Goal: Use online tool/utility: Utilize a website feature to perform a specific function

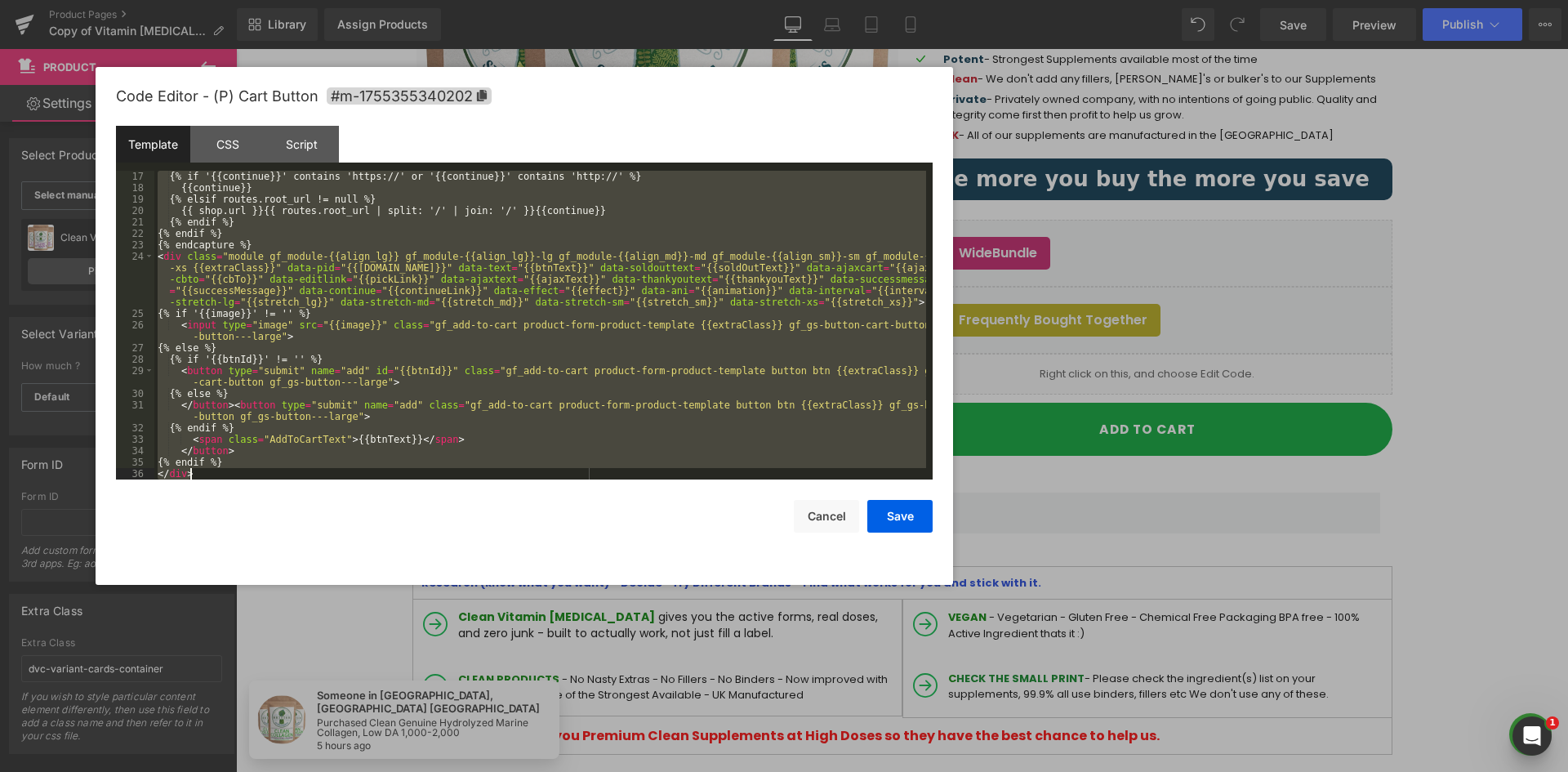
click at [211, 452] on div "{% if '{{continue}}' contains 'https://' or '{{continue}}' contains 'http://' %…" at bounding box center [540, 325] width 772 height 309
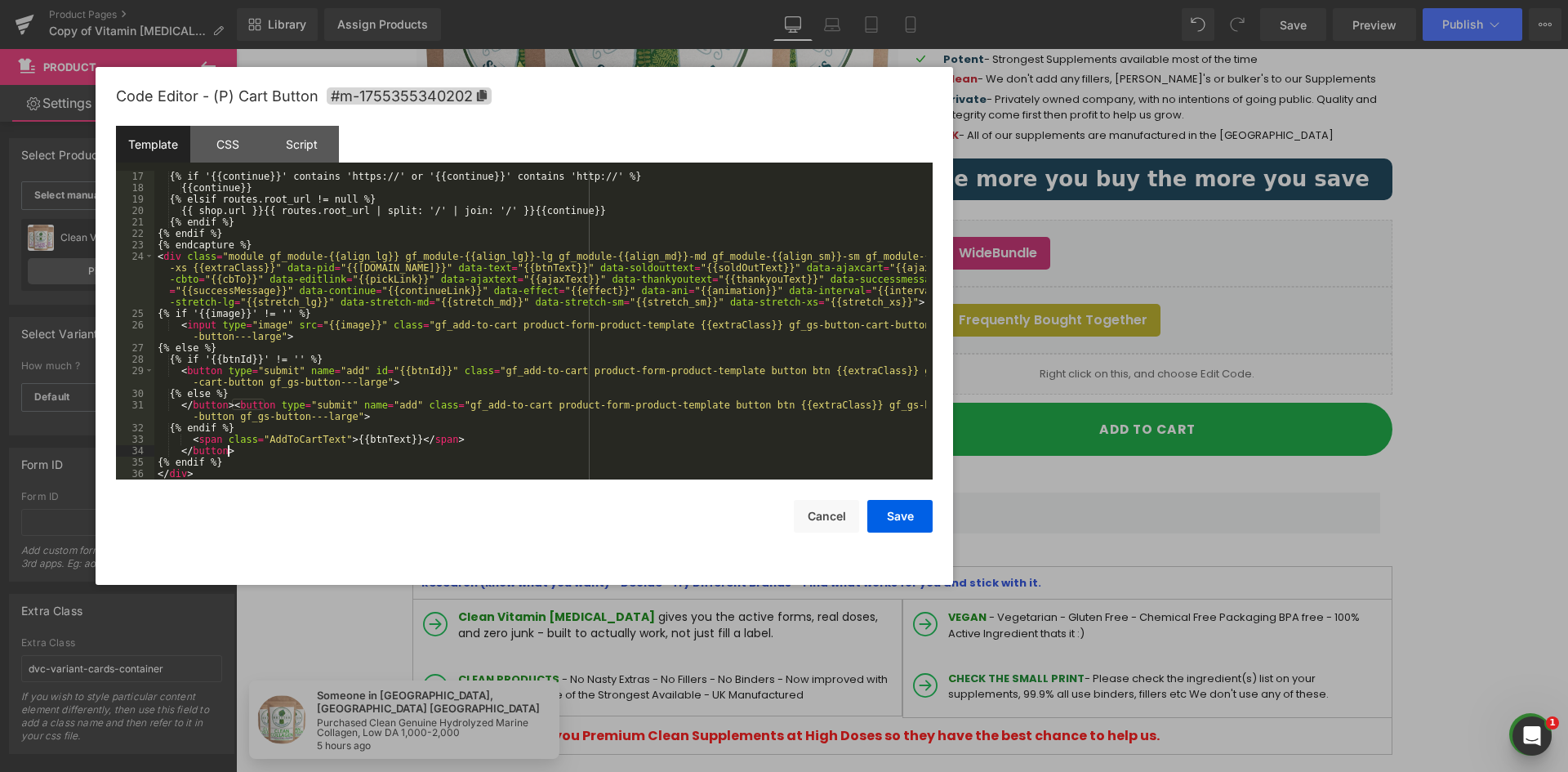
drag, startPoint x: 237, startPoint y: 453, endPoint x: 333, endPoint y: 479, distance: 99.5
click at [237, 454] on div "{% if '{{continue}}' contains 'https://' or '{{continue}}' contains 'http://' %…" at bounding box center [540, 336] width 772 height 332
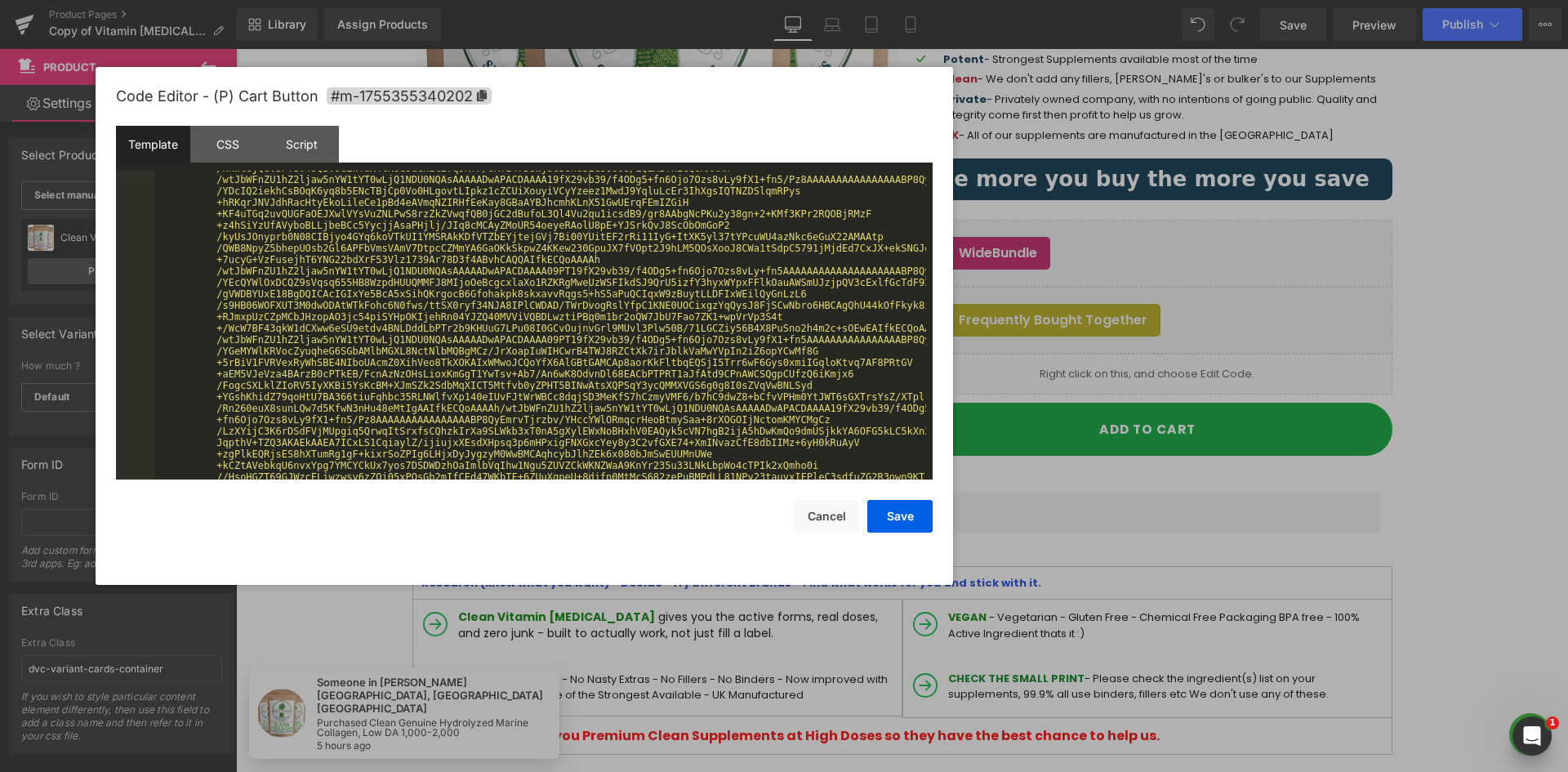
scroll to position [1129, 0]
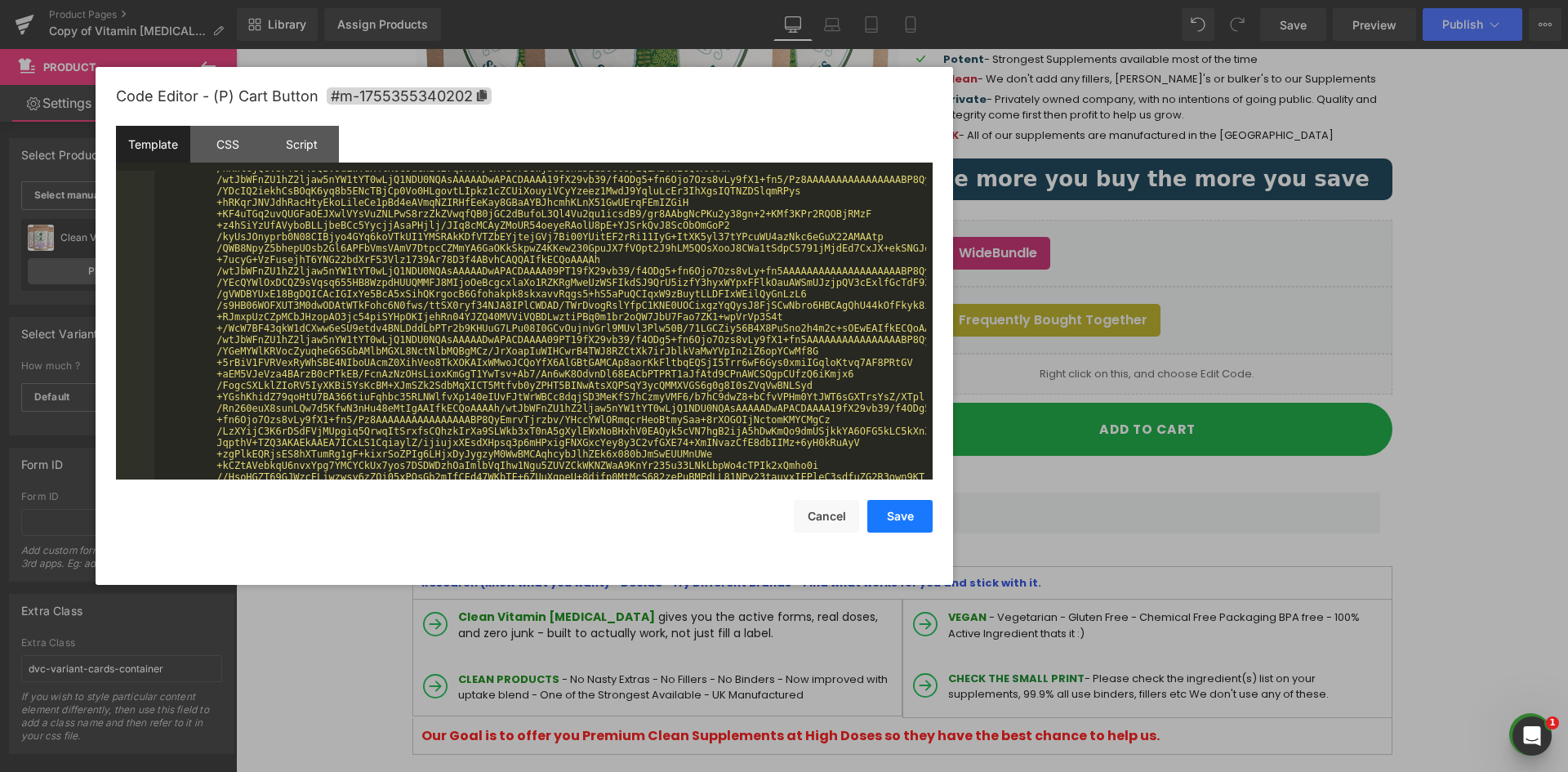
click at [889, 515] on button "Save" at bounding box center [900, 516] width 65 height 33
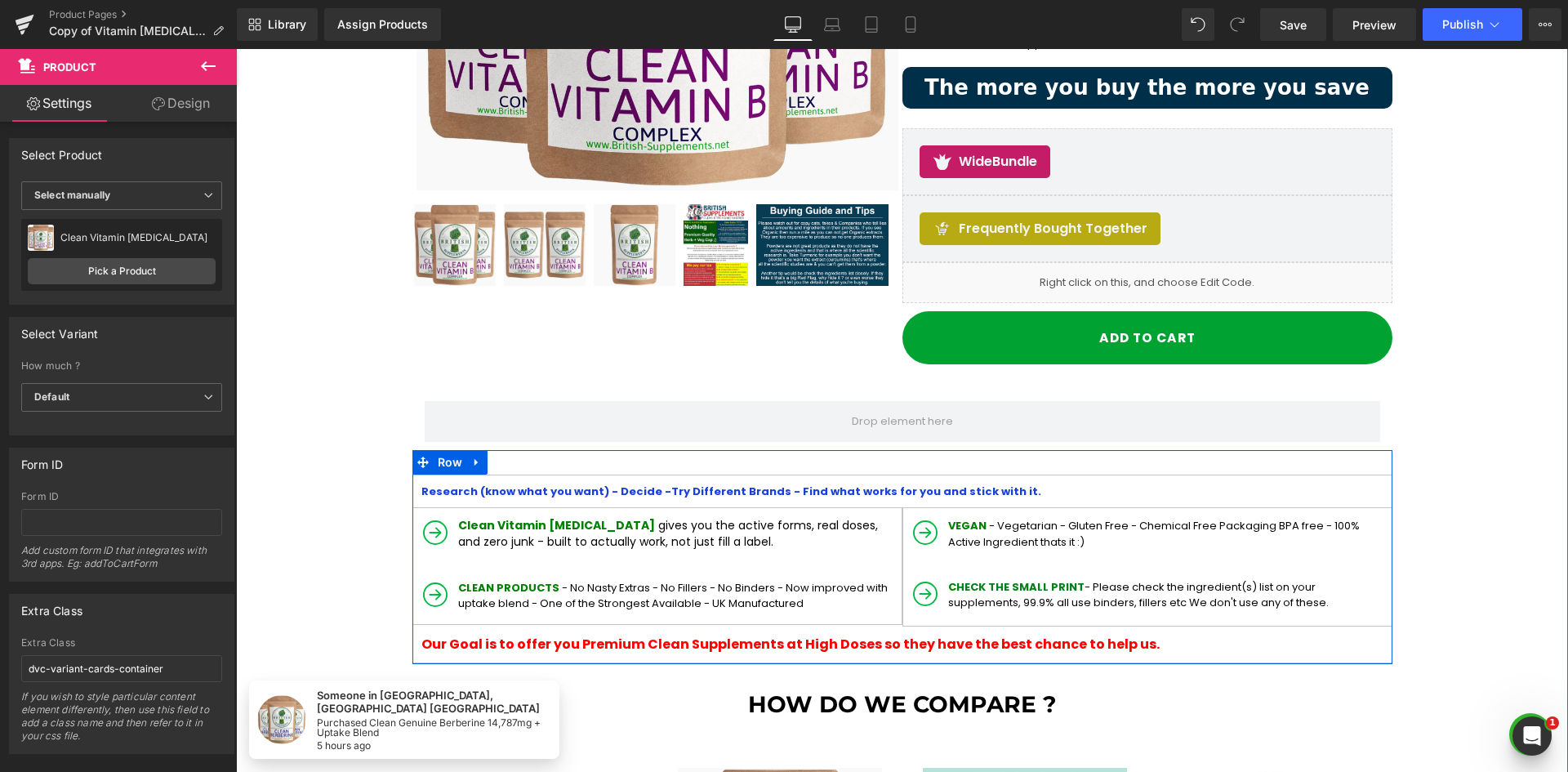
scroll to position [490, 0]
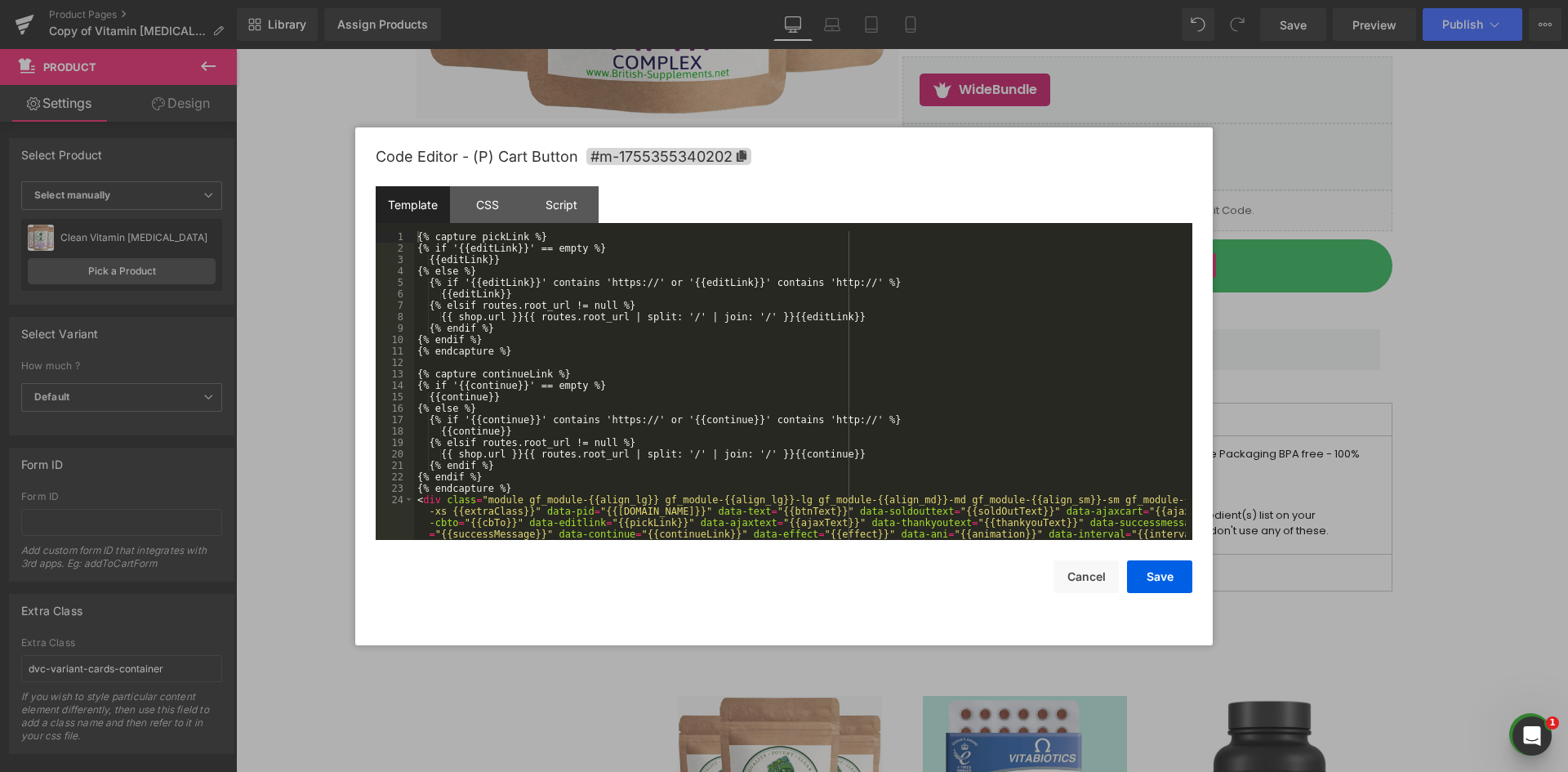
click at [953, 0] on div "Liquid You are previewing how the will restyle your page. You can not edit Elem…" at bounding box center [784, 0] width 1568 height 0
click at [457, 216] on div "CSS" at bounding box center [487, 204] width 74 height 37
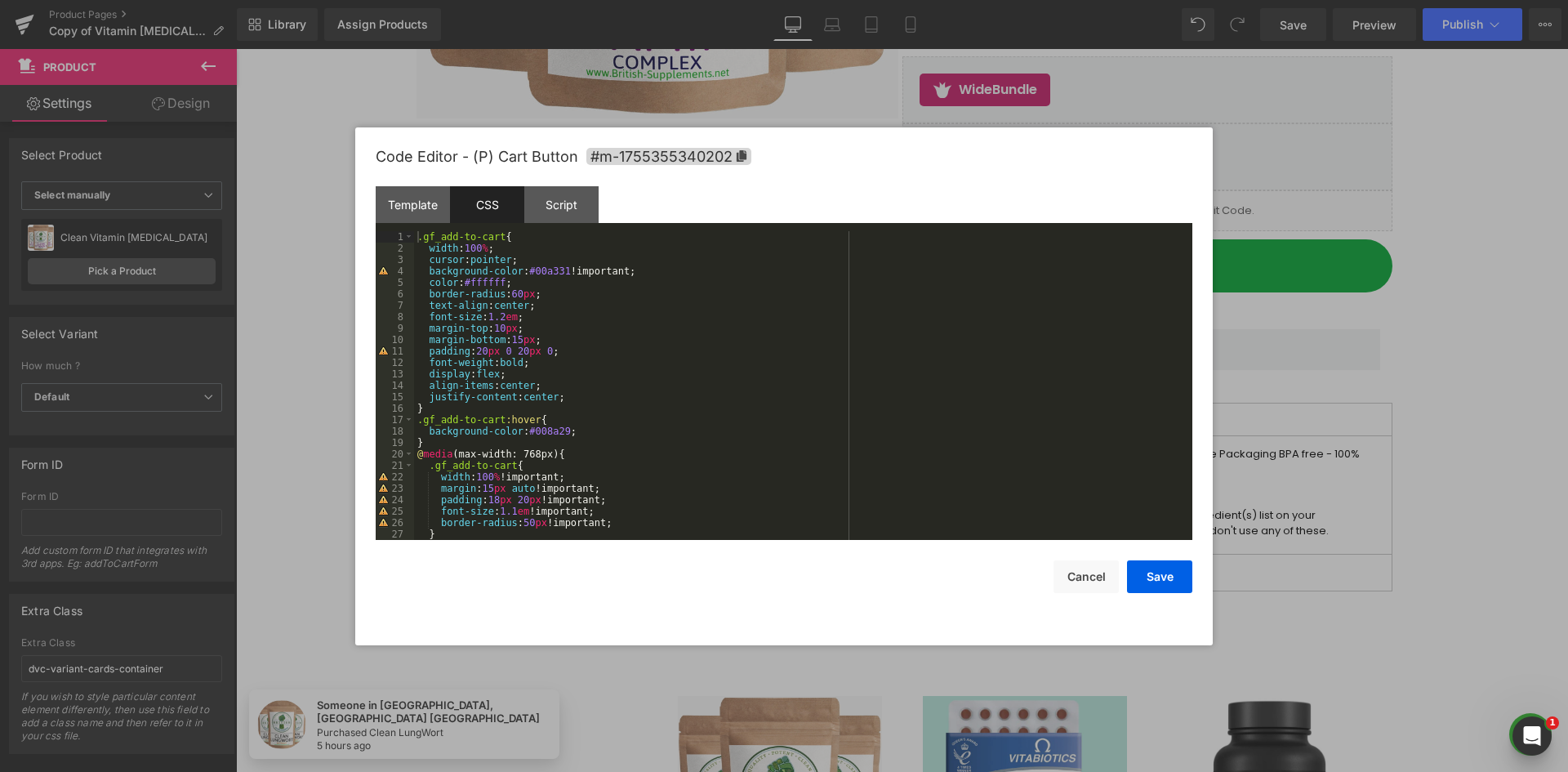
scroll to position [23, 0]
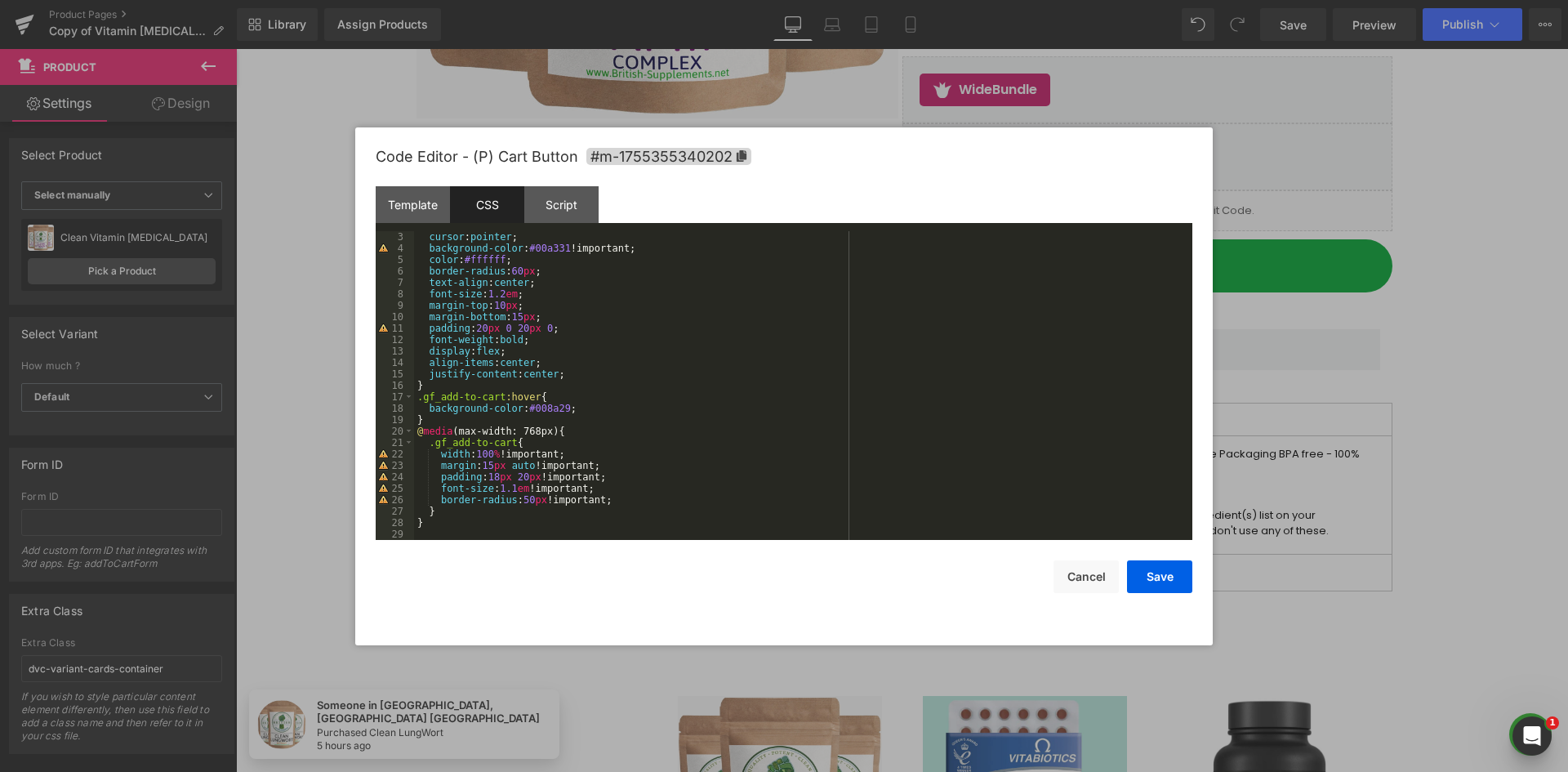
click at [455, 520] on div "cursor : pointer ; background-color : #00a331 !important; color : #ffffff ; bor…" at bounding box center [800, 397] width 772 height 332
click at [437, 522] on div "cursor : pointer ; background-color : #00a331 !important; color : #ffffff ; bor…" at bounding box center [800, 397] width 772 height 332
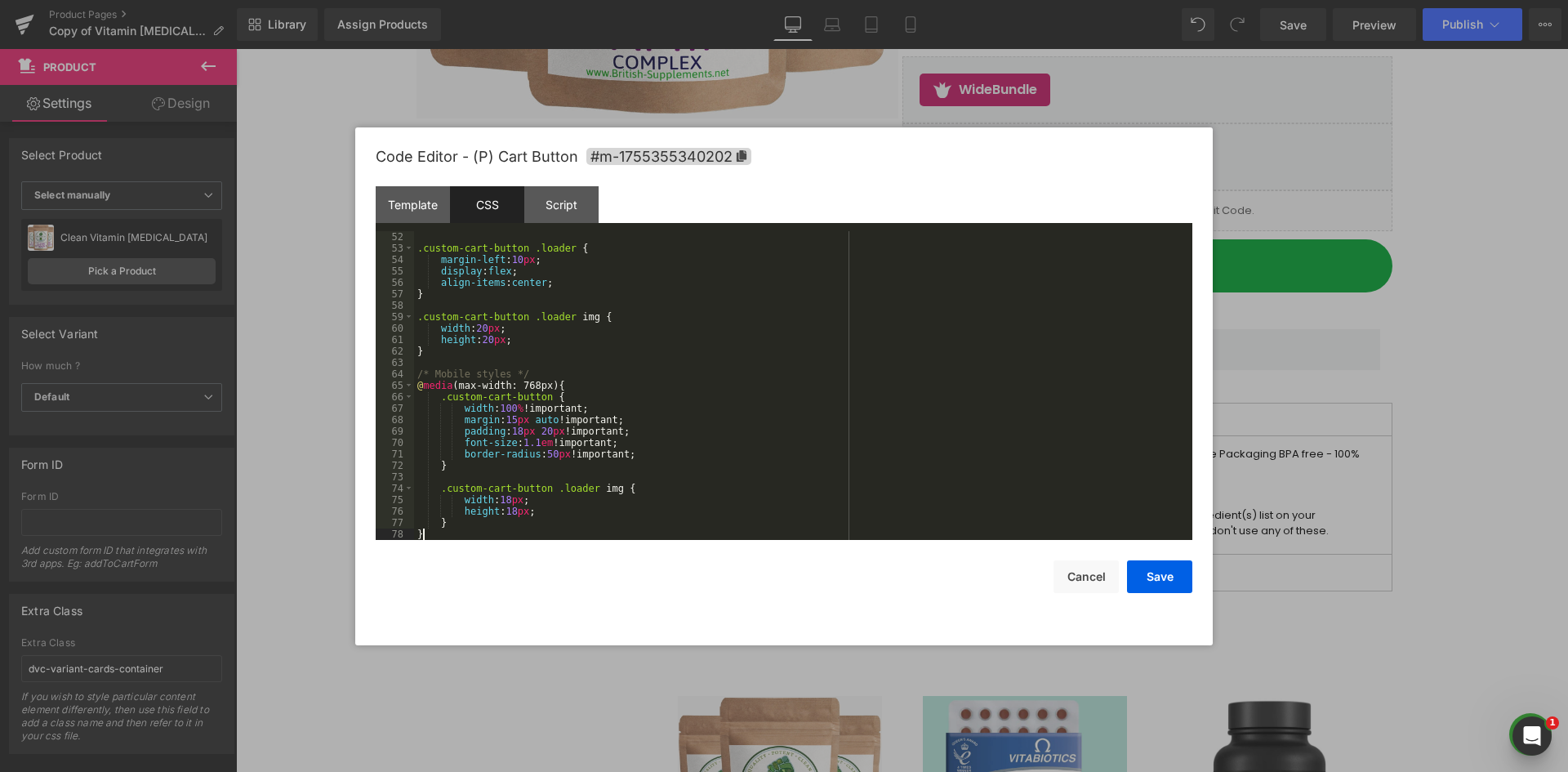
scroll to position [583, 0]
click at [572, 202] on div "Script" at bounding box center [561, 204] width 74 height 37
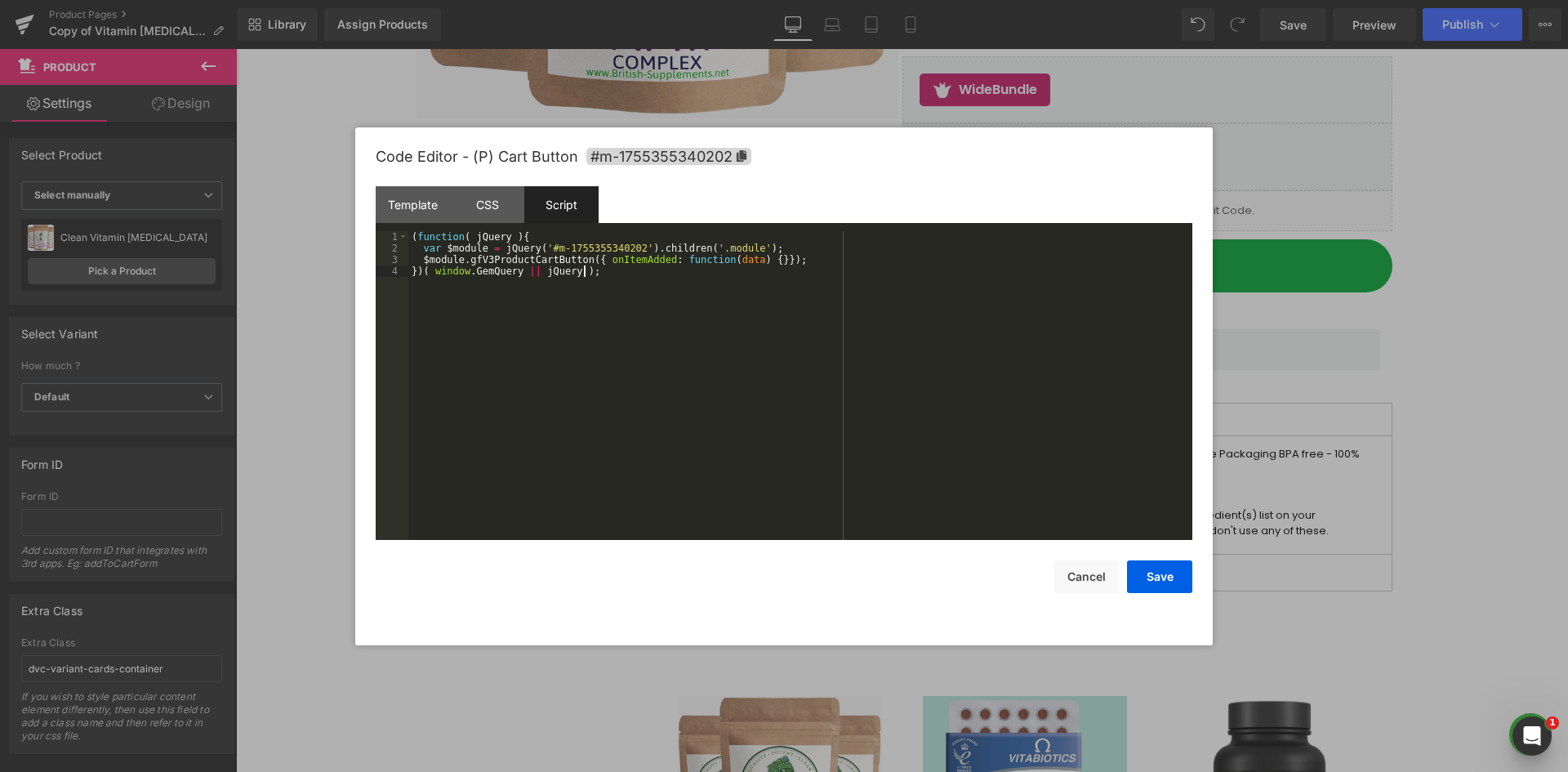
click at [533, 290] on div "( function ( jQuery ) { var $module = jQuery ( '#m-1755355340202' ) . children …" at bounding box center [801, 397] width 784 height 332
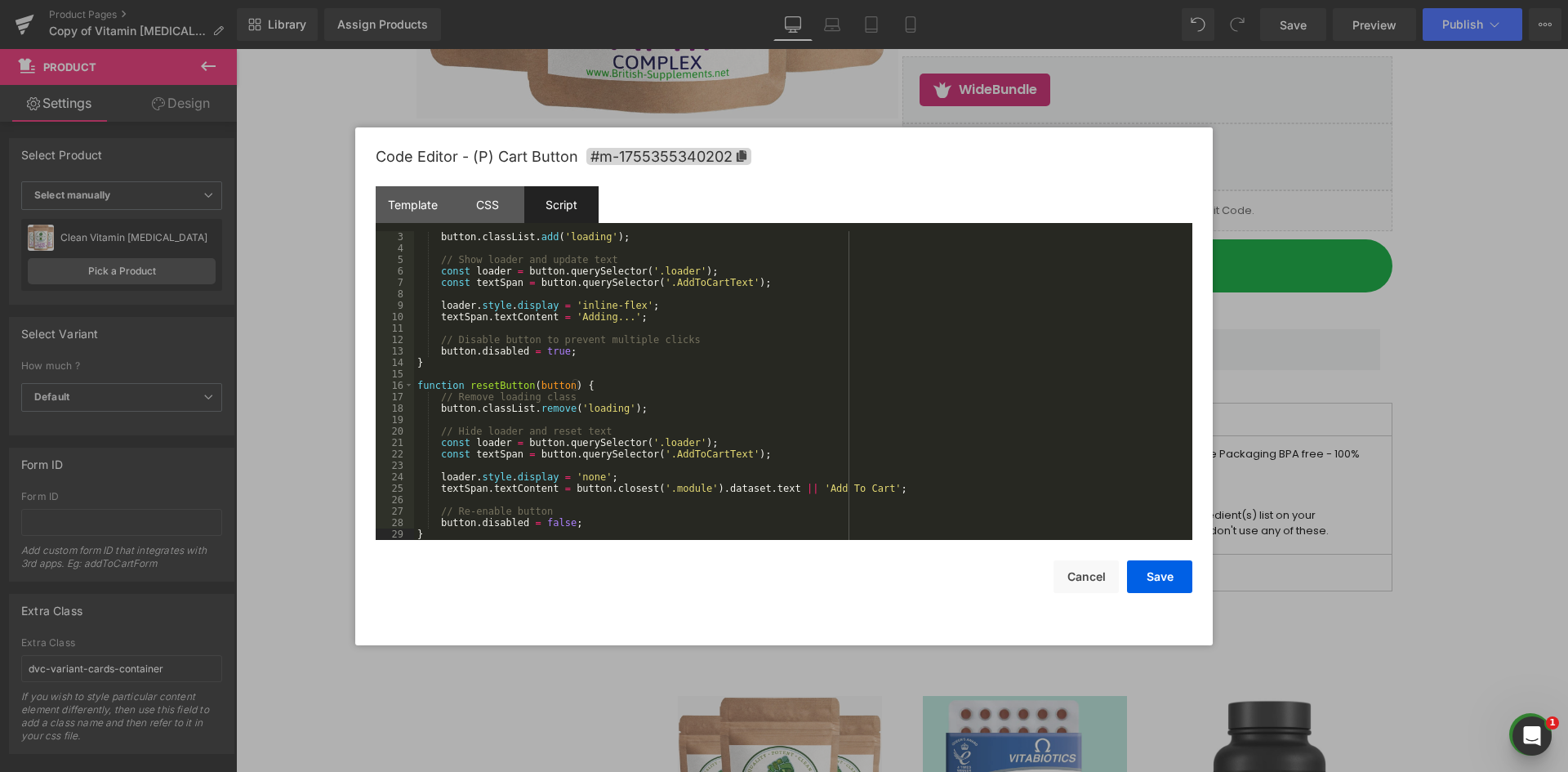
scroll to position [0, 0]
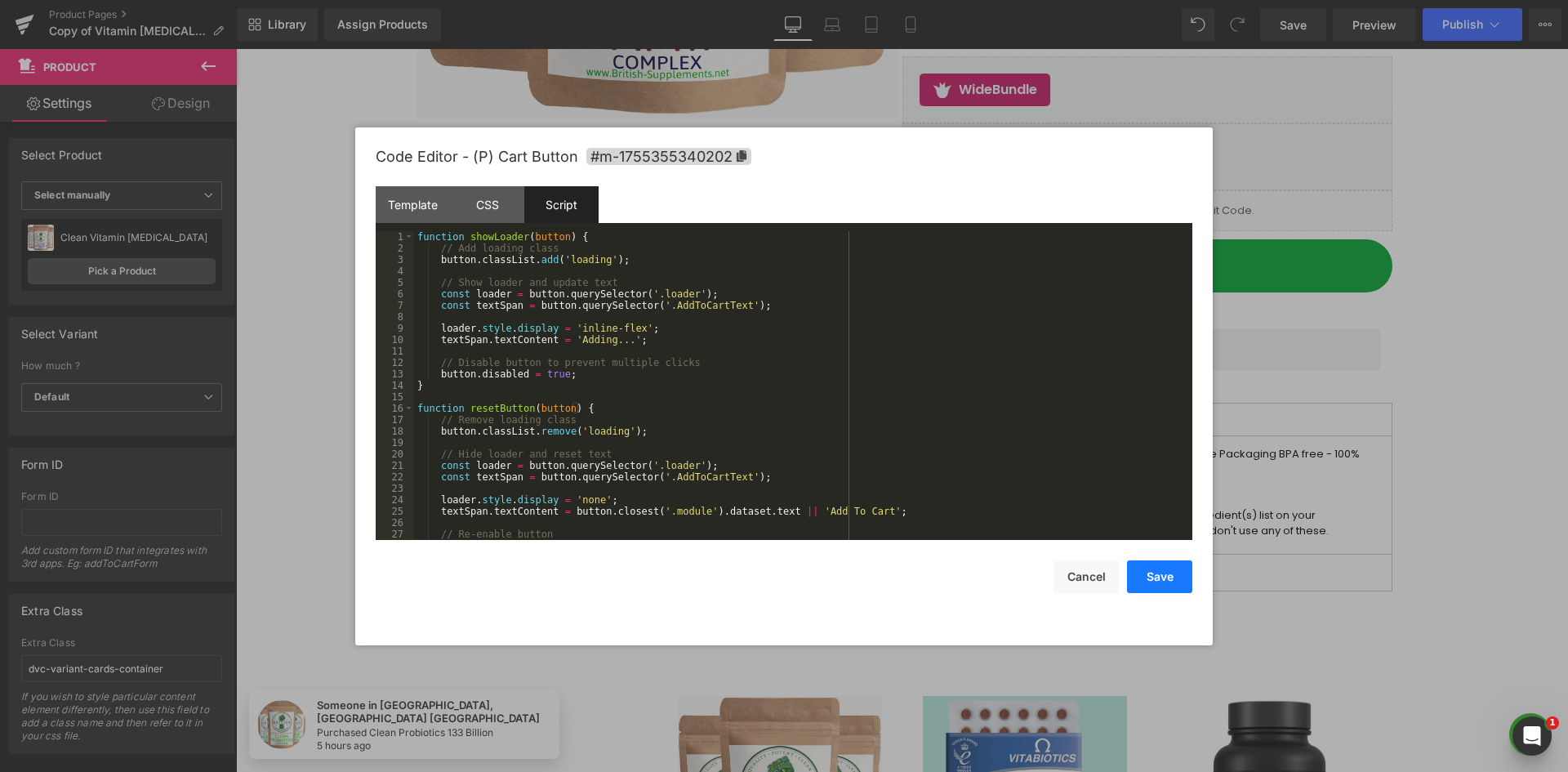
click at [1152, 580] on button "Save" at bounding box center [1160, 577] width 65 height 33
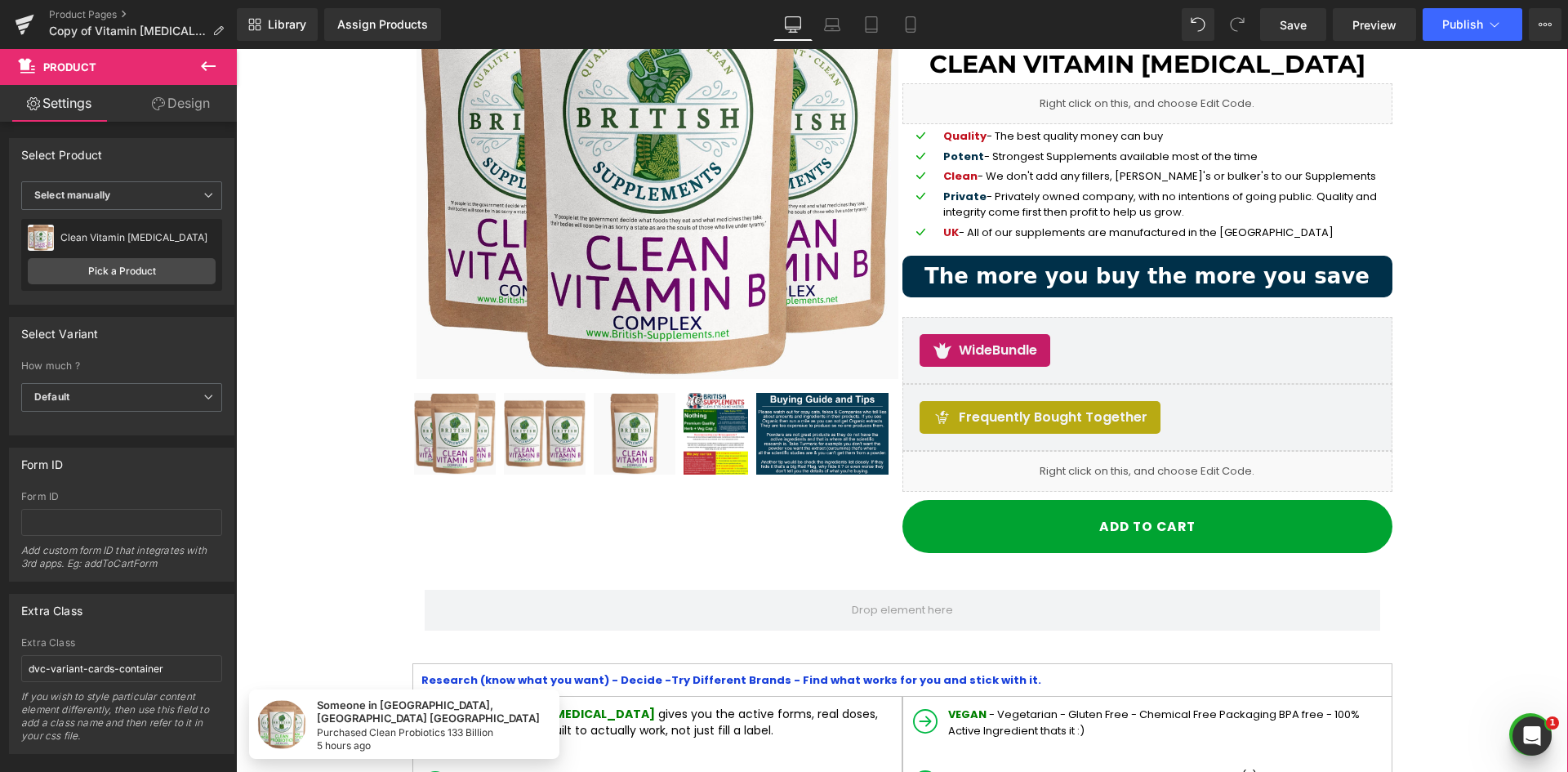
scroll to position [164, 0]
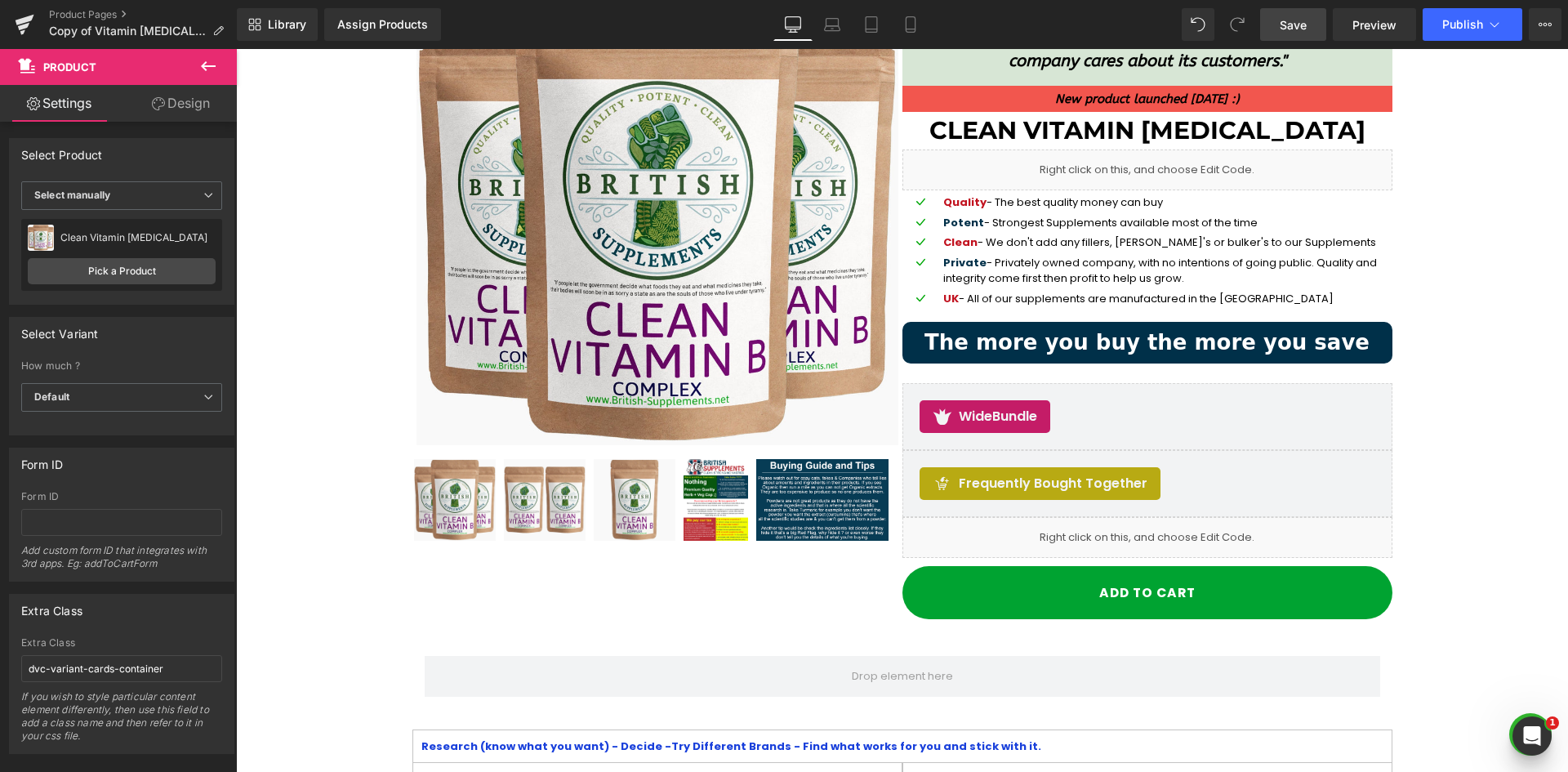
click at [1284, 21] on span "Save" at bounding box center [1293, 24] width 27 height 17
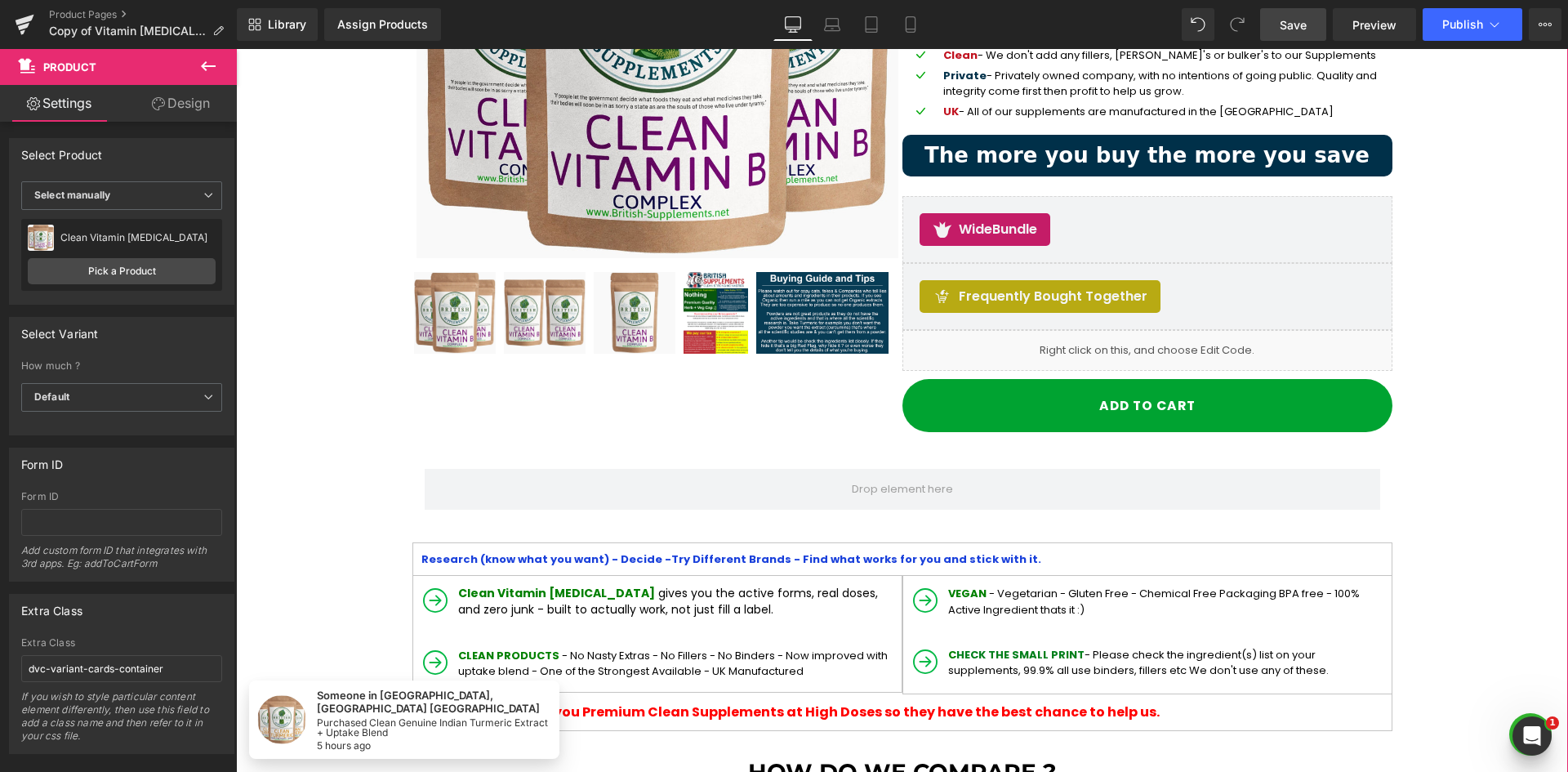
scroll to position [326, 0]
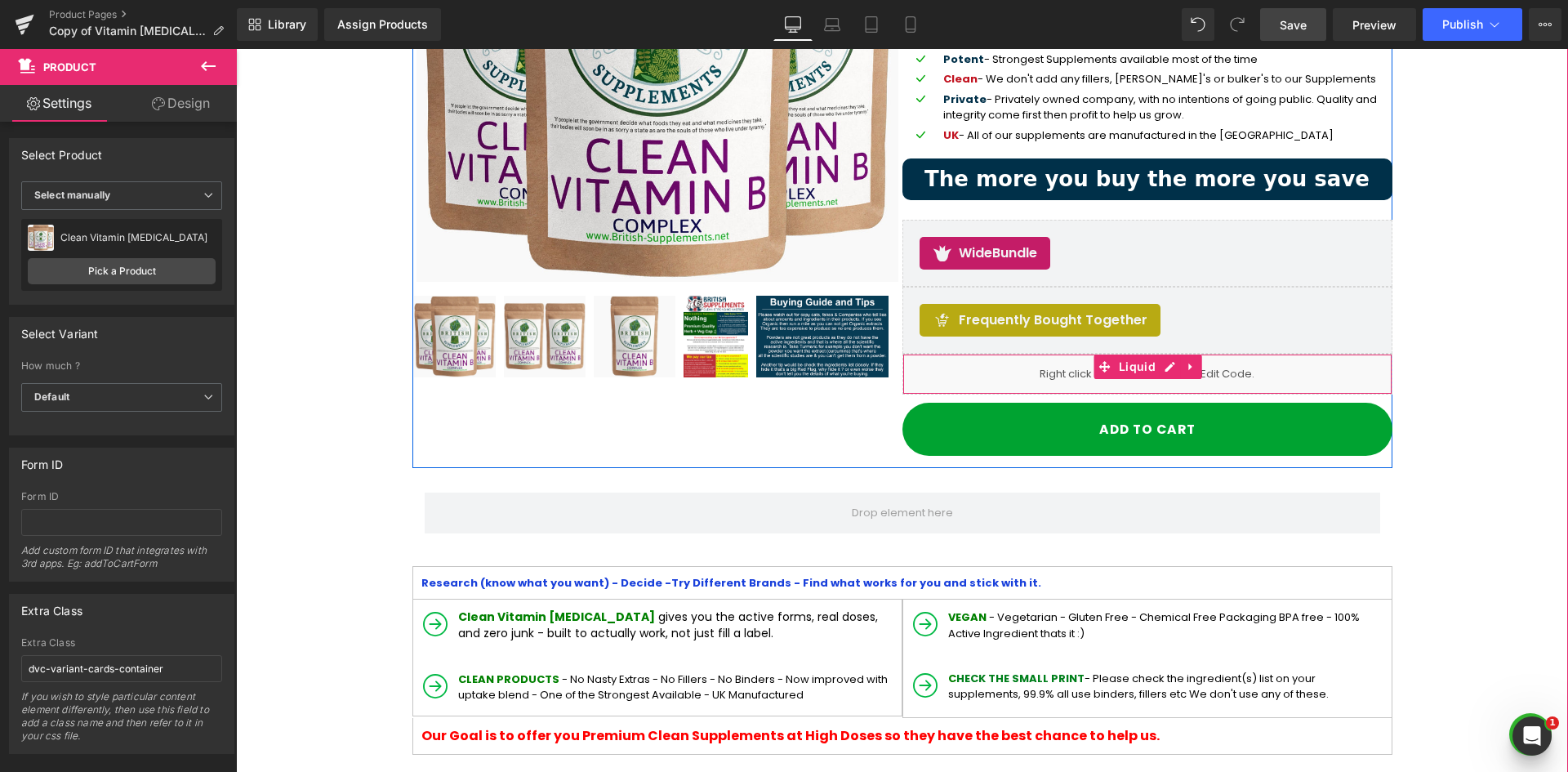
click at [1234, 378] on div "Liquid" at bounding box center [1148, 373] width 490 height 41
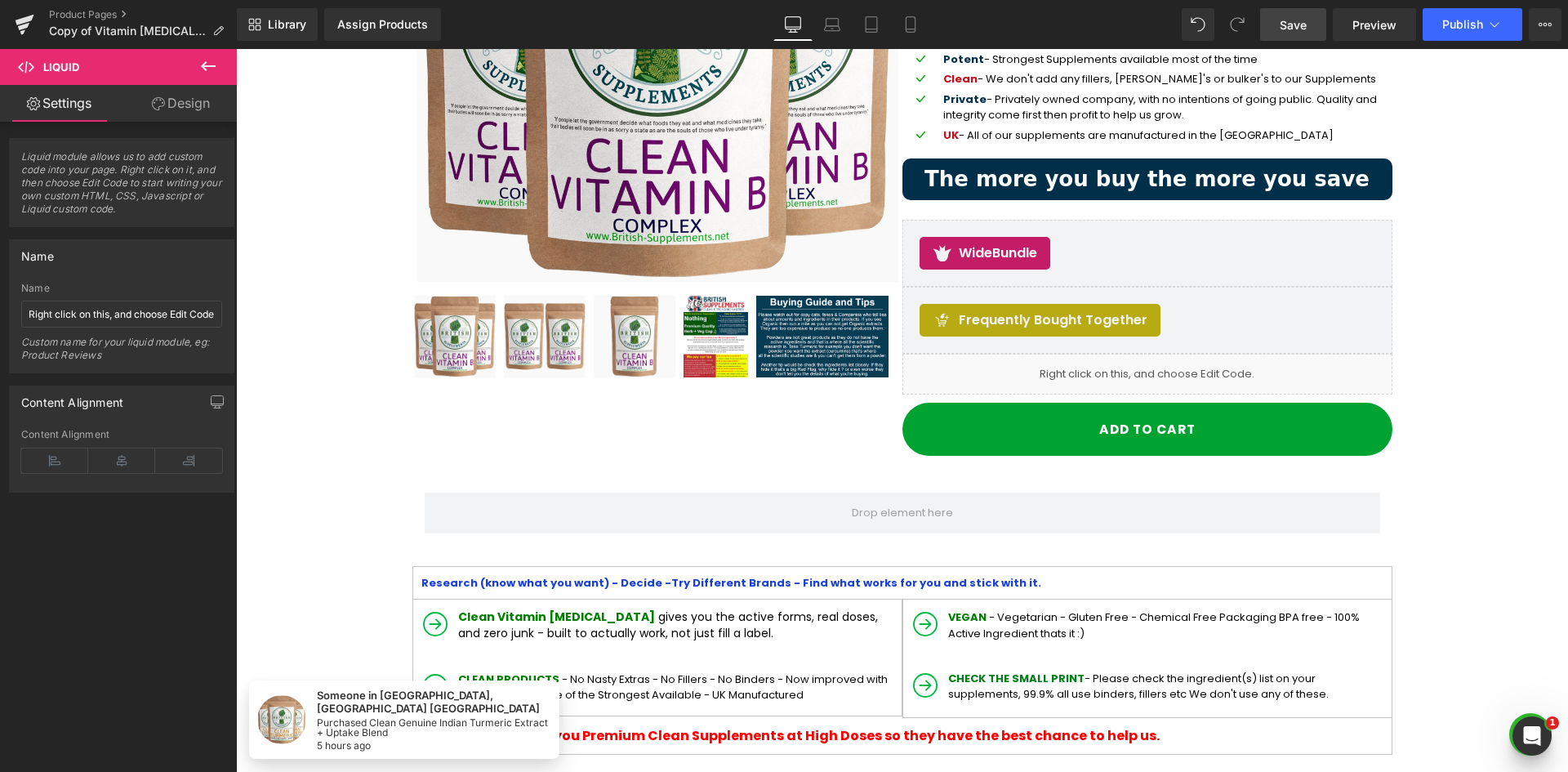
click at [1375, 6] on div "Library Assign Products Product Preview No product match your search. Please tr…" at bounding box center [902, 24] width 1331 height 49
click at [1369, 36] on link "Preview" at bounding box center [1375, 24] width 83 height 33
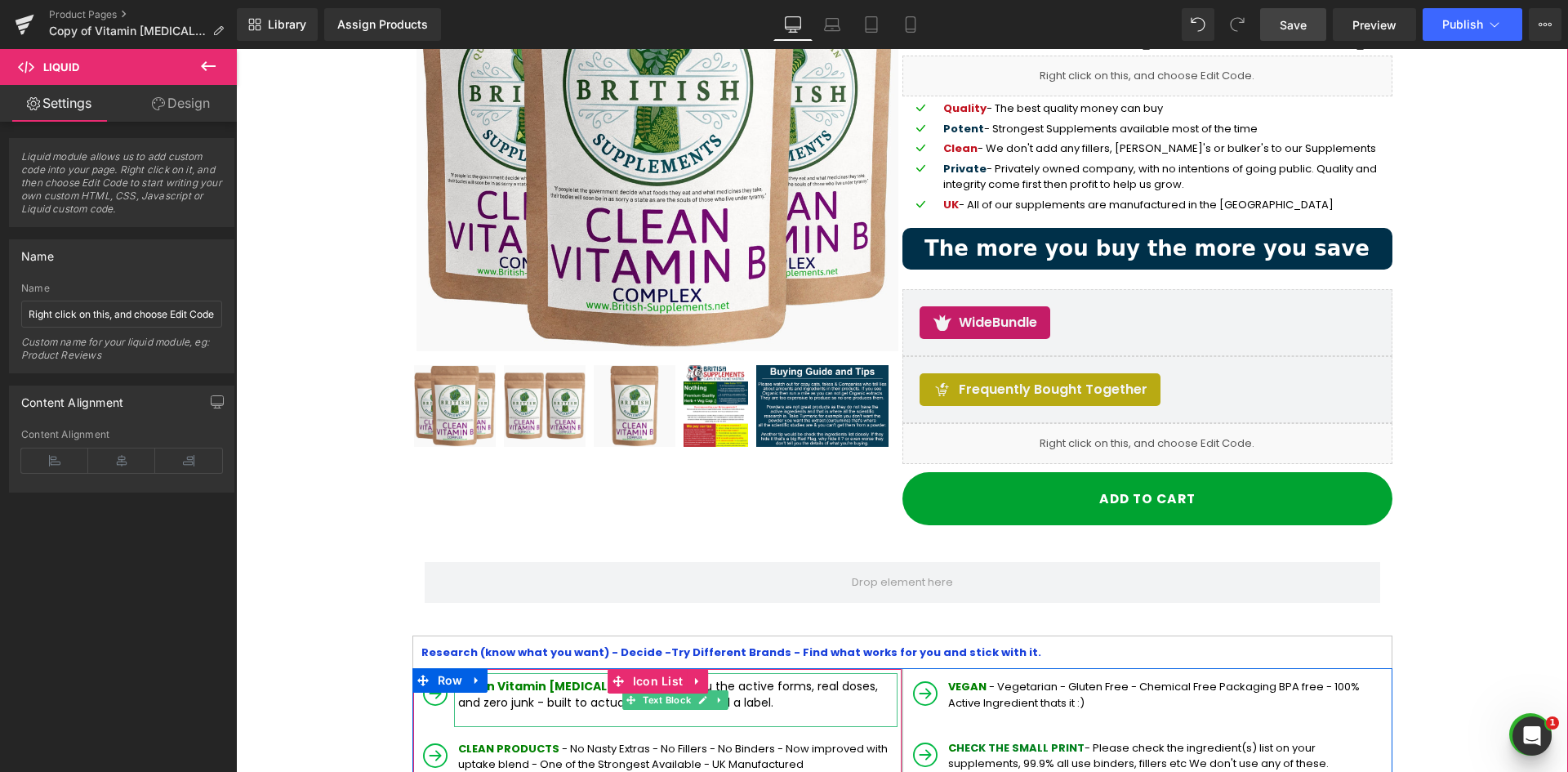
scroll to position [81, 0]
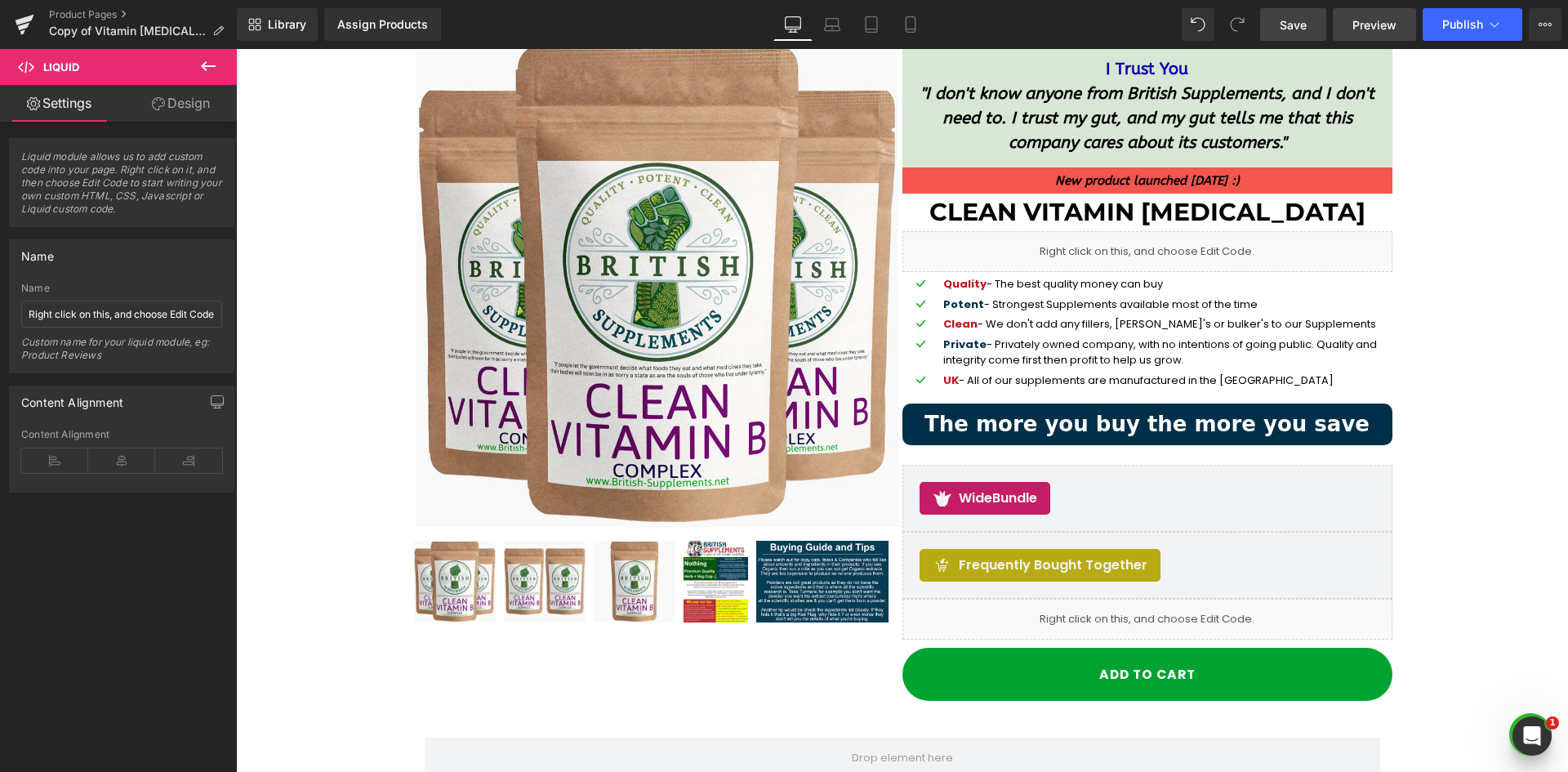
click at [1361, 23] on span "Preview" at bounding box center [1375, 24] width 44 height 17
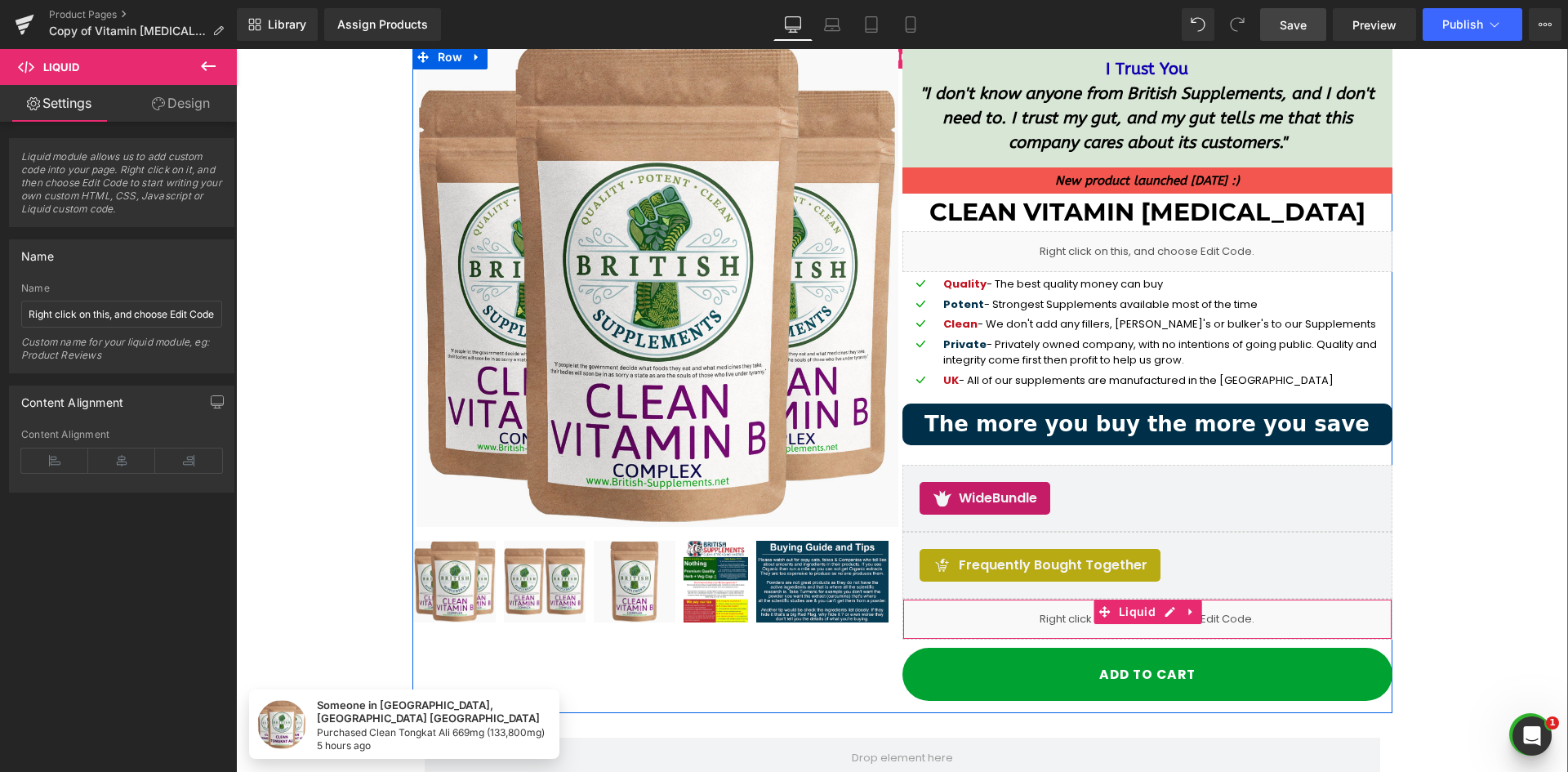
click at [1234, 626] on div "Liquid" at bounding box center [1148, 618] width 490 height 41
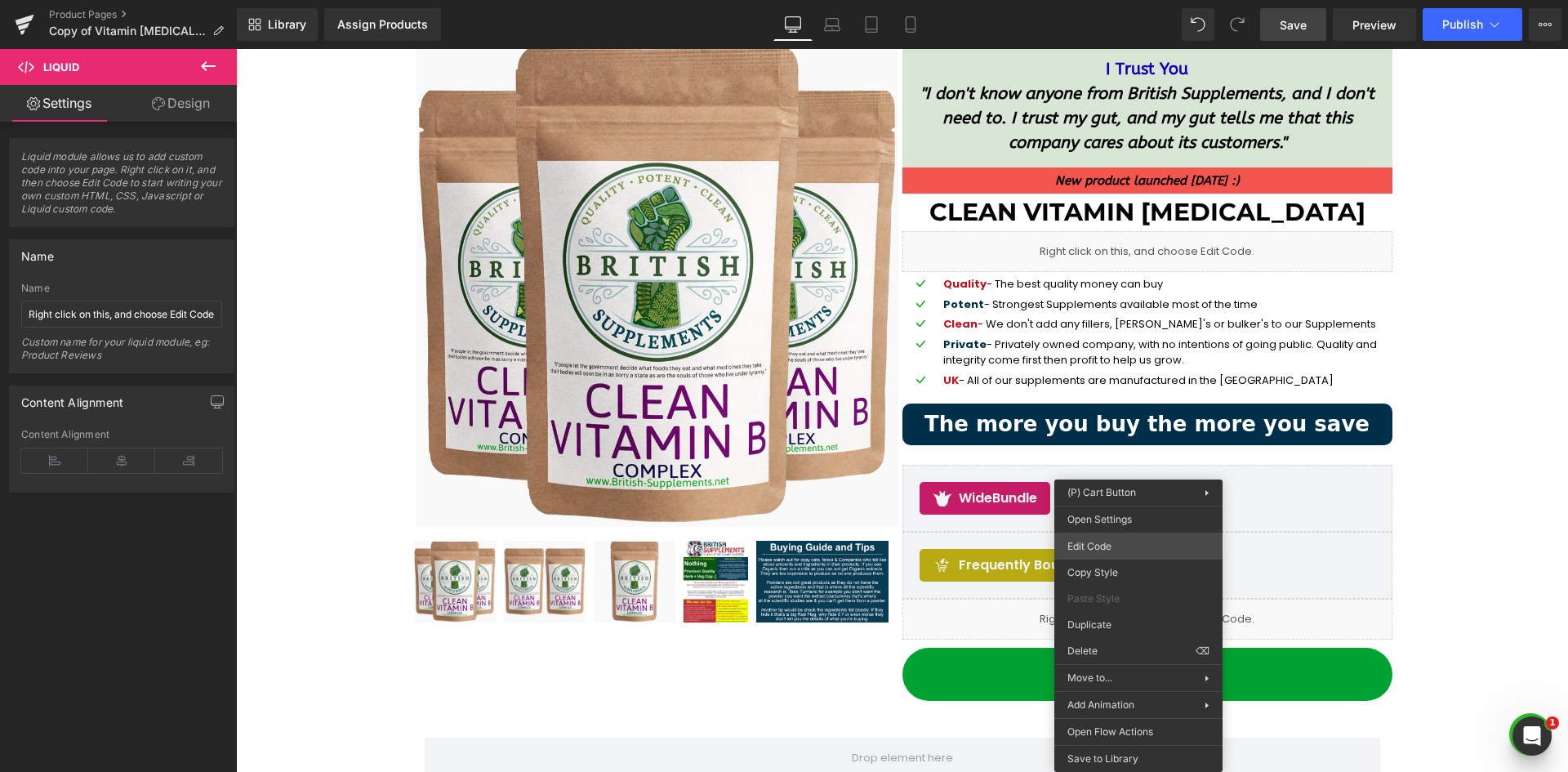
click at [1130, 0] on div "Liquid You are previewing how the will restyle your page. You can not edit Elem…" at bounding box center [784, 0] width 1568 height 0
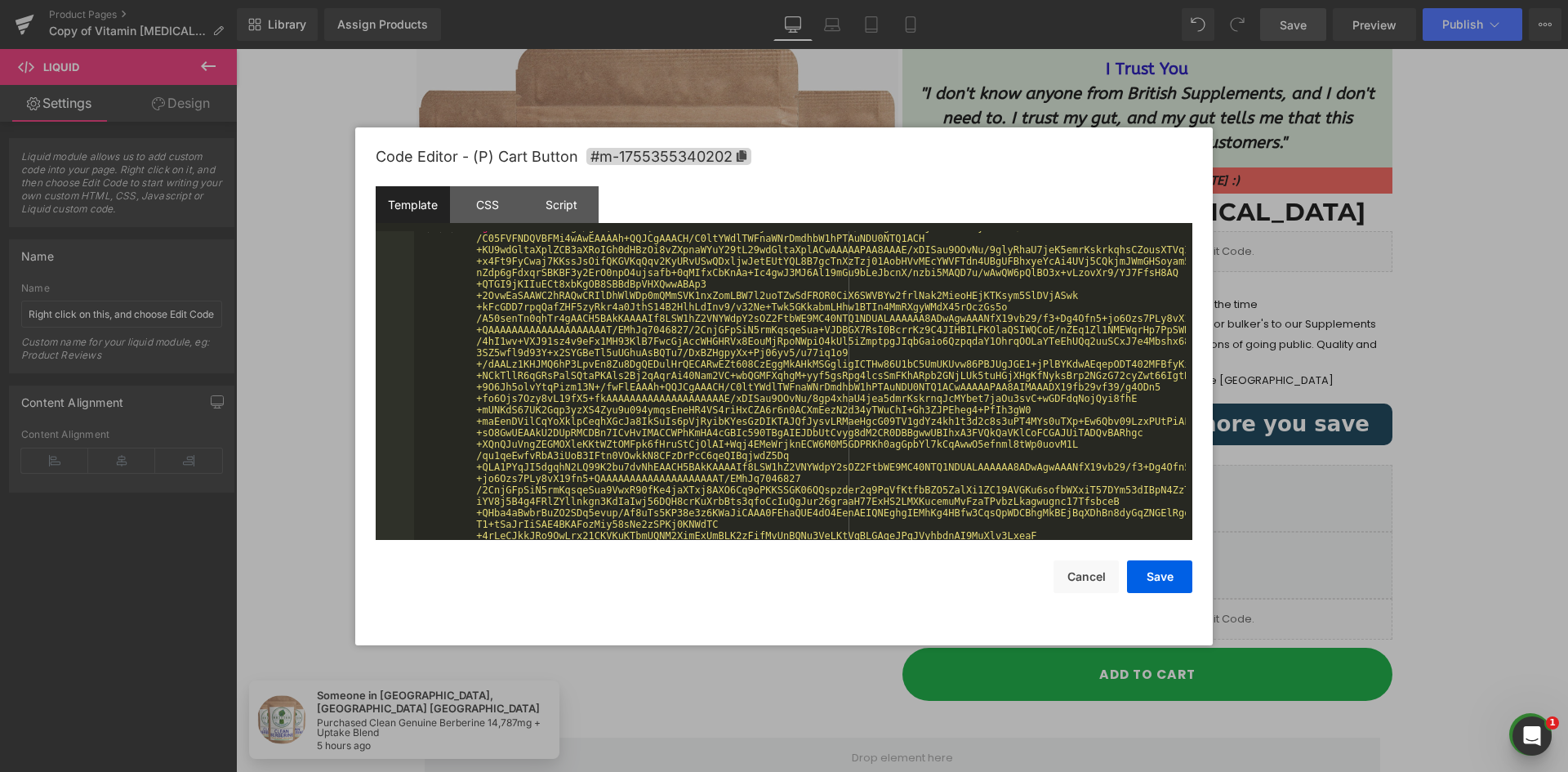
scroll to position [392, 0]
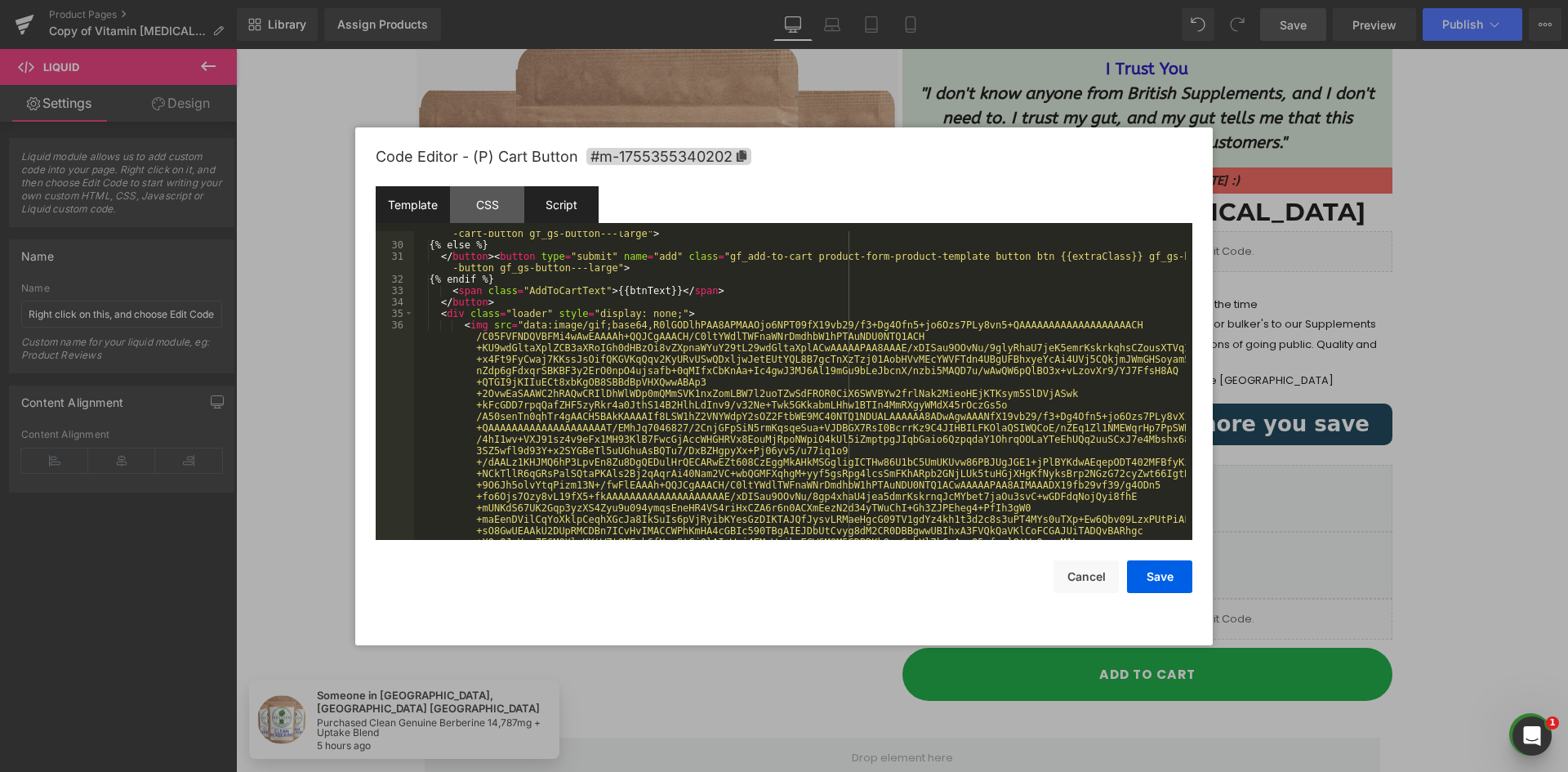
click at [552, 205] on div "Script" at bounding box center [561, 204] width 74 height 37
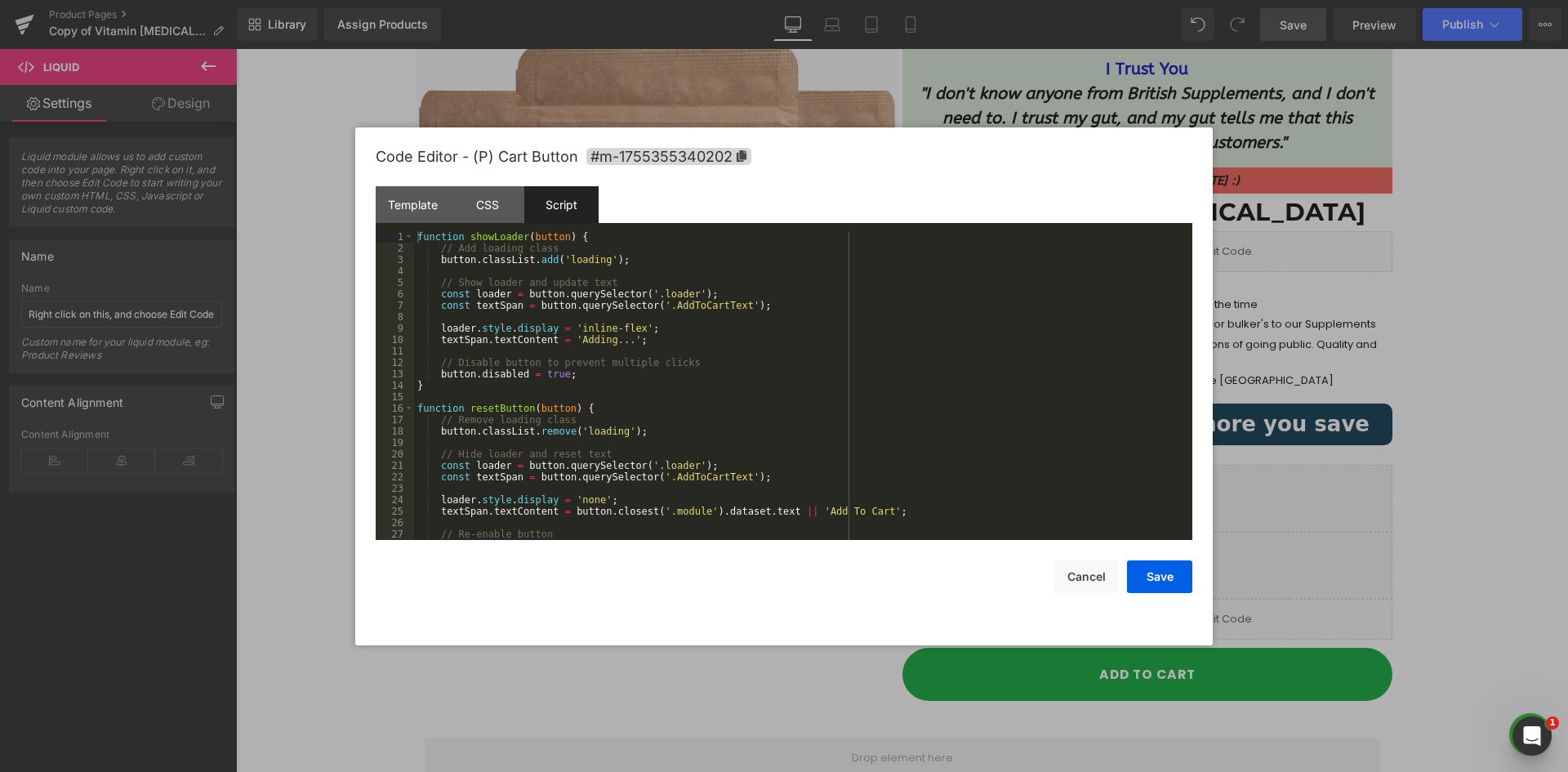
scroll to position [0, 0]
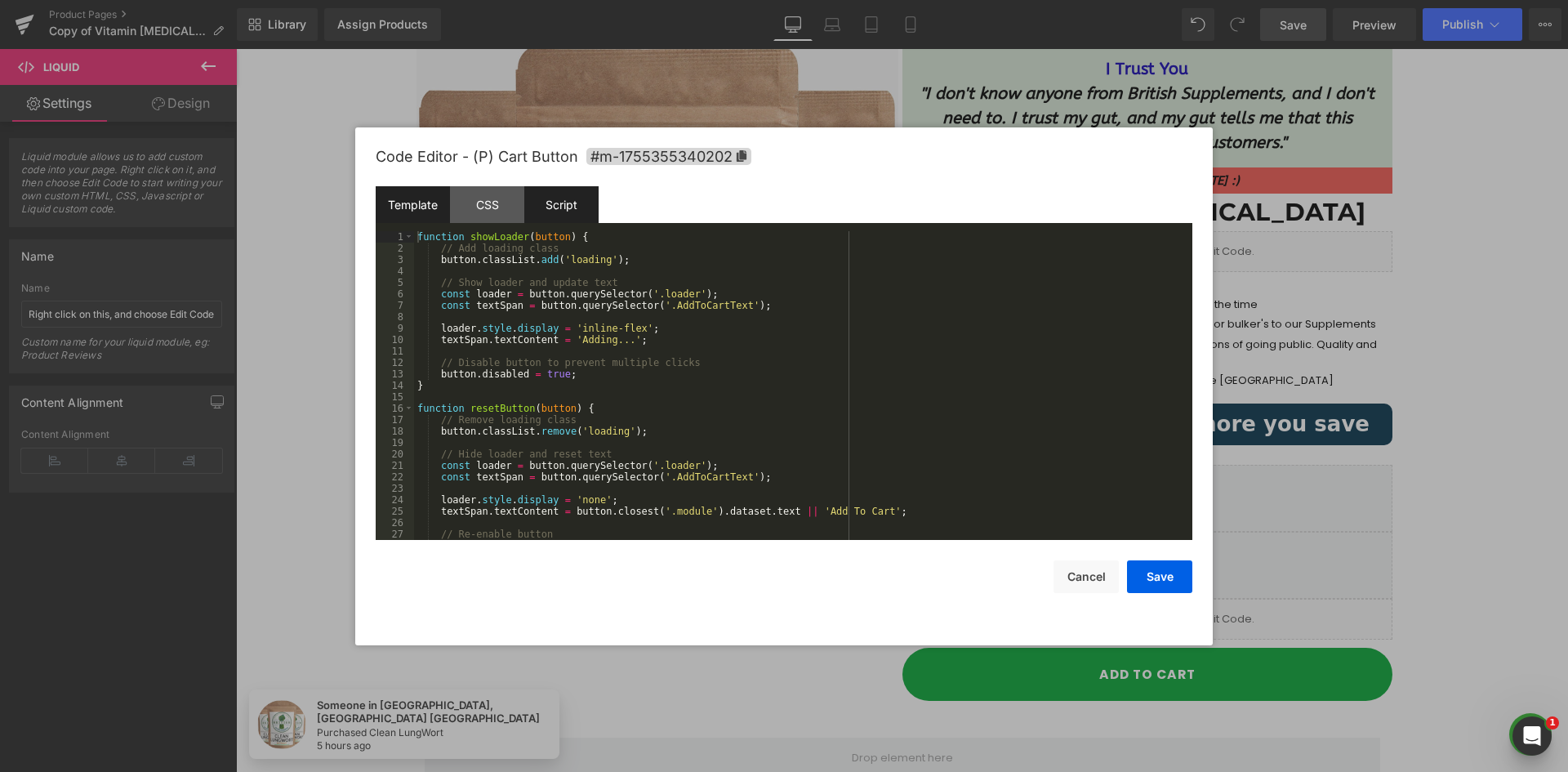
click at [406, 212] on div "Template" at bounding box center [413, 204] width 74 height 37
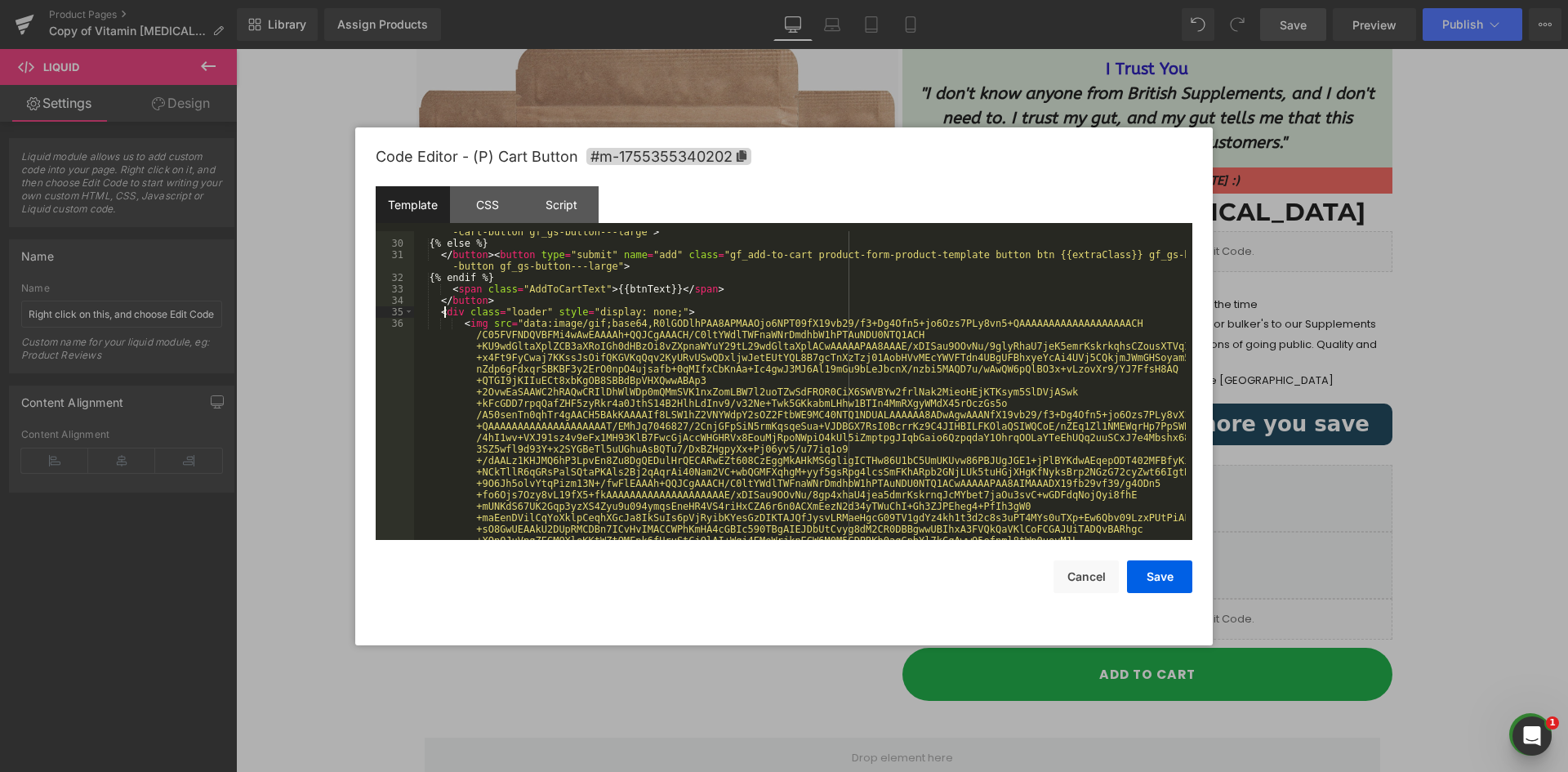
scroll to position [344, 0]
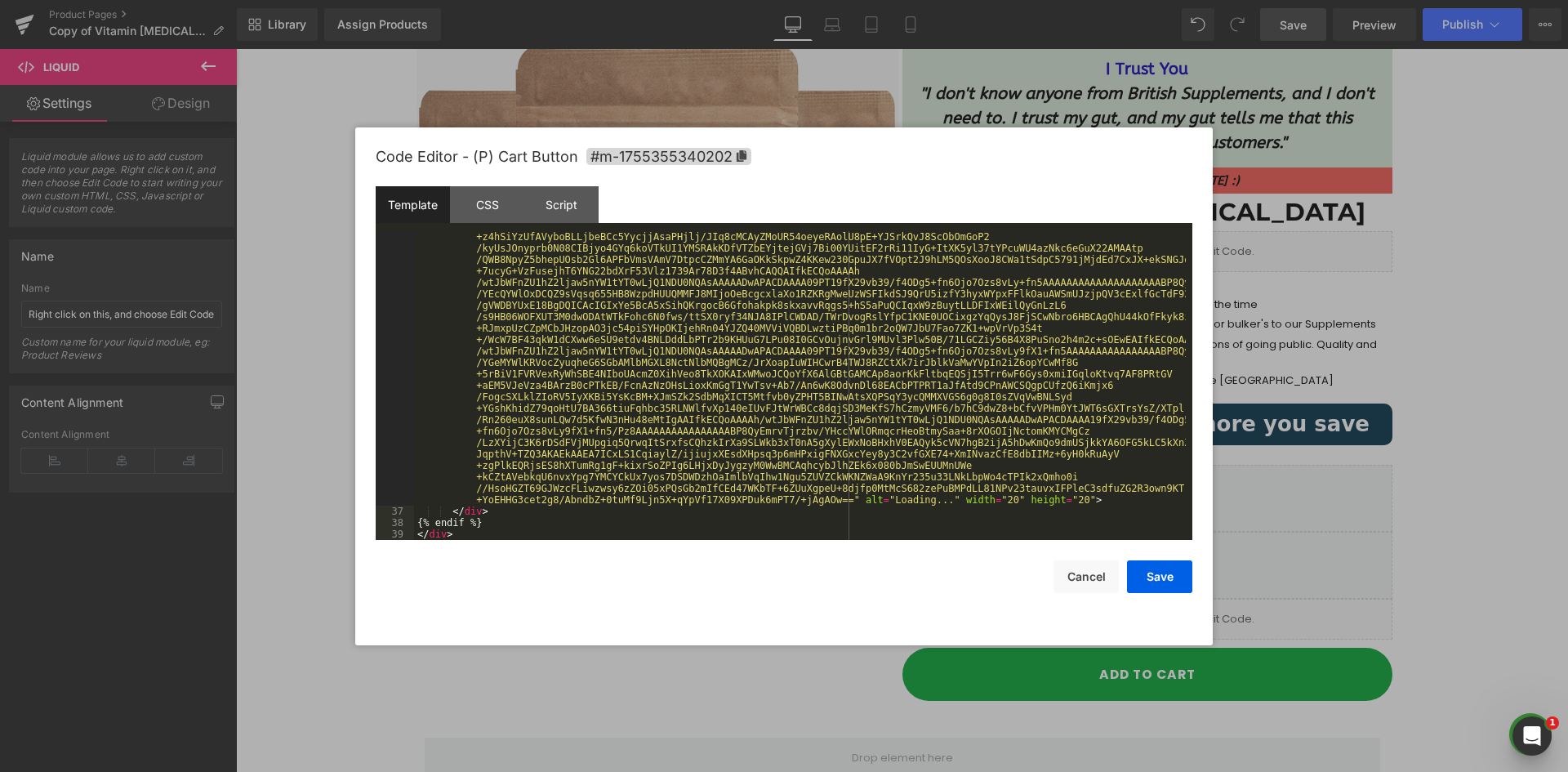
scroll to position [1178, 0]
click at [459, 514] on div "< img src = "data:image/gif;base64,R0lGODlhPAA8APMAAOjo6NPT09fX19vb29/f3+Dg4Ofn…" at bounding box center [800, 180] width 772 height 1293
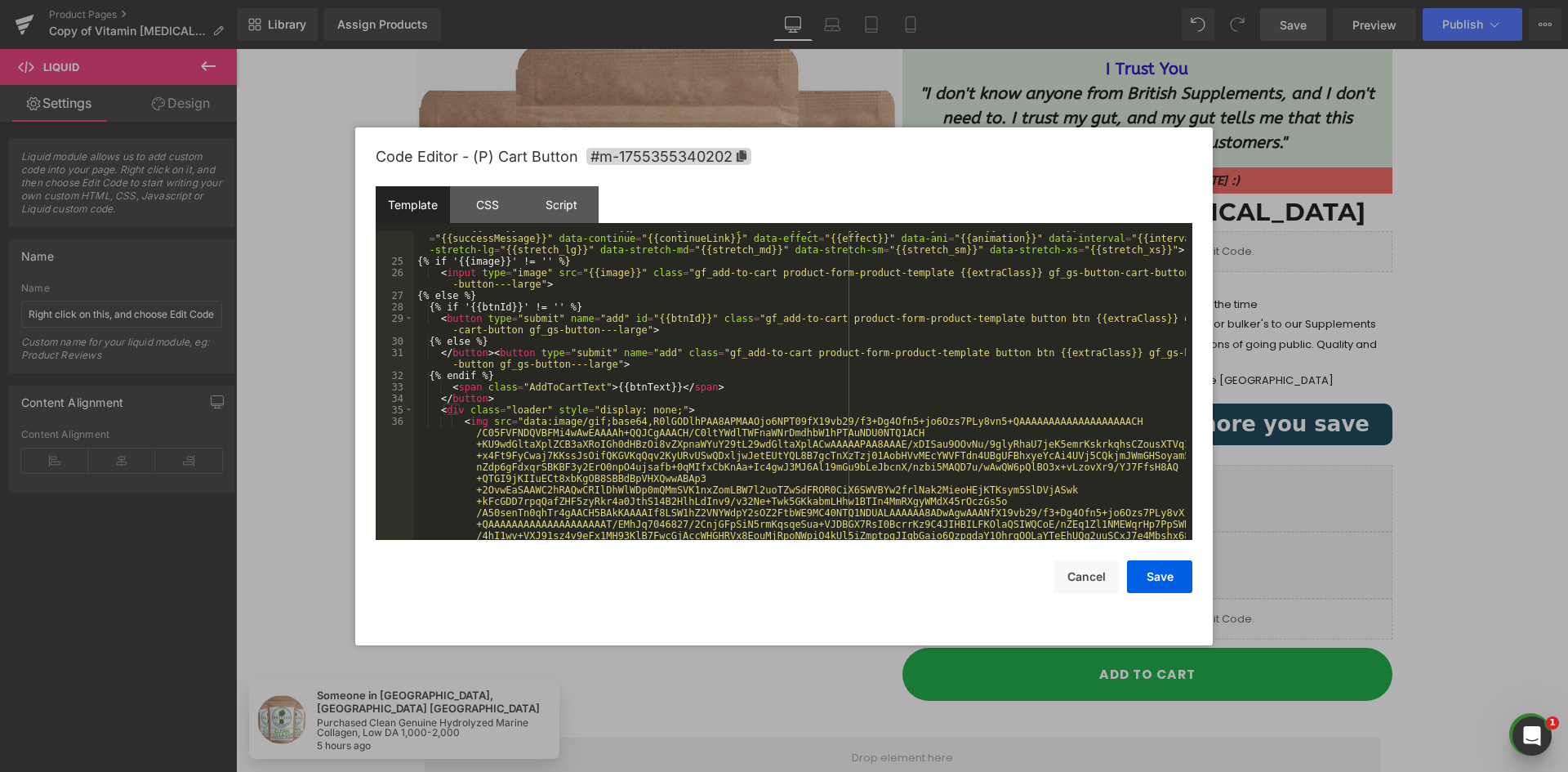
scroll to position [296, 0]
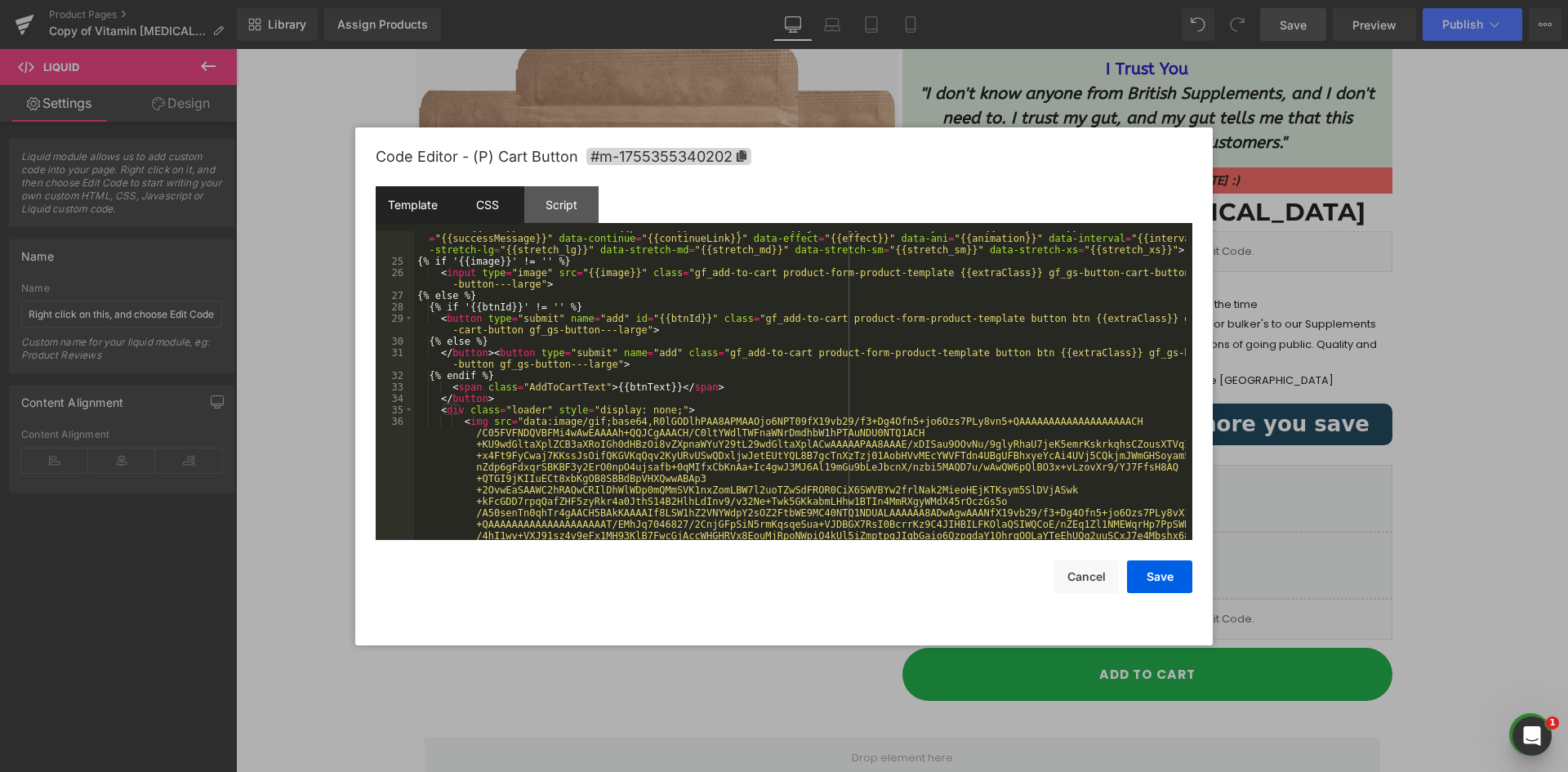
click at [490, 199] on div "CSS" at bounding box center [487, 204] width 74 height 37
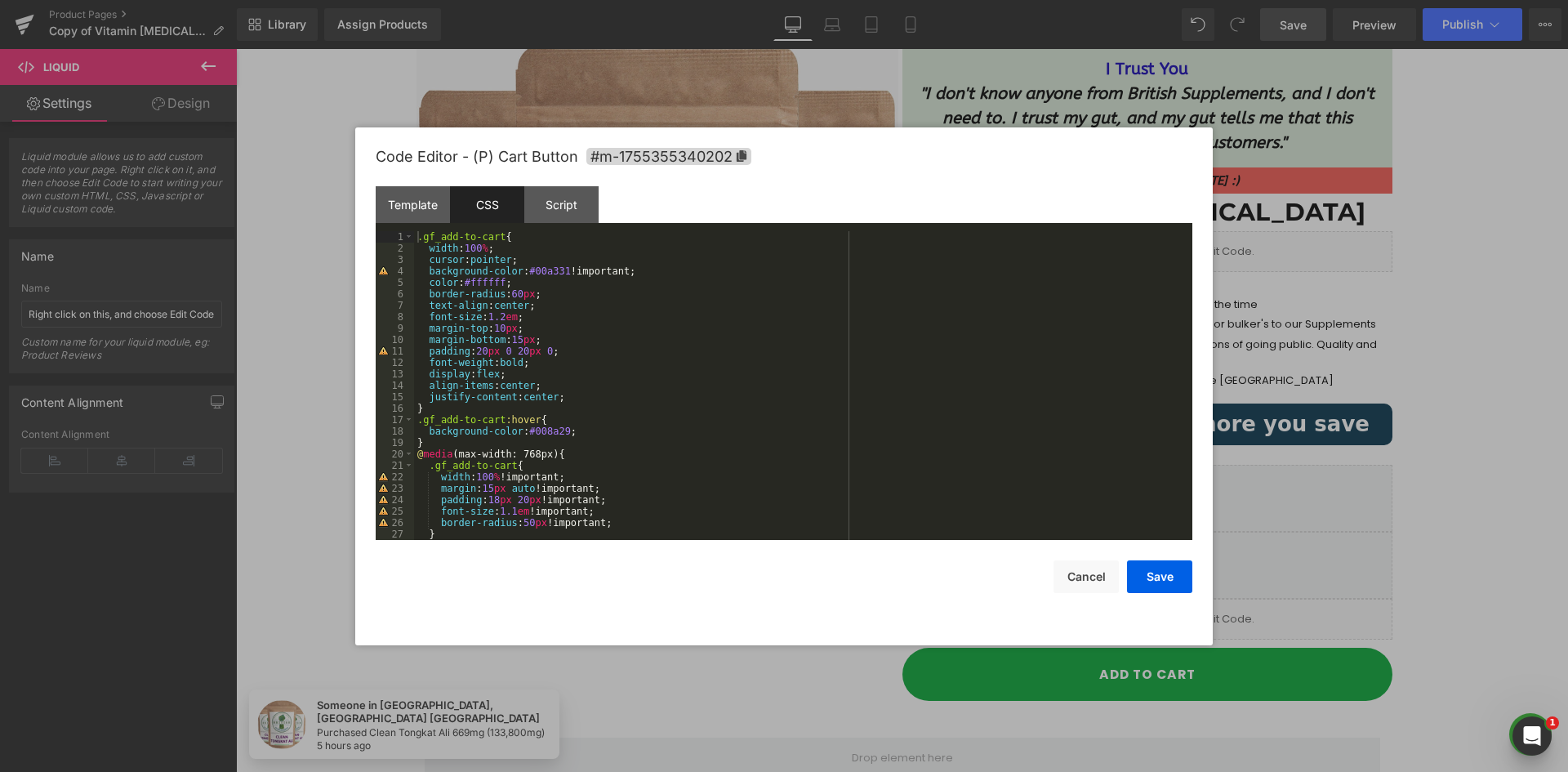
scroll to position [0, 0]
drag, startPoint x: 421, startPoint y: 239, endPoint x: 496, endPoint y: 238, distance: 75.0
click at [496, 238] on div ".gf_add-to-cart { width : 100 % ; cursor : pointer ; background-color : #00a331…" at bounding box center [800, 397] width 772 height 332
click at [498, 239] on div ".gf_add-to-cart { width : 100 % ; cursor : pointer ; background-color : #00a331…" at bounding box center [800, 386] width 772 height 309
click at [422, 238] on div ".gf_add-to-cart { width : 100 % ; cursor : pointer ; background-color : #00a331…" at bounding box center [800, 397] width 772 height 332
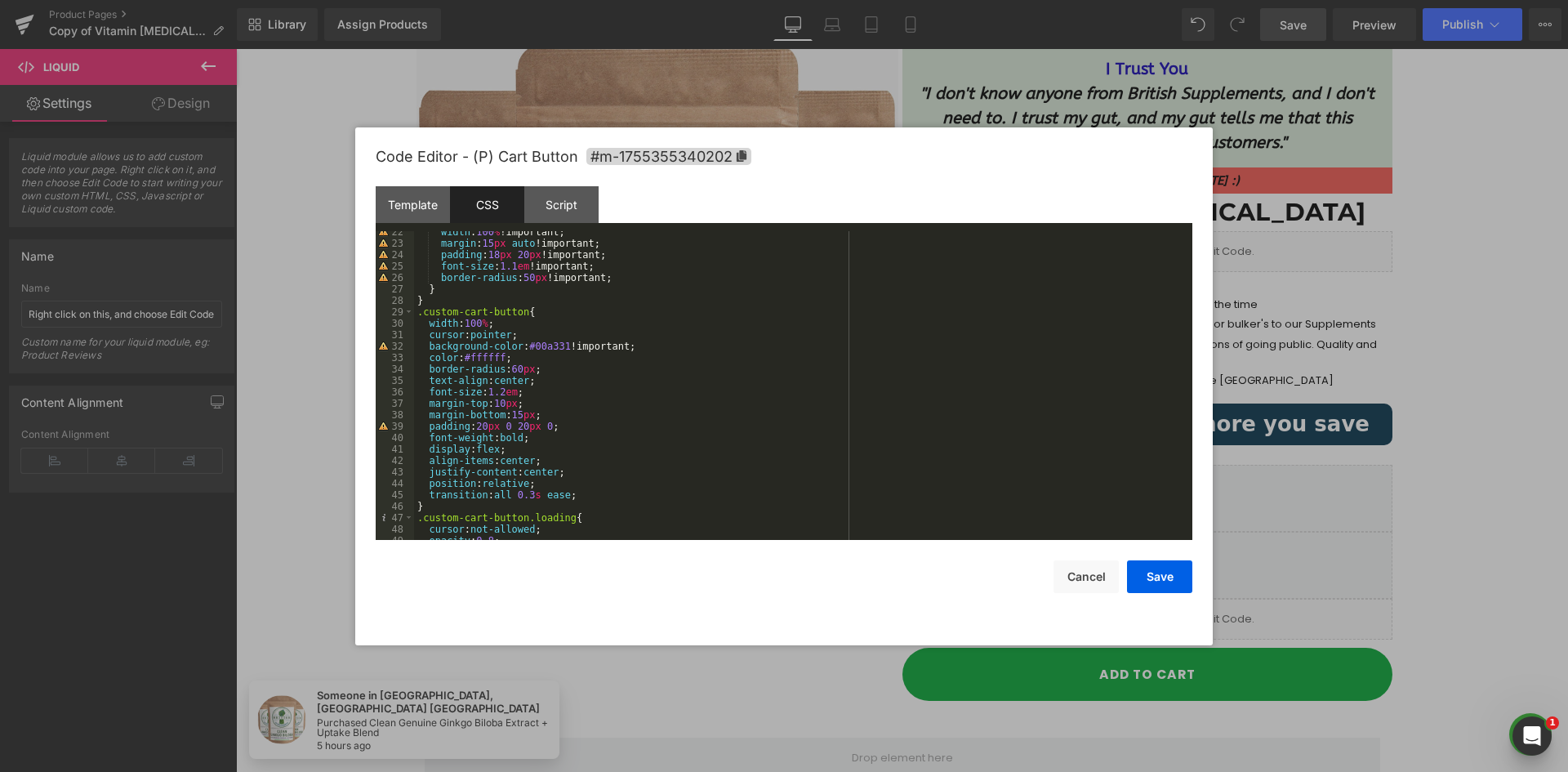
scroll to position [245, 0]
drag, startPoint x: 426, startPoint y: 310, endPoint x: 446, endPoint y: 312, distance: 20.1
click at [428, 311] on div "width : 100 % !important; margin : 15 px auto !important; padding : 18 px 20 px…" at bounding box center [800, 391] width 772 height 332
click at [521, 313] on div "width : 100 % !important; margin : 15 px auto !important; padding : 18 px 20 px…" at bounding box center [800, 391] width 772 height 332
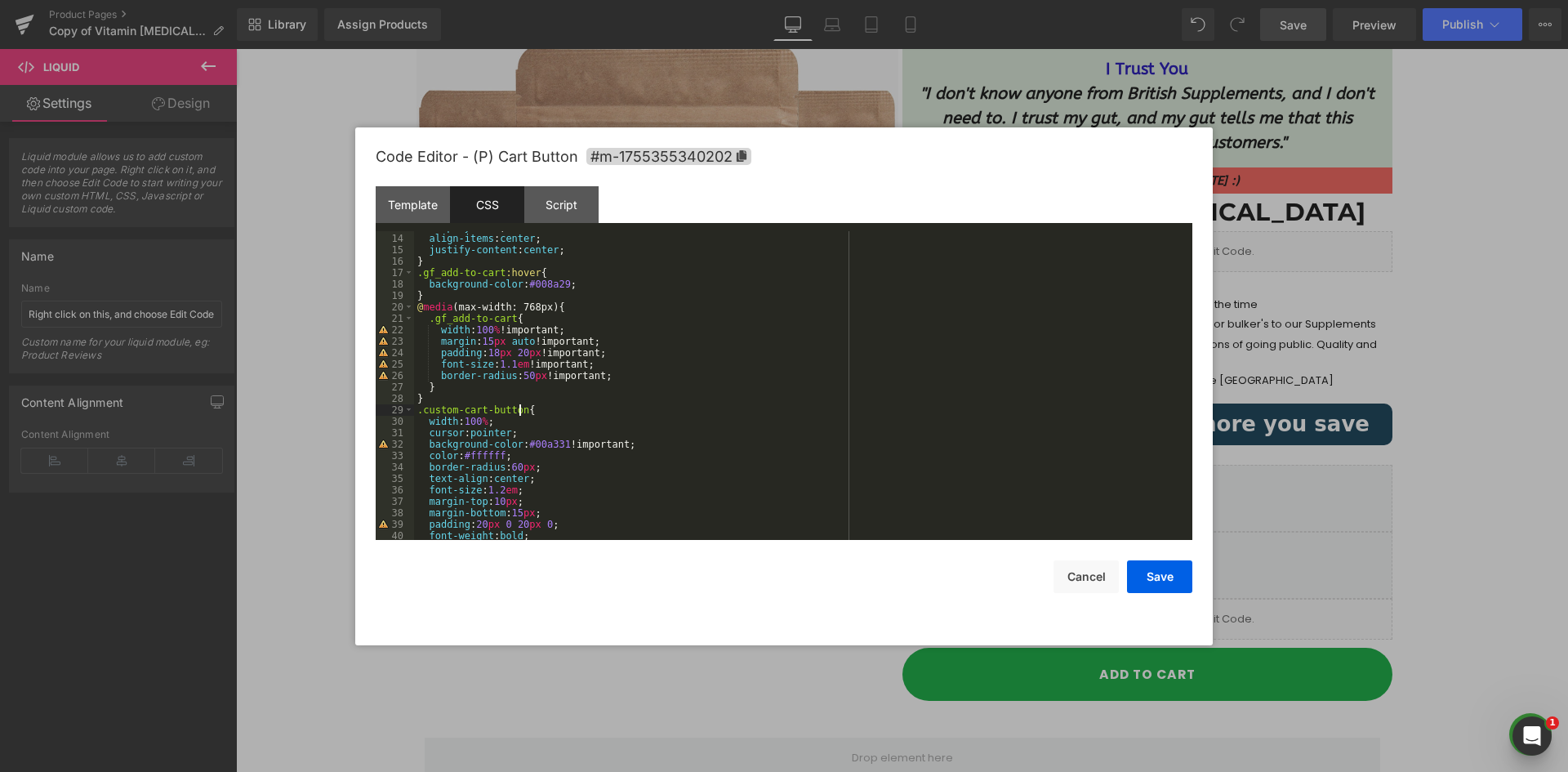
scroll to position [294, 0]
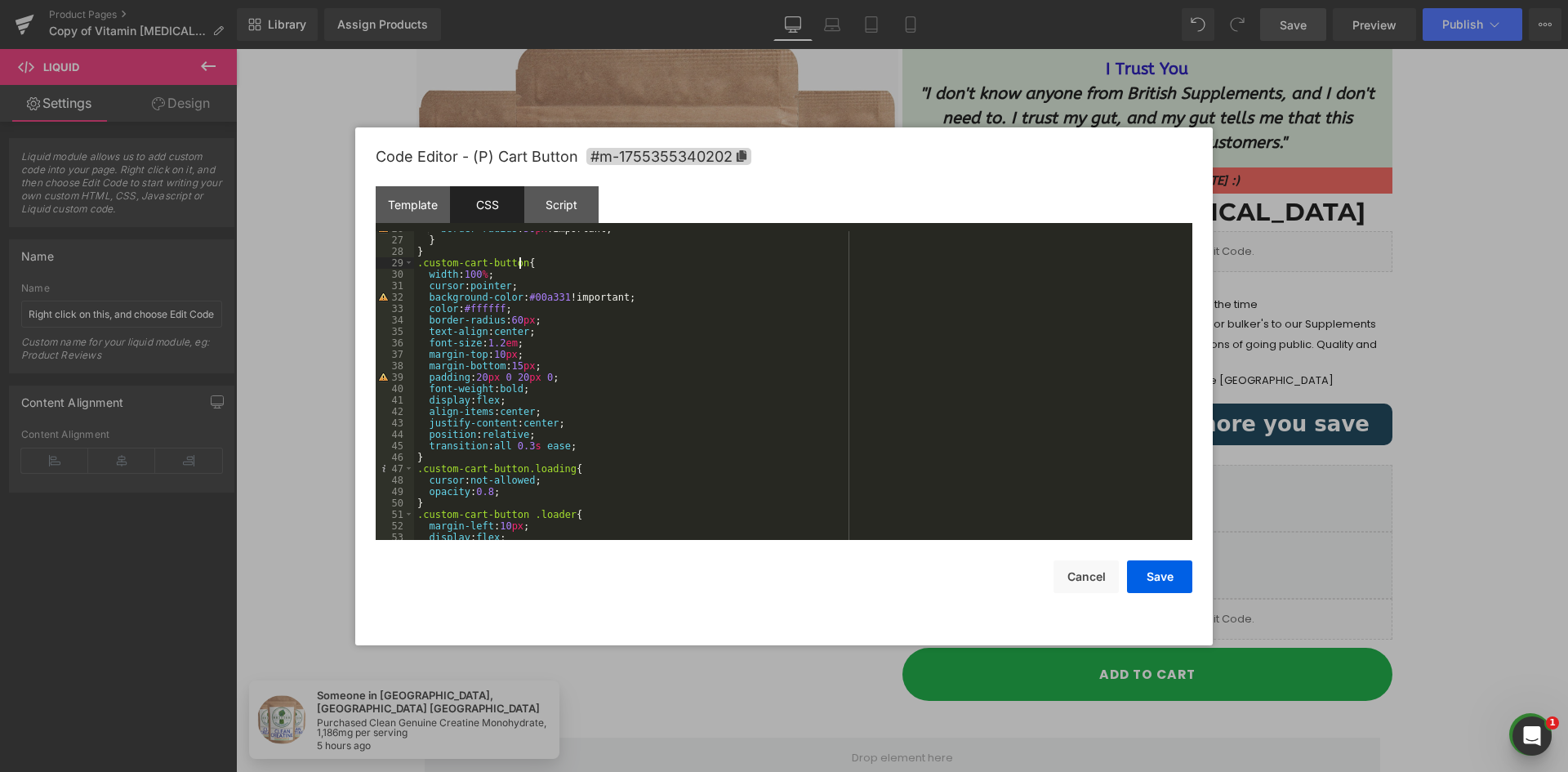
click at [418, 267] on div "border-radius : 50 px !important; } } .custom-cart-button { width : 100 % ; cur…" at bounding box center [800, 389] width 772 height 332
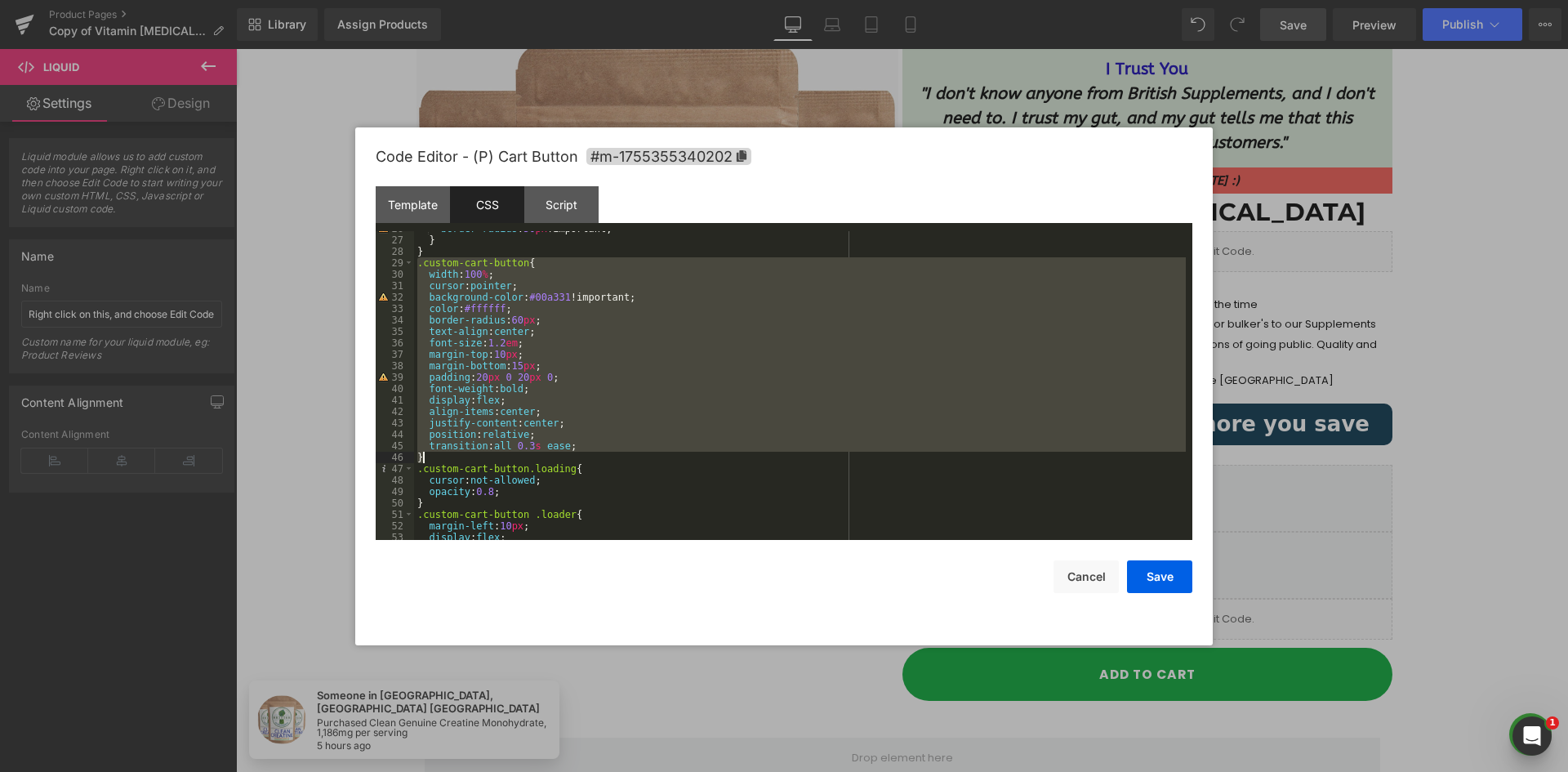
click at [431, 459] on div "border-radius : 50 px !important; } } .custom-cart-button { width : 100 % ; cur…" at bounding box center [800, 389] width 772 height 332
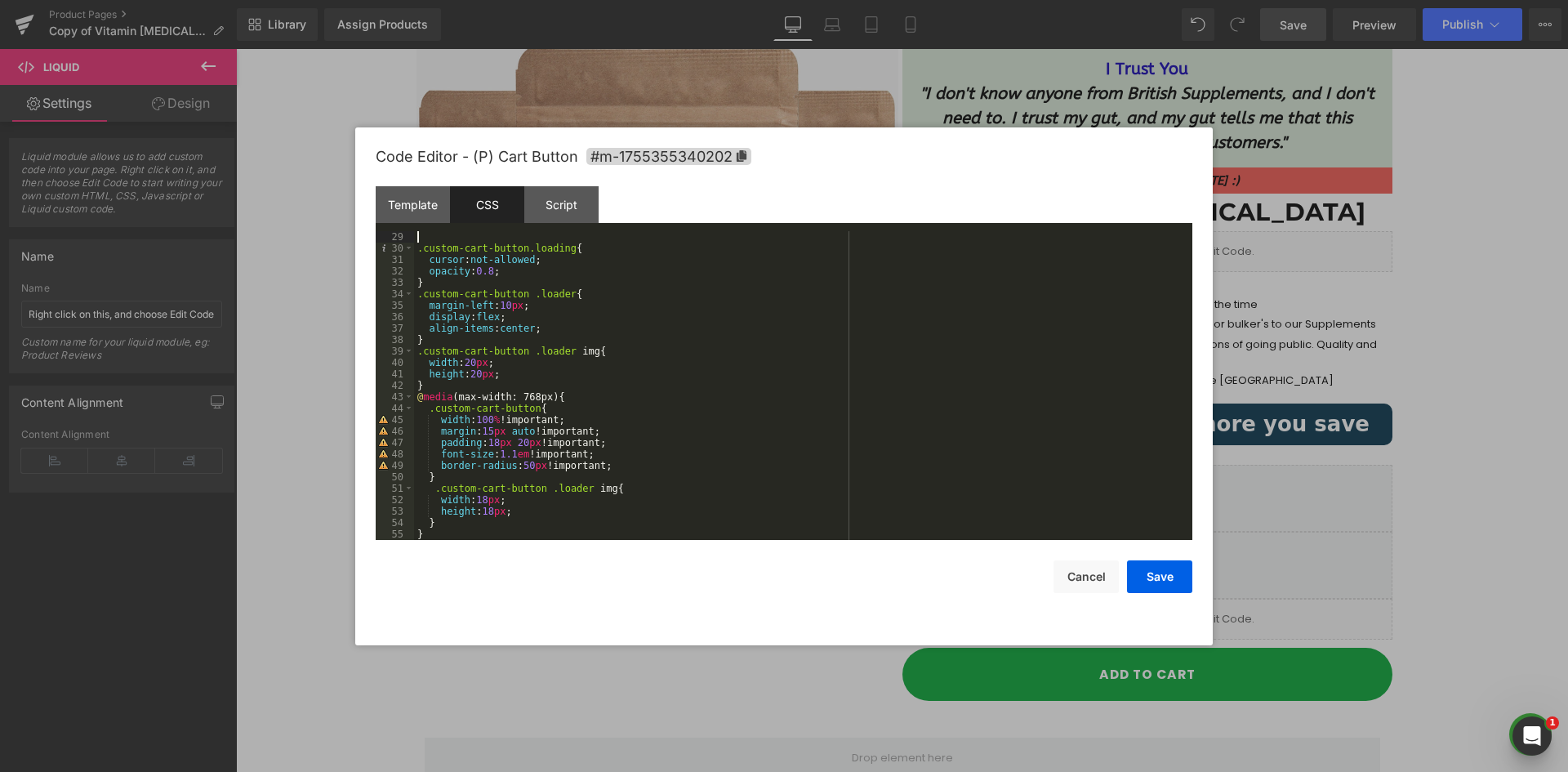
scroll to position [222, 0]
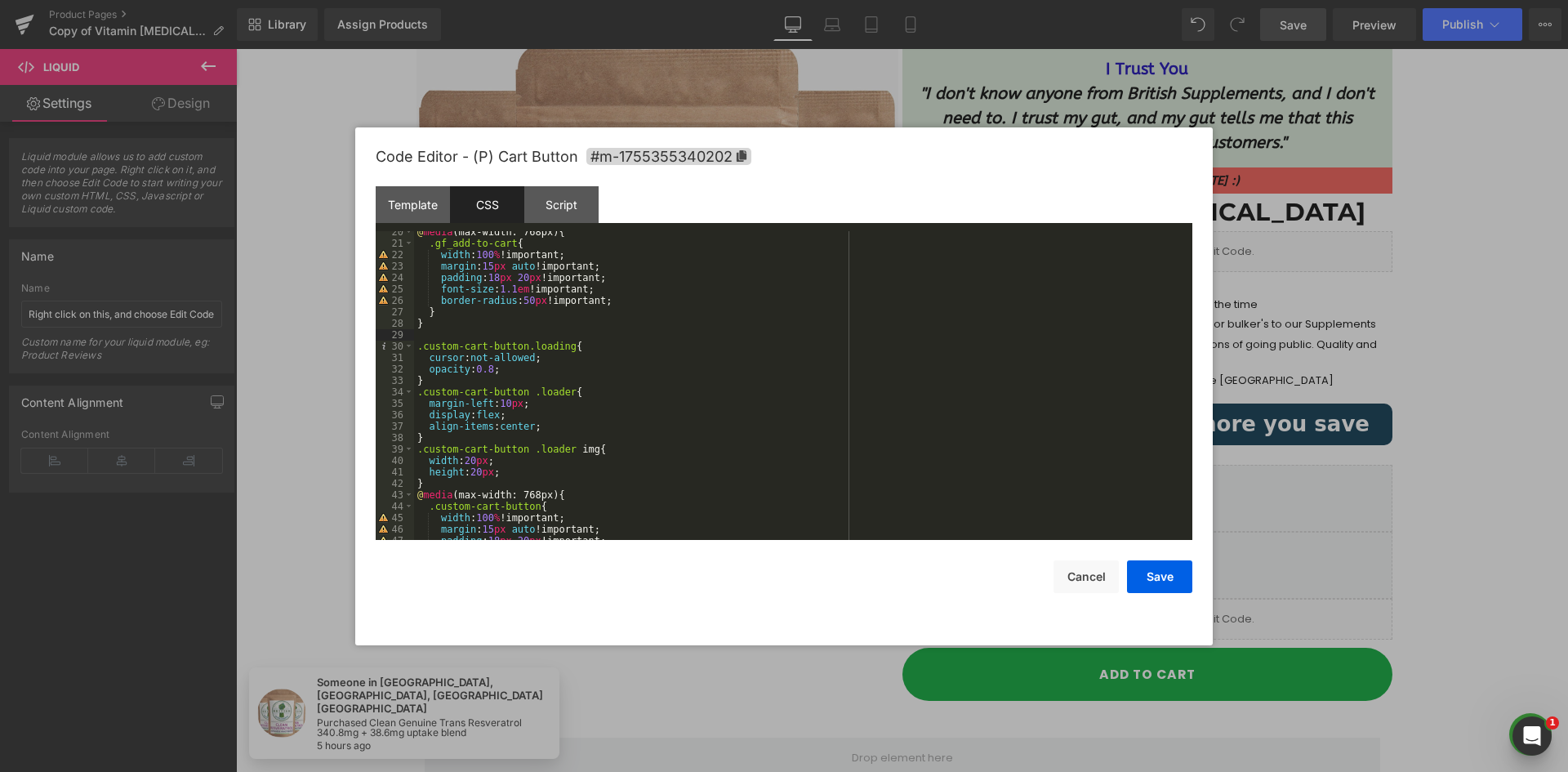
click at [421, 348] on div "@ media (max-width: 768px) { .gf_add-to-cart { width : 100 % !important; margin…" at bounding box center [800, 391] width 772 height 332
click at [521, 349] on div "@ media (max-width: 768px) { .gf_add-to-cart { width : 100 % !important; margin…" at bounding box center [800, 391] width 772 height 332
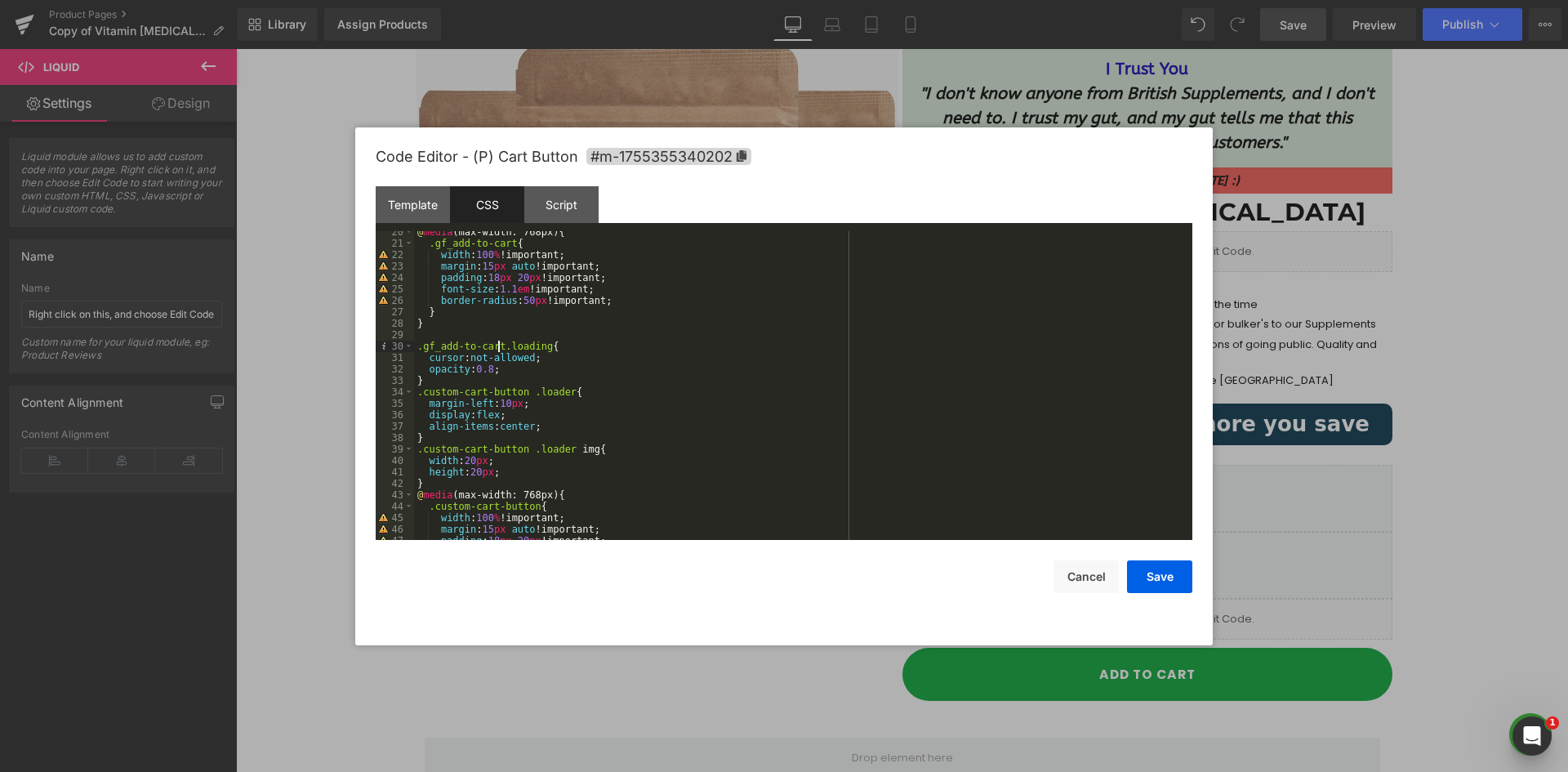
click at [423, 394] on div "@ media (max-width: 768px) { .gf_add-to-cart { width : 100 % !important; margin…" at bounding box center [800, 391] width 772 height 332
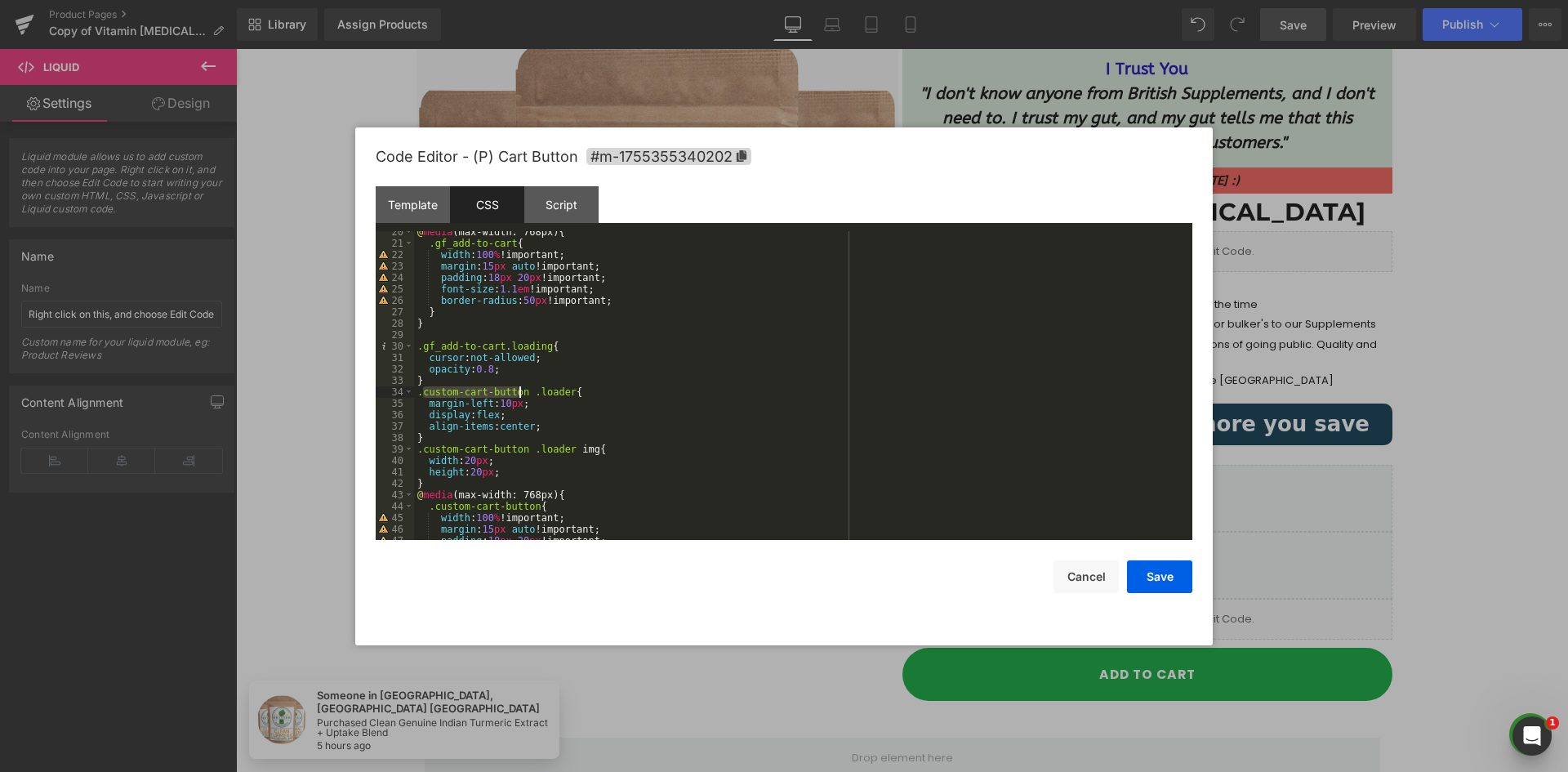
click at [520, 393] on div "@ media (max-width: 768px) { .gf_add-to-cart { width : 100 % !important; margin…" at bounding box center [800, 391] width 772 height 332
drag, startPoint x: 421, startPoint y: 450, endPoint x: 461, endPoint y: 454, distance: 40.2
click at [423, 450] on div "@ media (max-width: 768px) { .gf_add-to-cart { width : 100 % !important; margin…" at bounding box center [800, 391] width 772 height 332
click at [521, 452] on div "@ media (max-width: 768px) { .gf_add-to-cart { width : 100 % !important; margin…" at bounding box center [800, 391] width 772 height 332
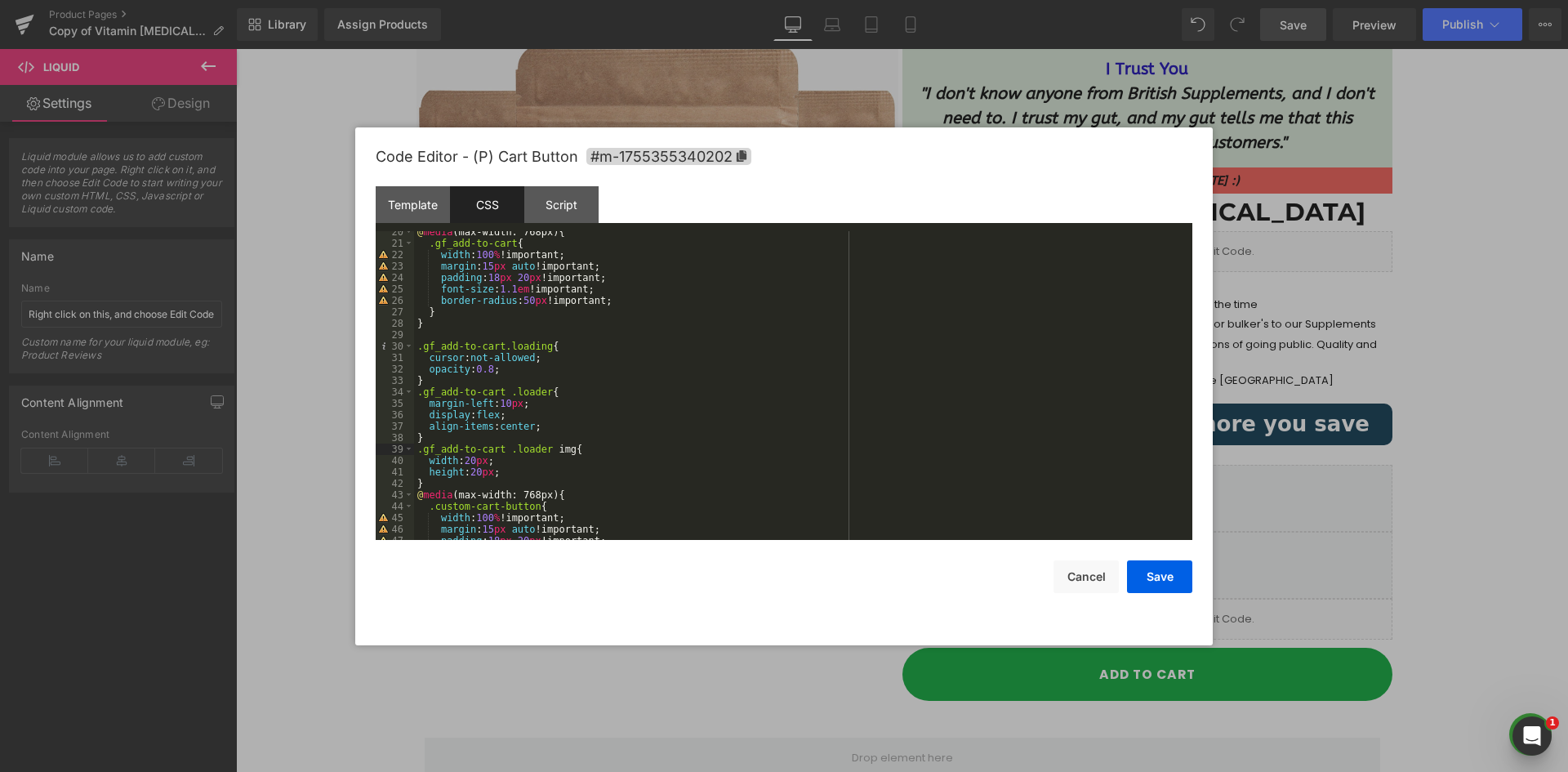
scroll to position [332, 0]
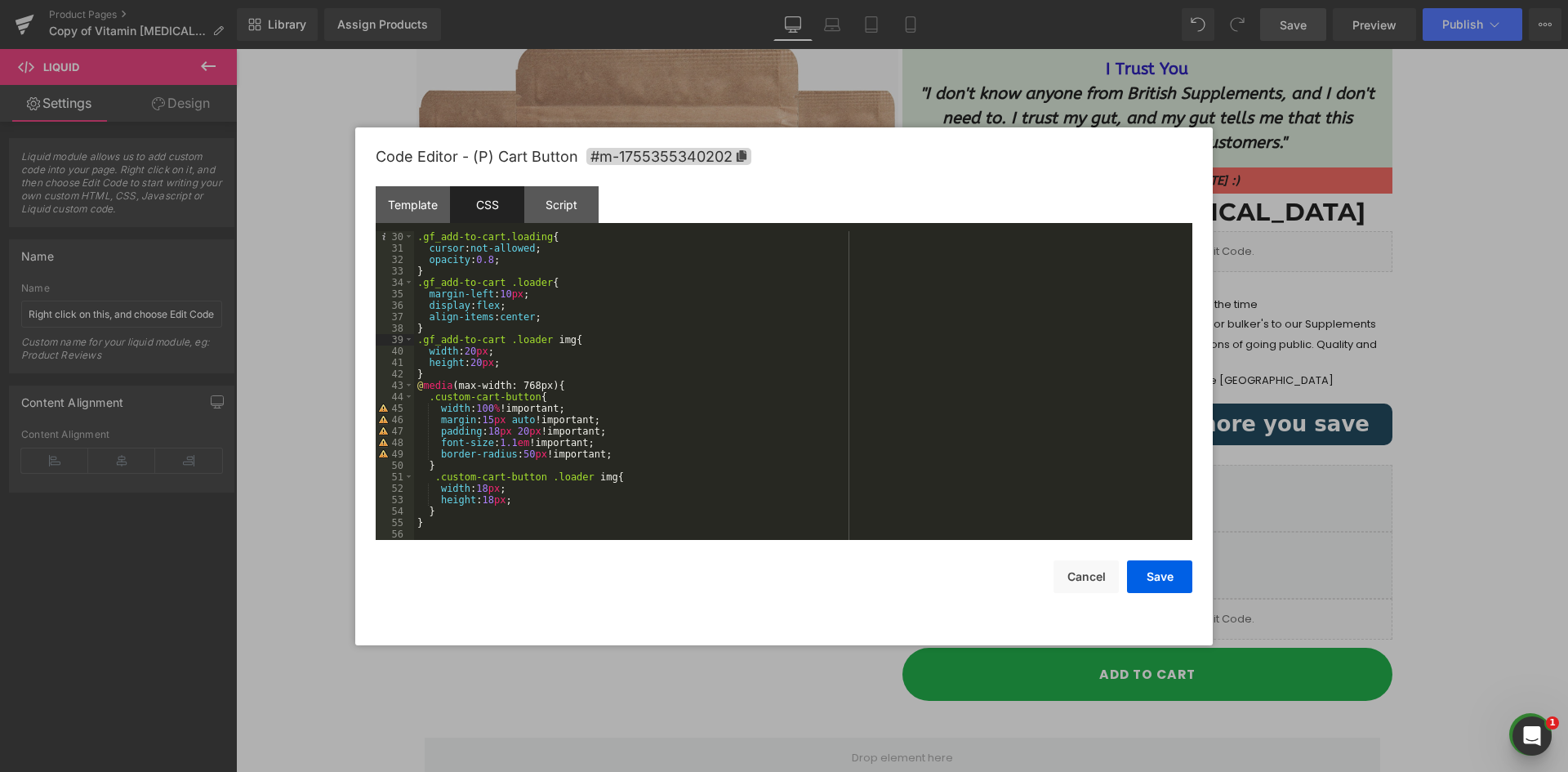
click at [435, 400] on div ".gf_add-to-cart.loading { cursor : not-allowed ; opacity : 0.8 ; } .gf_add-to-c…" at bounding box center [800, 397] width 772 height 332
click at [531, 396] on div ".gf_add-to-cart.loading { cursor : not-allowed ; opacity : 0.8 ; } .gf_add-to-c…" at bounding box center [800, 397] width 772 height 332
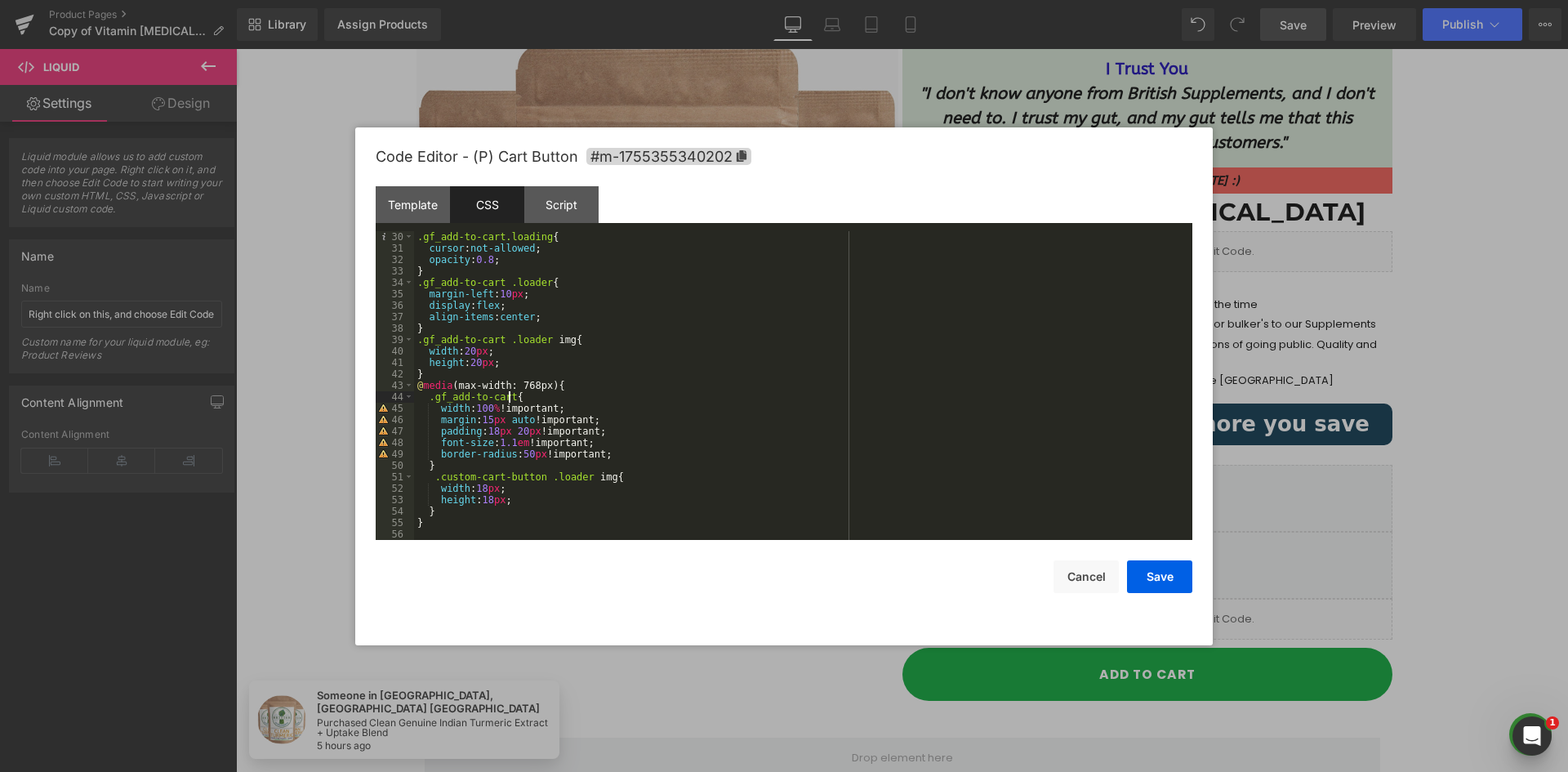
click at [537, 476] on div ".gf_add-to-cart.loading { cursor : not-allowed ; opacity : 0.8 ; } .gf_add-to-c…" at bounding box center [800, 397] width 772 height 332
click at [442, 475] on div ".gf_add-to-cart.loading { cursor : not-allowed ; opacity : 0.8 ; } .gf_add-to-c…" at bounding box center [800, 397] width 772 height 332
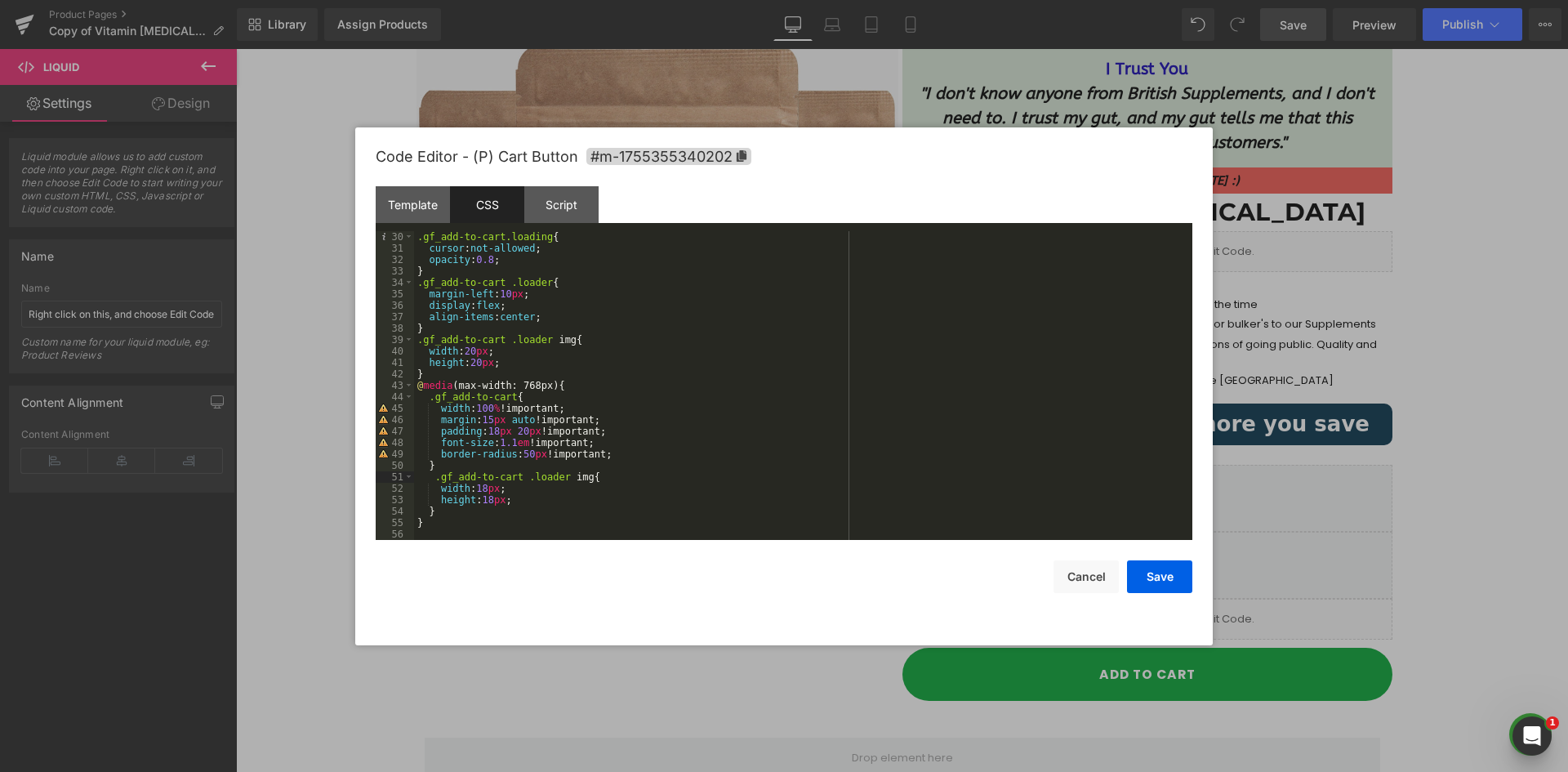
click at [616, 472] on div ".gf_add-to-cart.loading { cursor : not-allowed ; opacity : 0.8 ; } .gf_add-to-c…" at bounding box center [800, 397] width 772 height 332
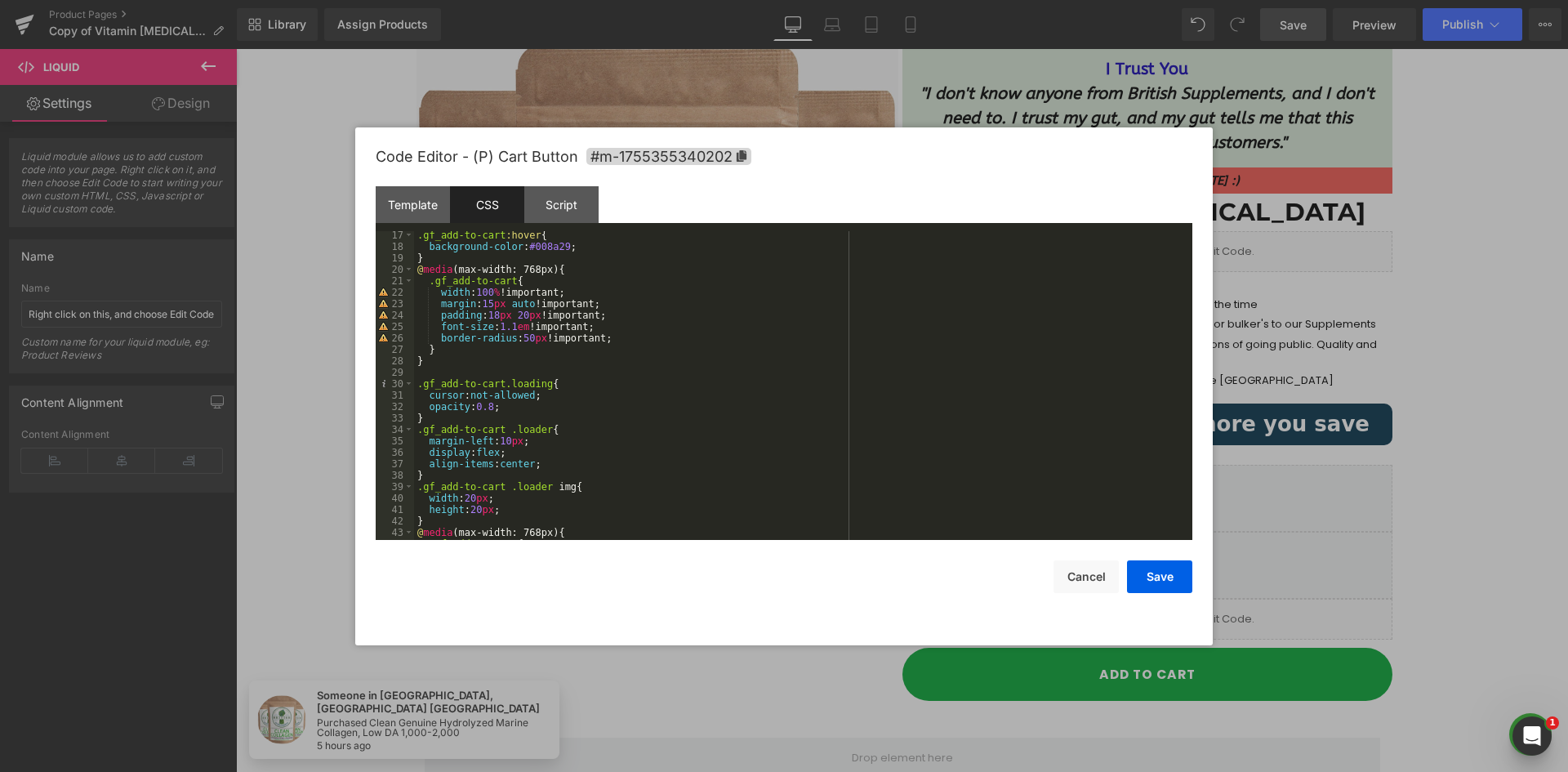
scroll to position [0, 0]
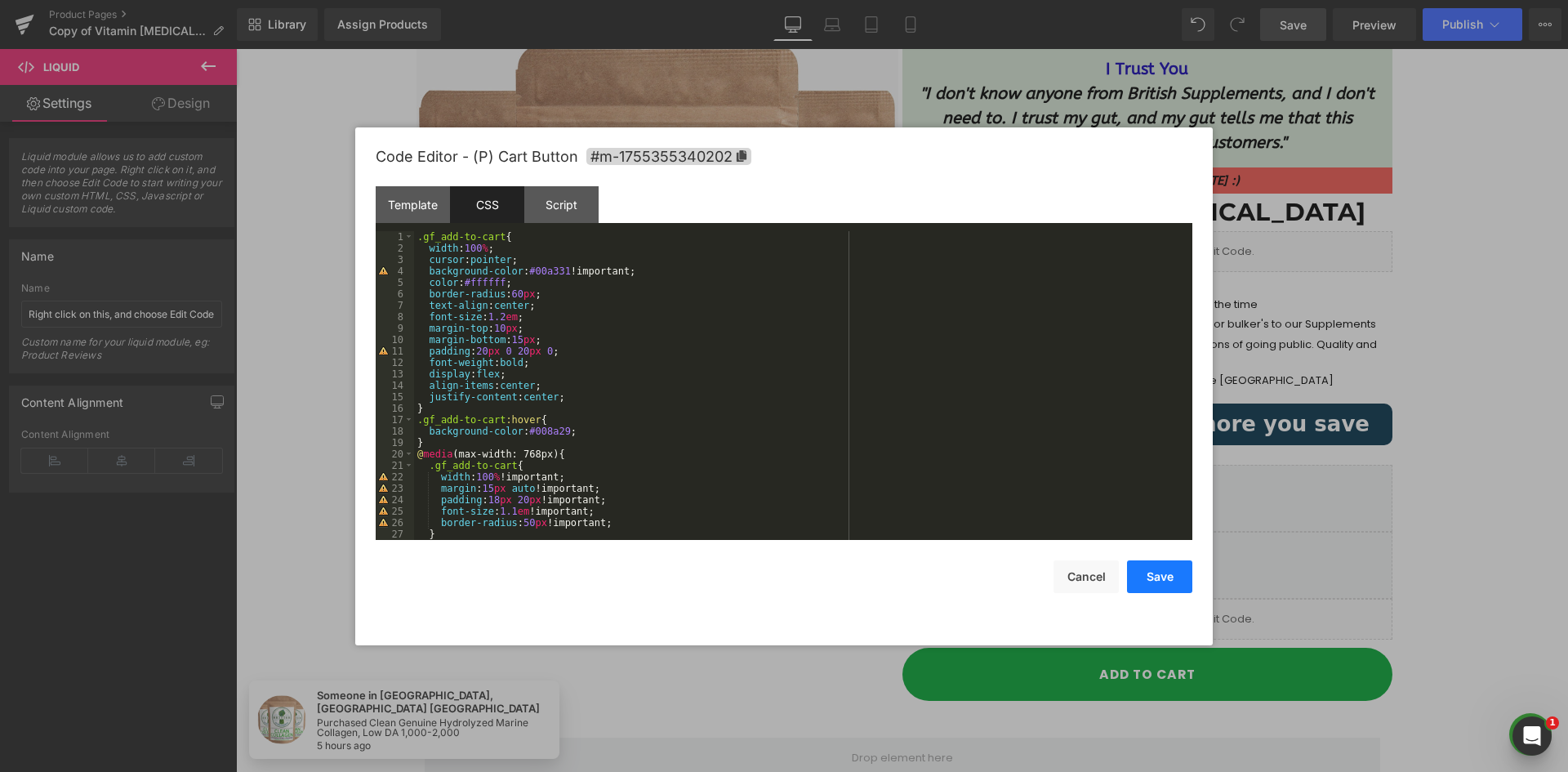
click at [1139, 575] on button "Save" at bounding box center [1160, 577] width 65 height 33
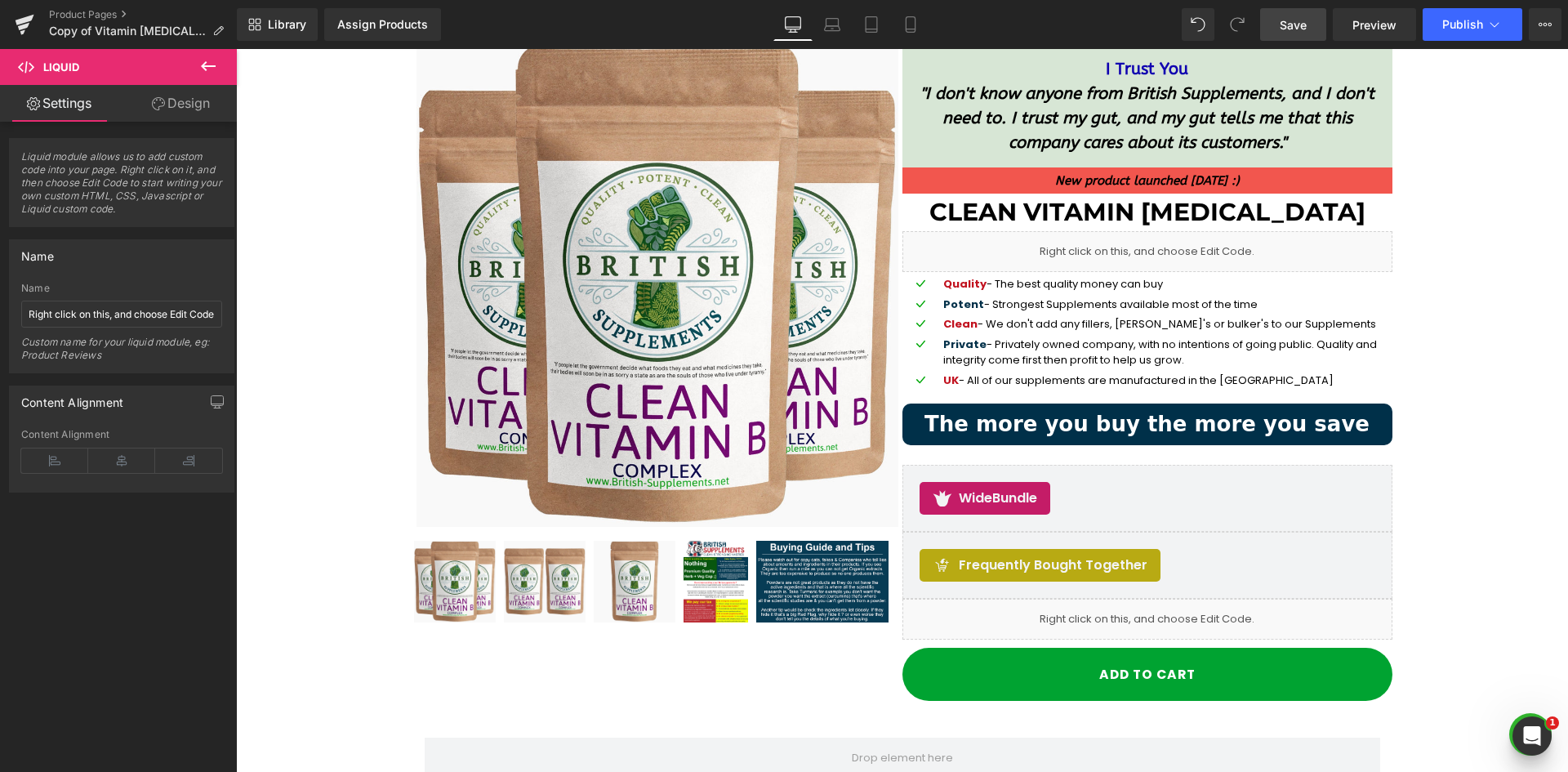
click at [1300, 19] on span "Save" at bounding box center [1293, 24] width 27 height 17
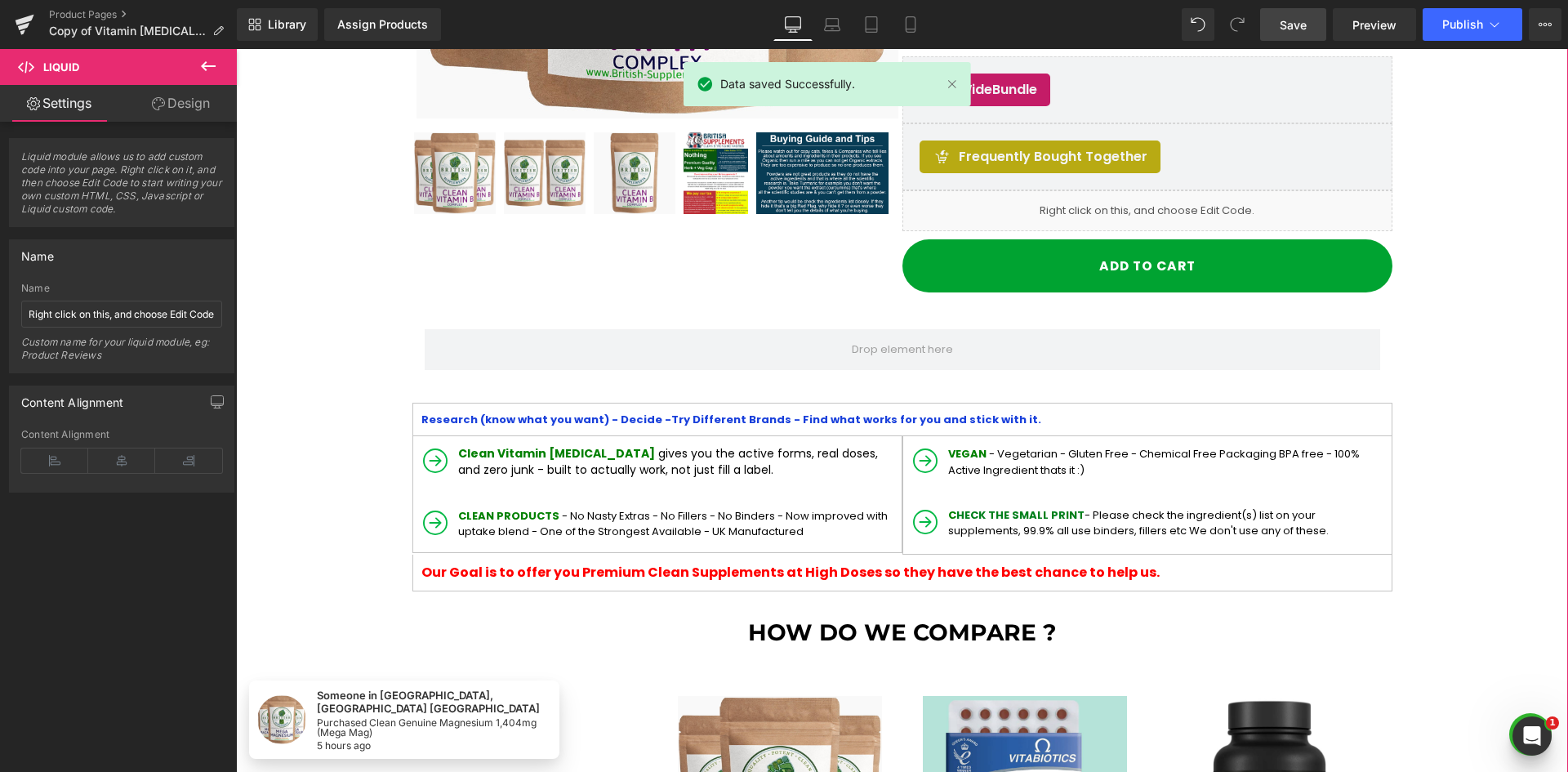
scroll to position [164, 0]
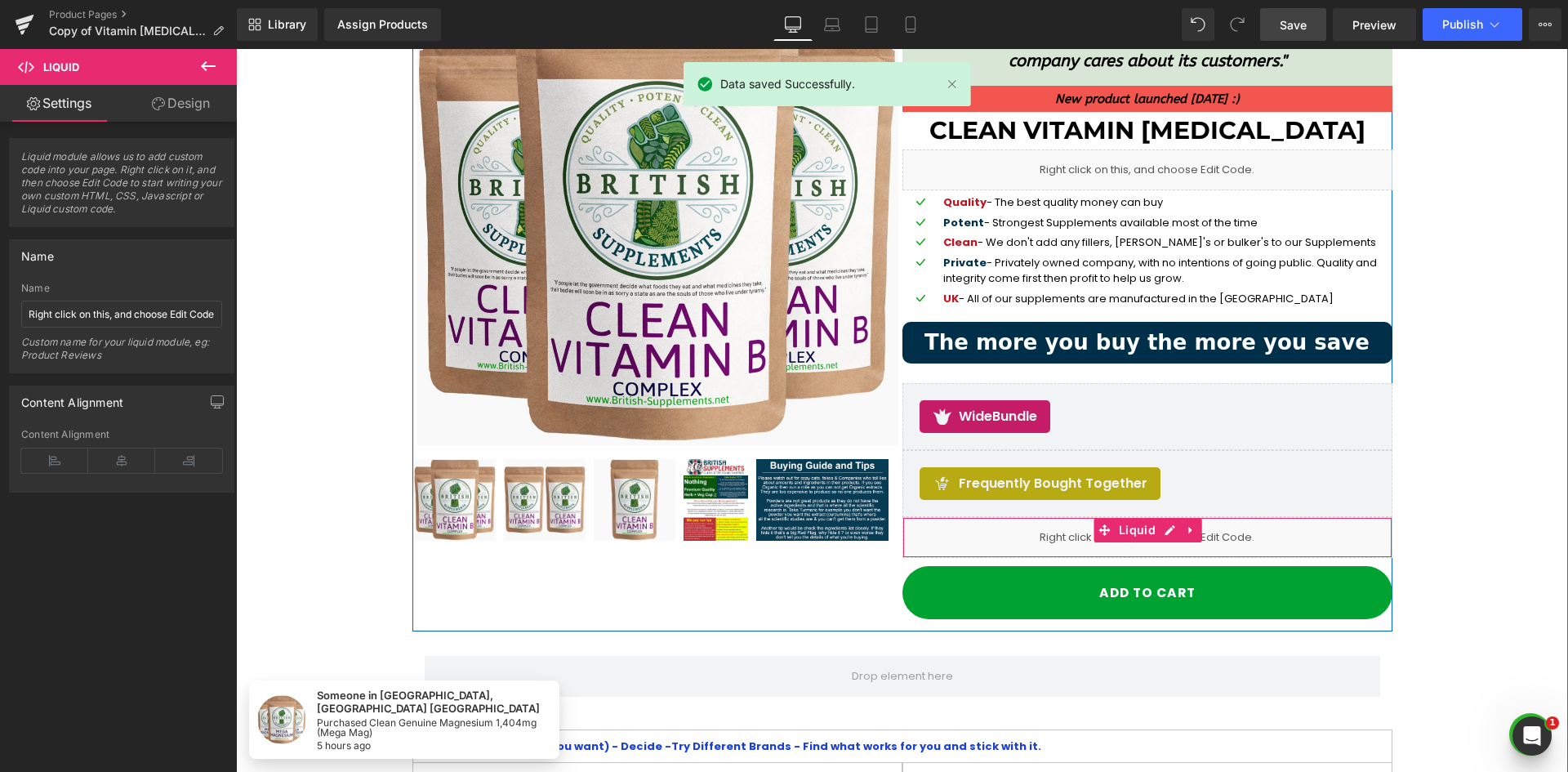
click at [1275, 540] on div "Liquid" at bounding box center [1148, 537] width 490 height 41
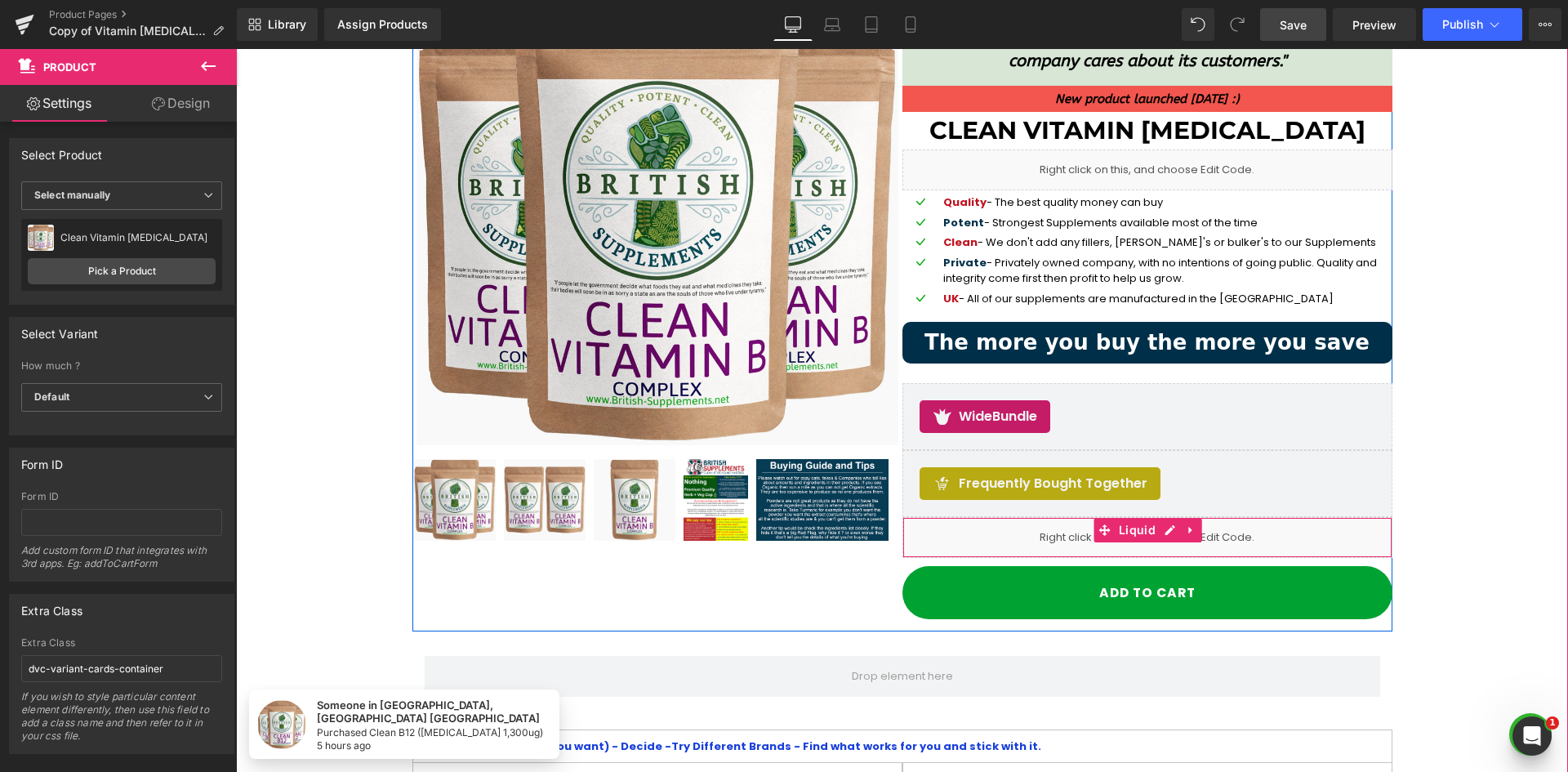
drag, startPoint x: 1251, startPoint y: 543, endPoint x: 1489, endPoint y: 598, distance: 244.3
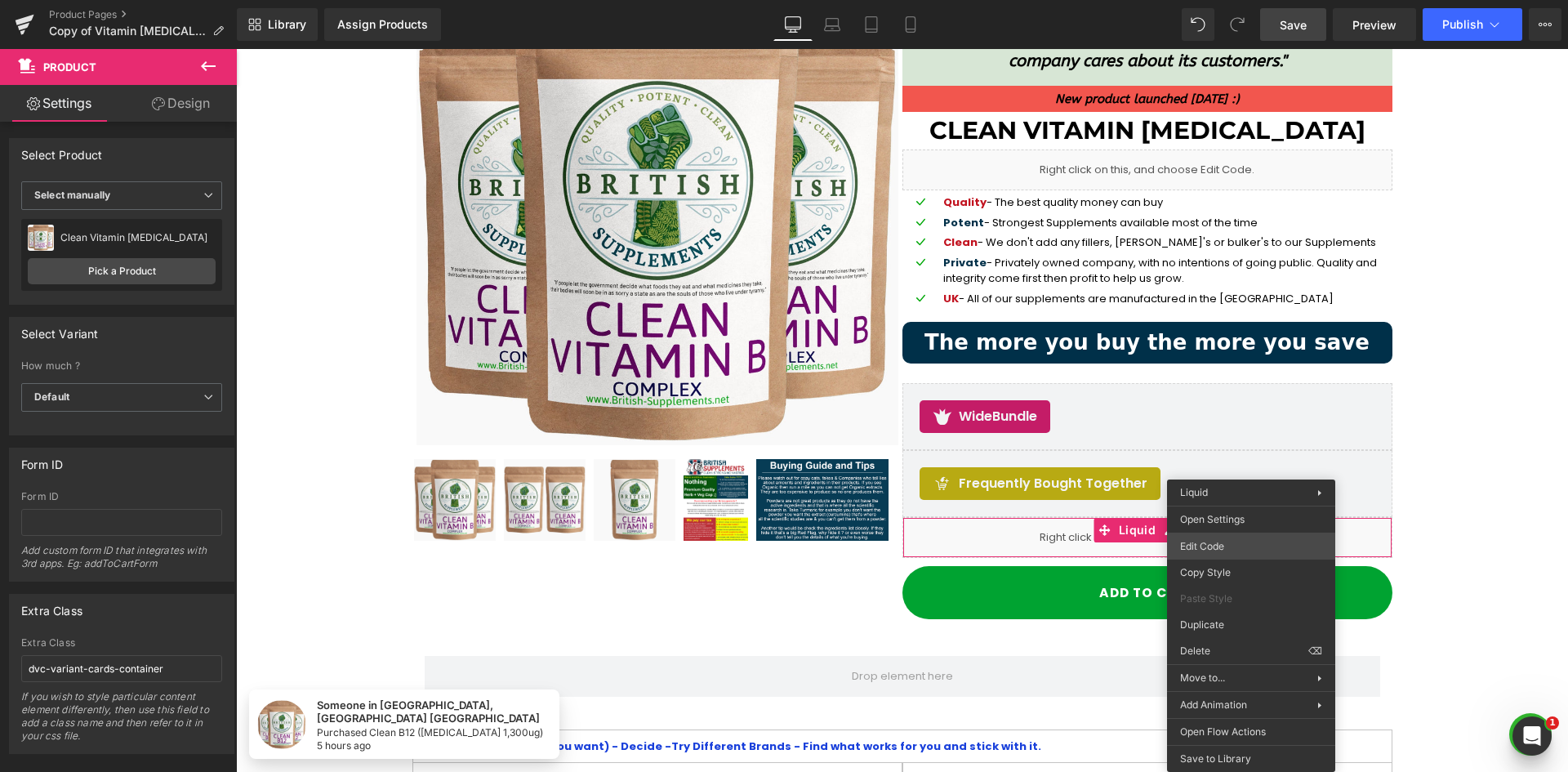
click at [1246, 547] on body "Liquid You are previewing how the will restyle your page. You can not edit Elem…" at bounding box center [784, 386] width 1568 height 772
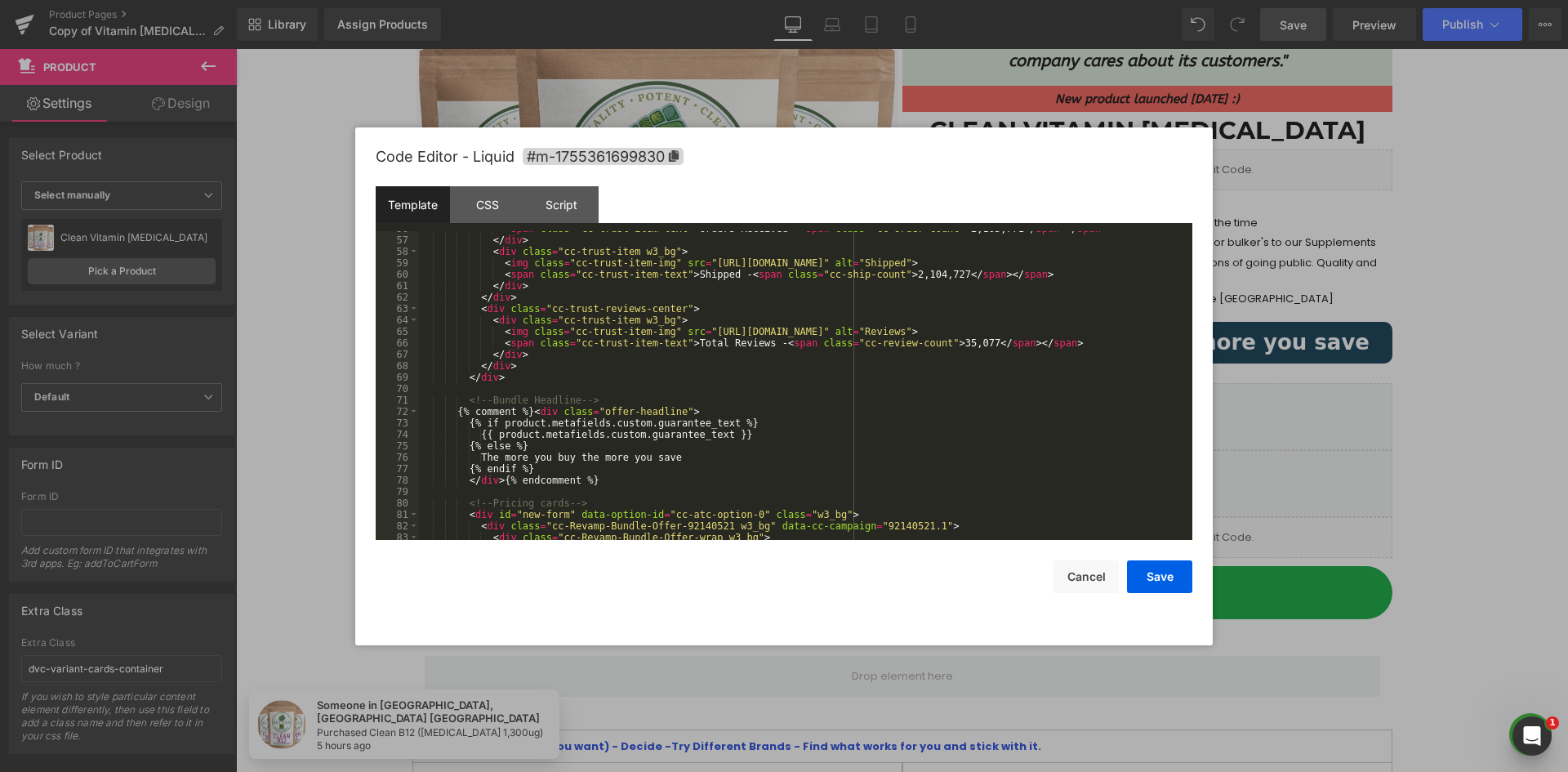
scroll to position [882, 0]
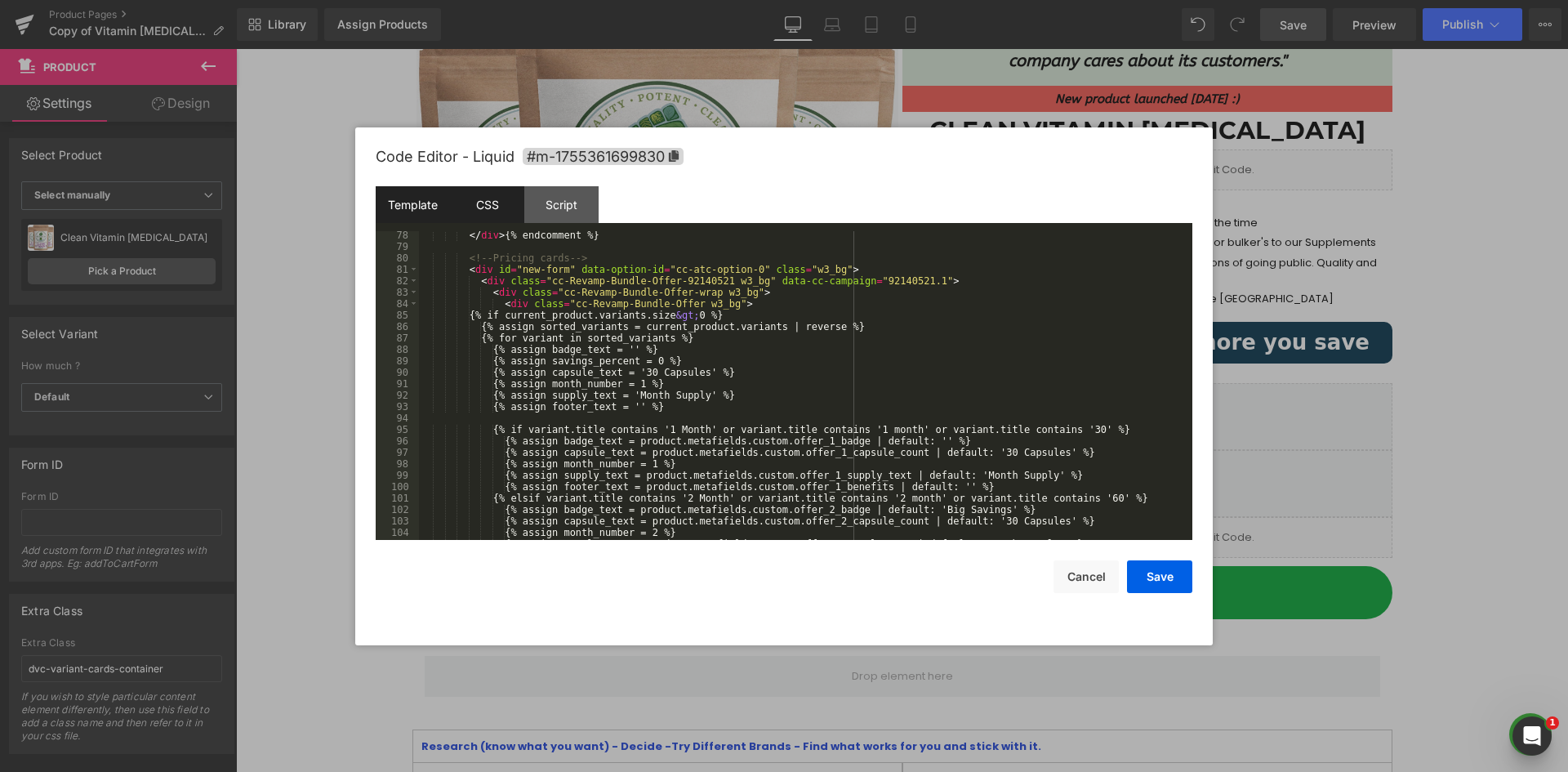
click at [462, 201] on div "CSS" at bounding box center [487, 204] width 74 height 37
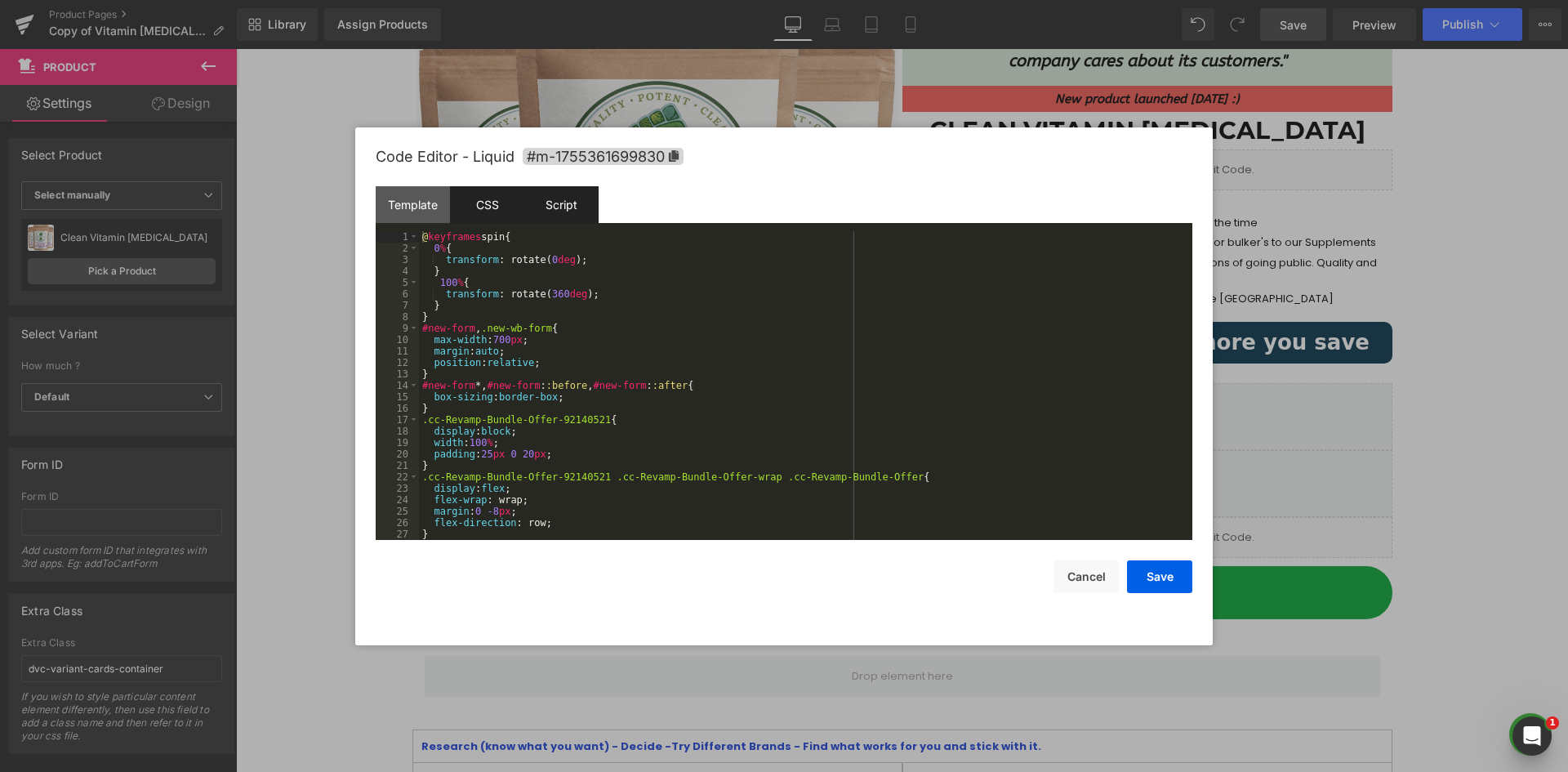
click at [540, 204] on div "Script" at bounding box center [561, 204] width 74 height 37
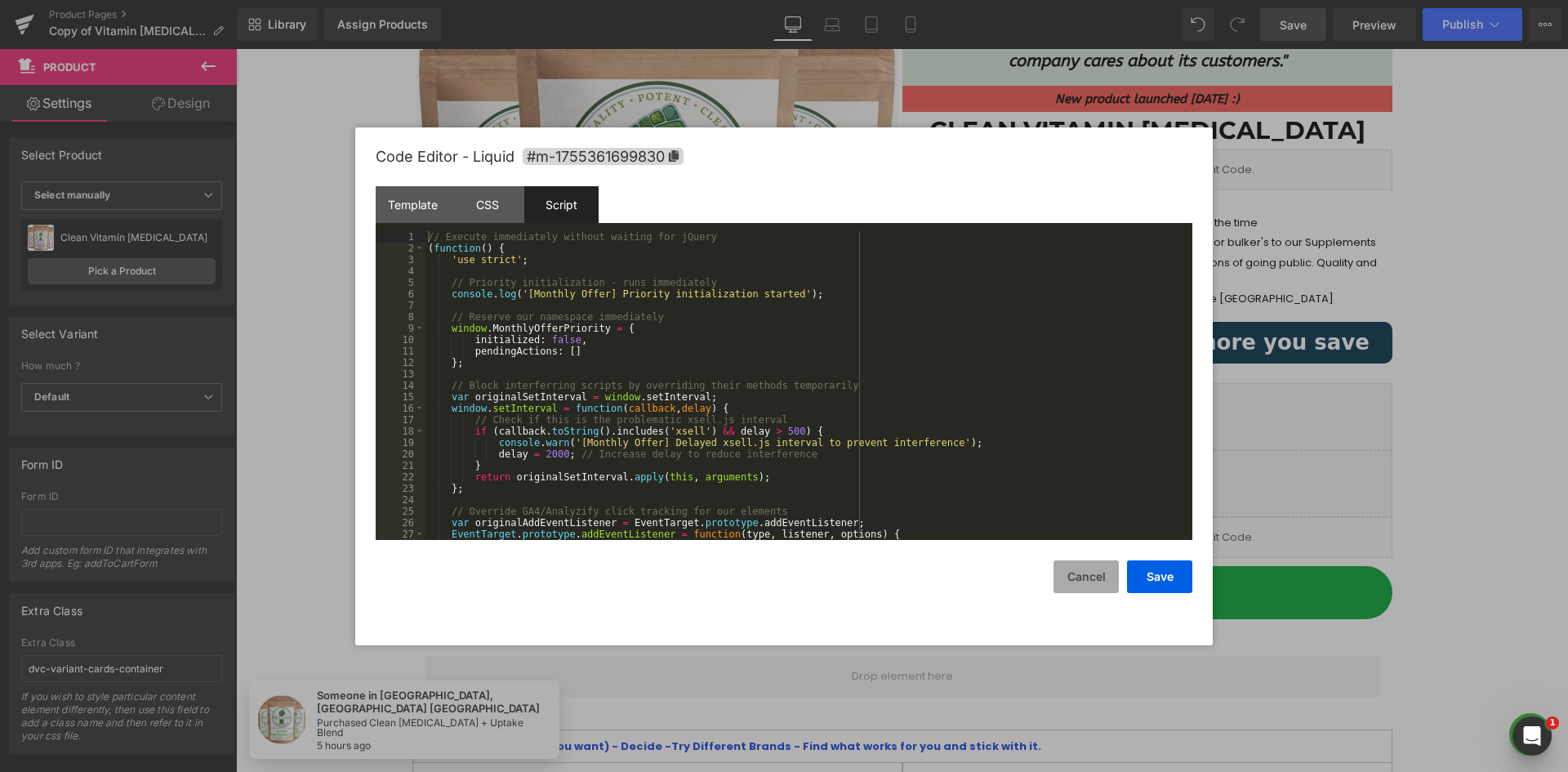
click at [1074, 566] on button "Cancel" at bounding box center [1086, 577] width 65 height 33
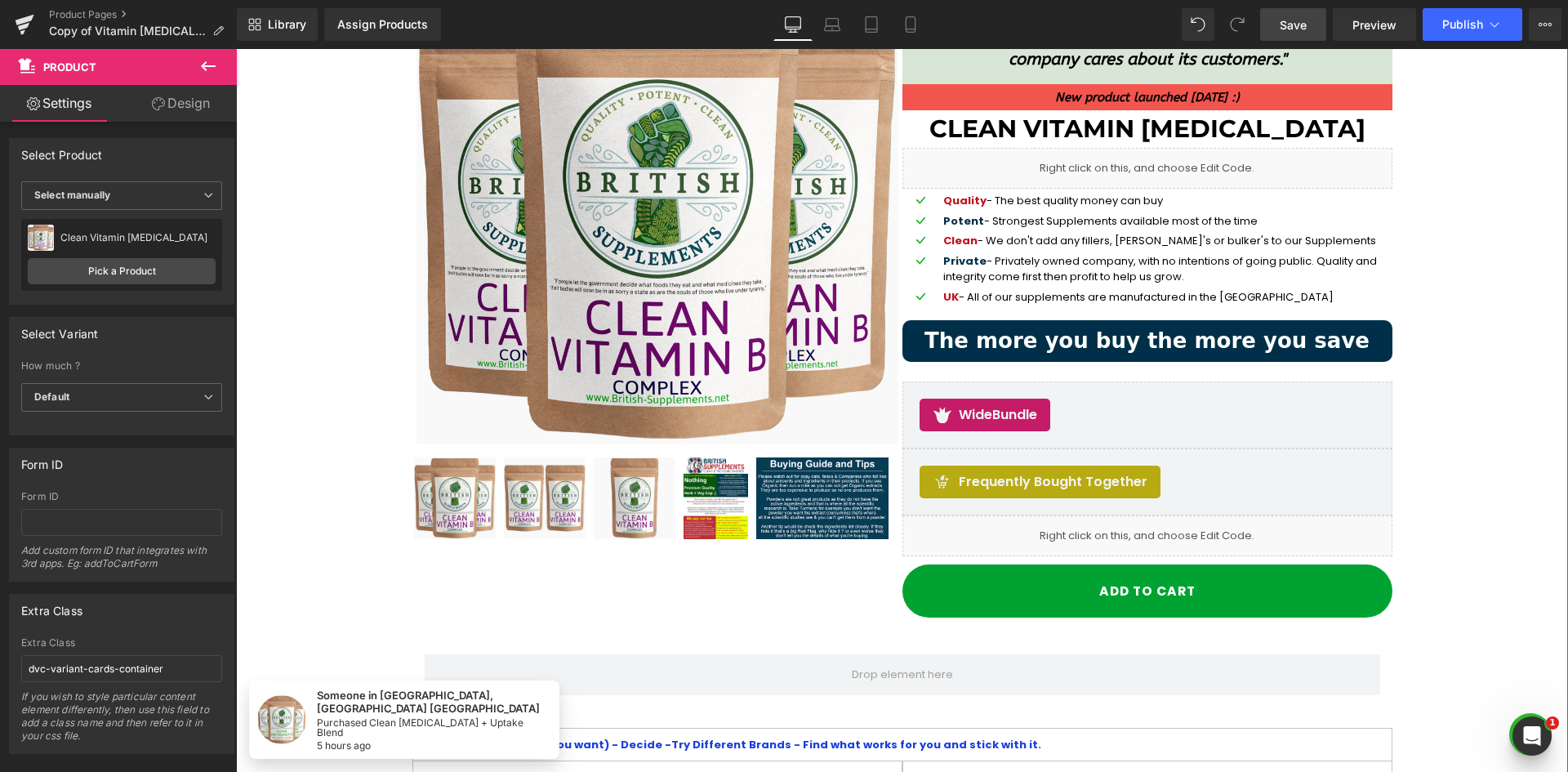
scroll to position [245, 0]
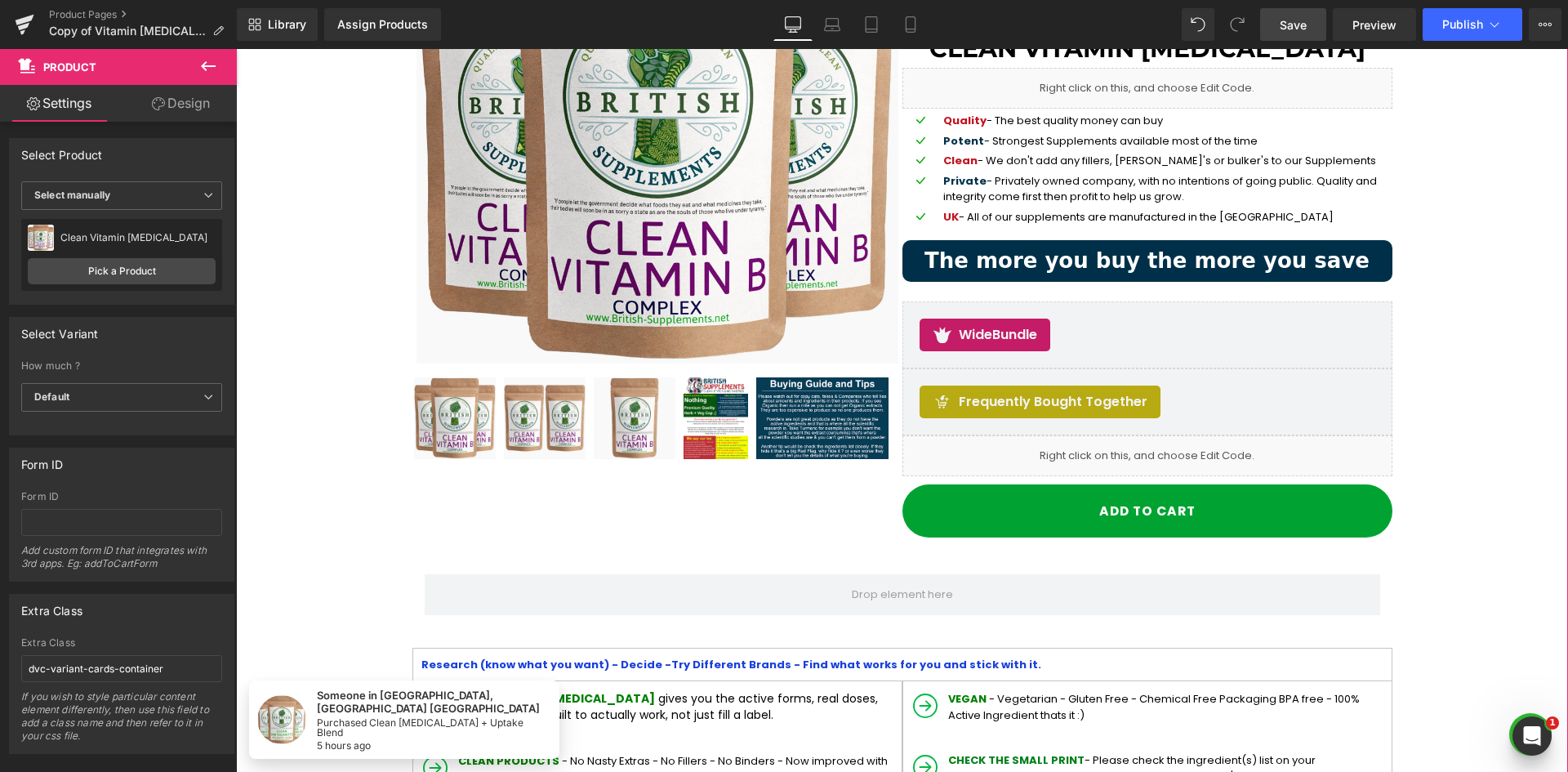
click at [764, 513] on div "Sale Off (P) Image" at bounding box center [902, 215] width 980 height 668
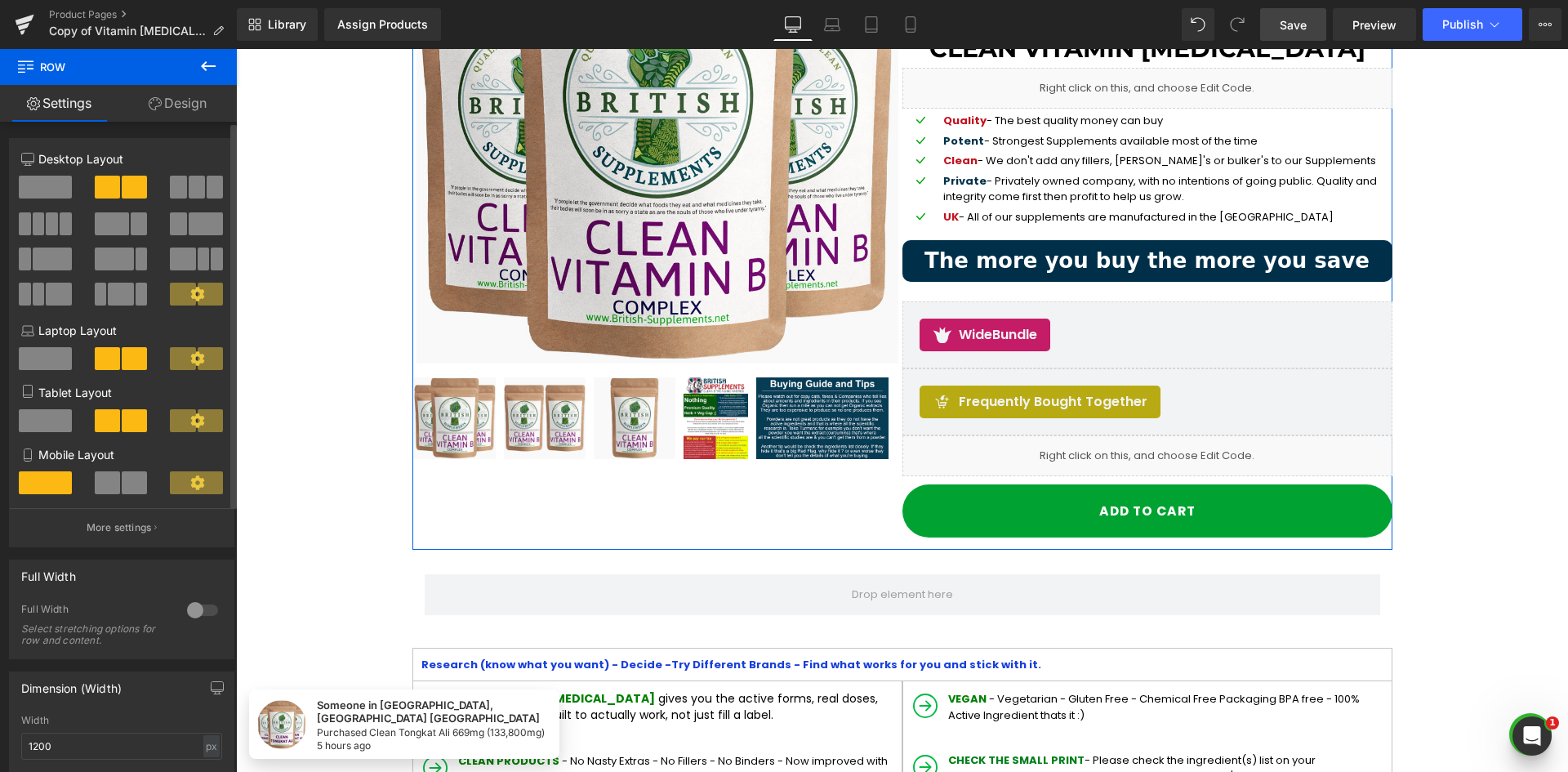
drag, startPoint x: 69, startPoint y: 278, endPoint x: 126, endPoint y: 347, distance: 89.5
click at [73, 286] on div at bounding box center [46, 300] width 76 height 35
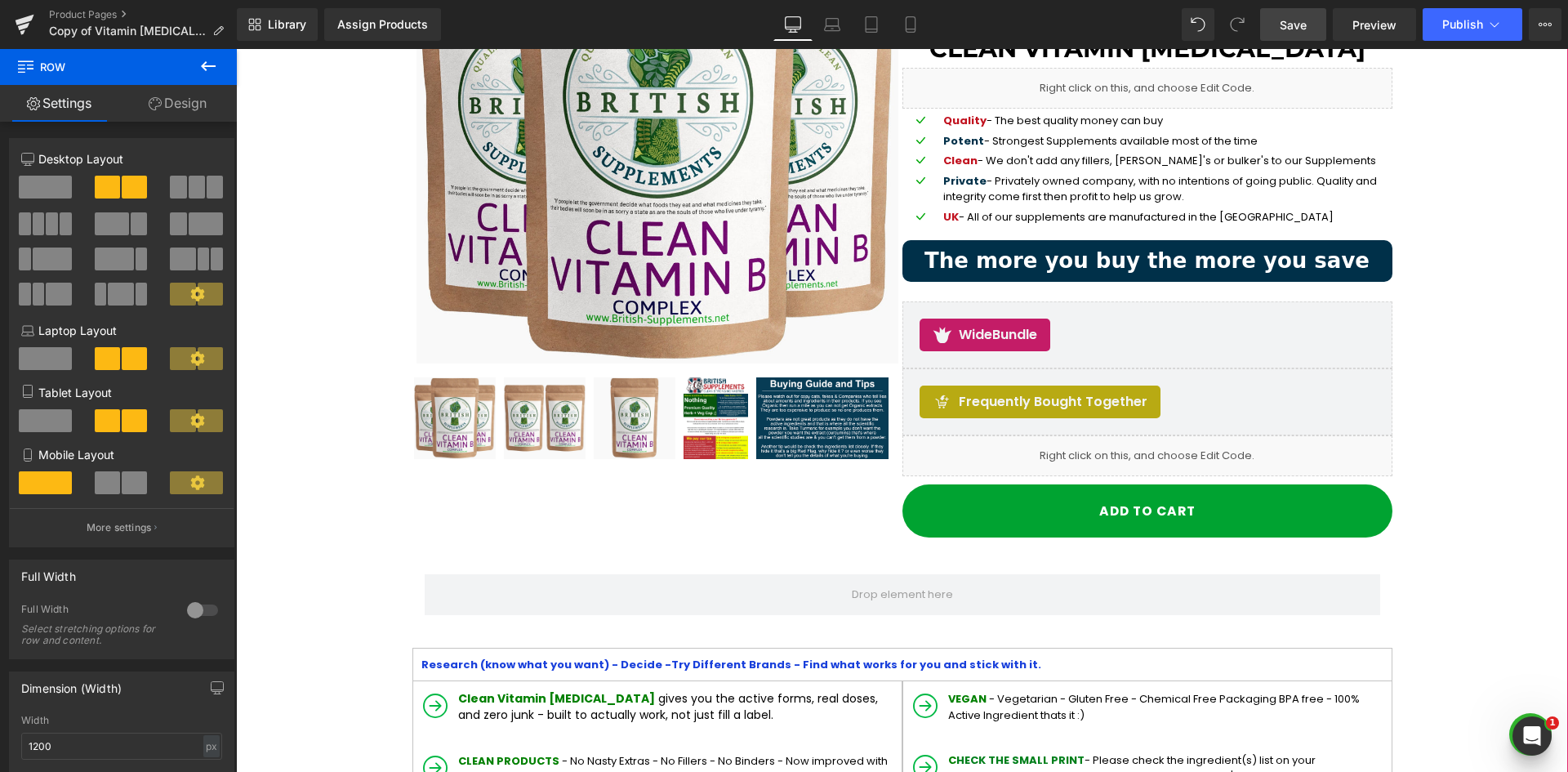
drag, startPoint x: 333, startPoint y: 499, endPoint x: 419, endPoint y: 541, distance: 95.7
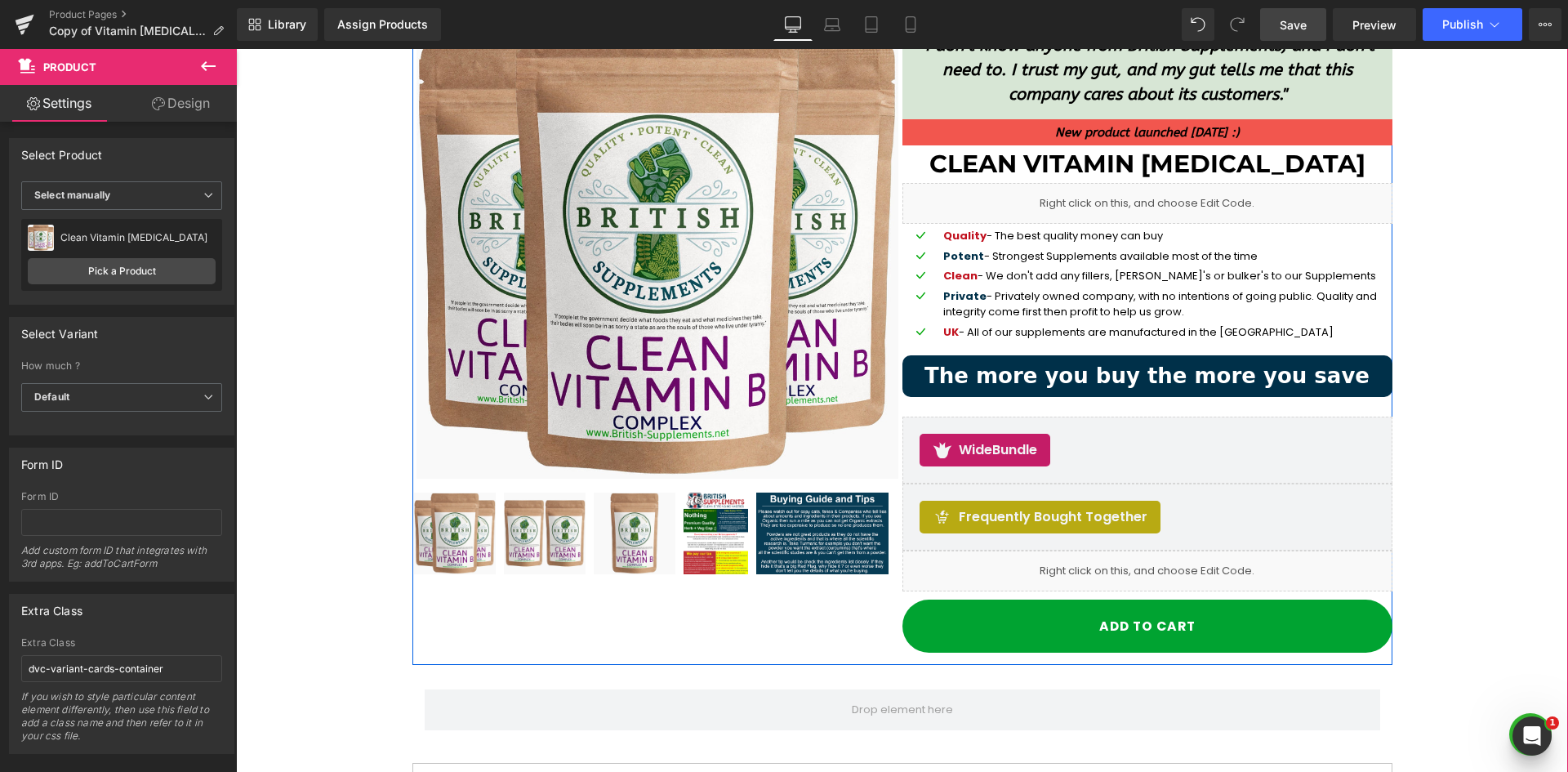
scroll to position [164, 0]
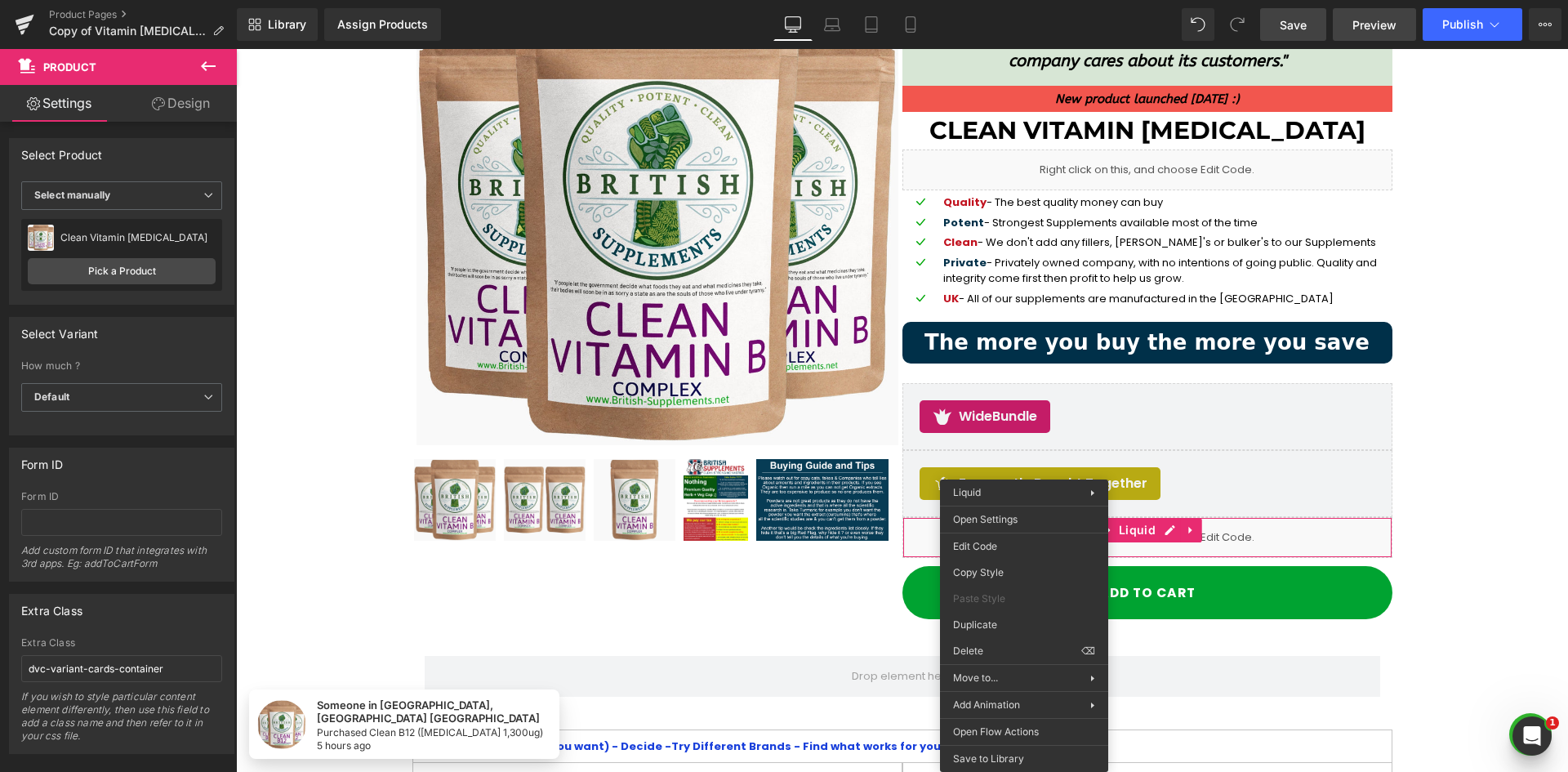
click at [1375, 36] on link "Preview" at bounding box center [1375, 24] width 83 height 33
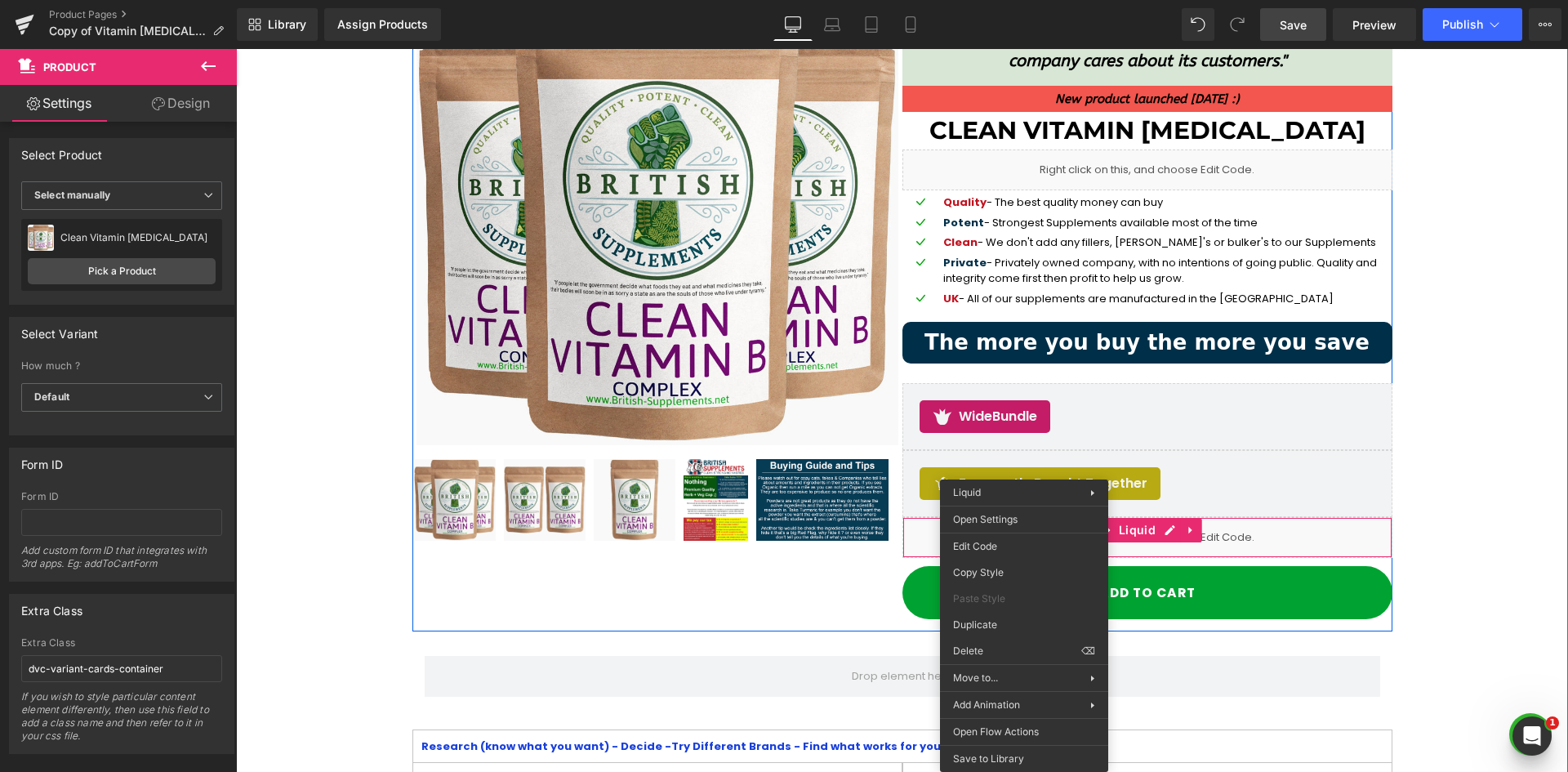
click at [835, 612] on div "Sale Off (P) Image" at bounding box center [902, 297] width 980 height 668
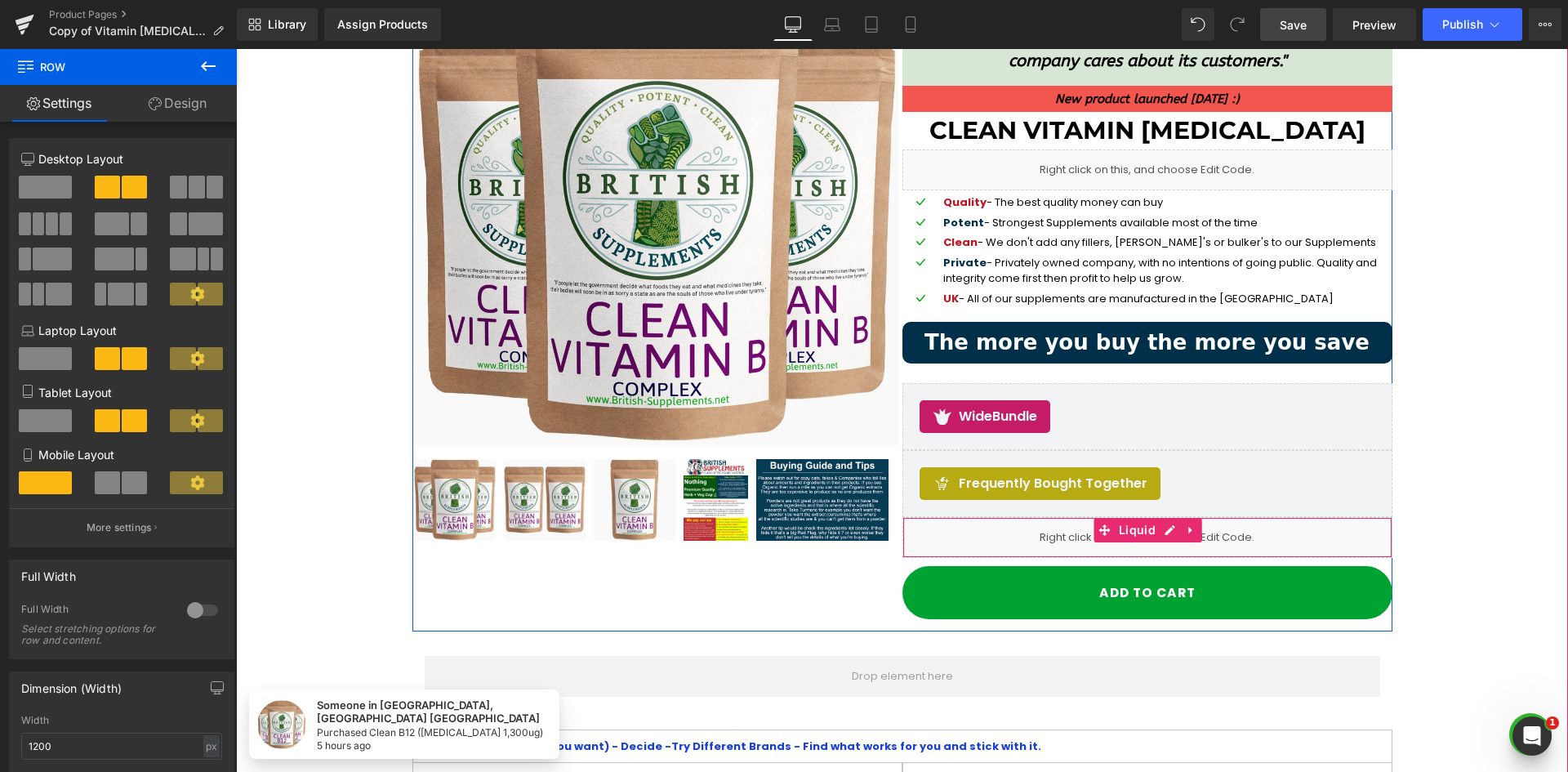
click at [1009, 550] on div "Liquid" at bounding box center [1148, 537] width 490 height 41
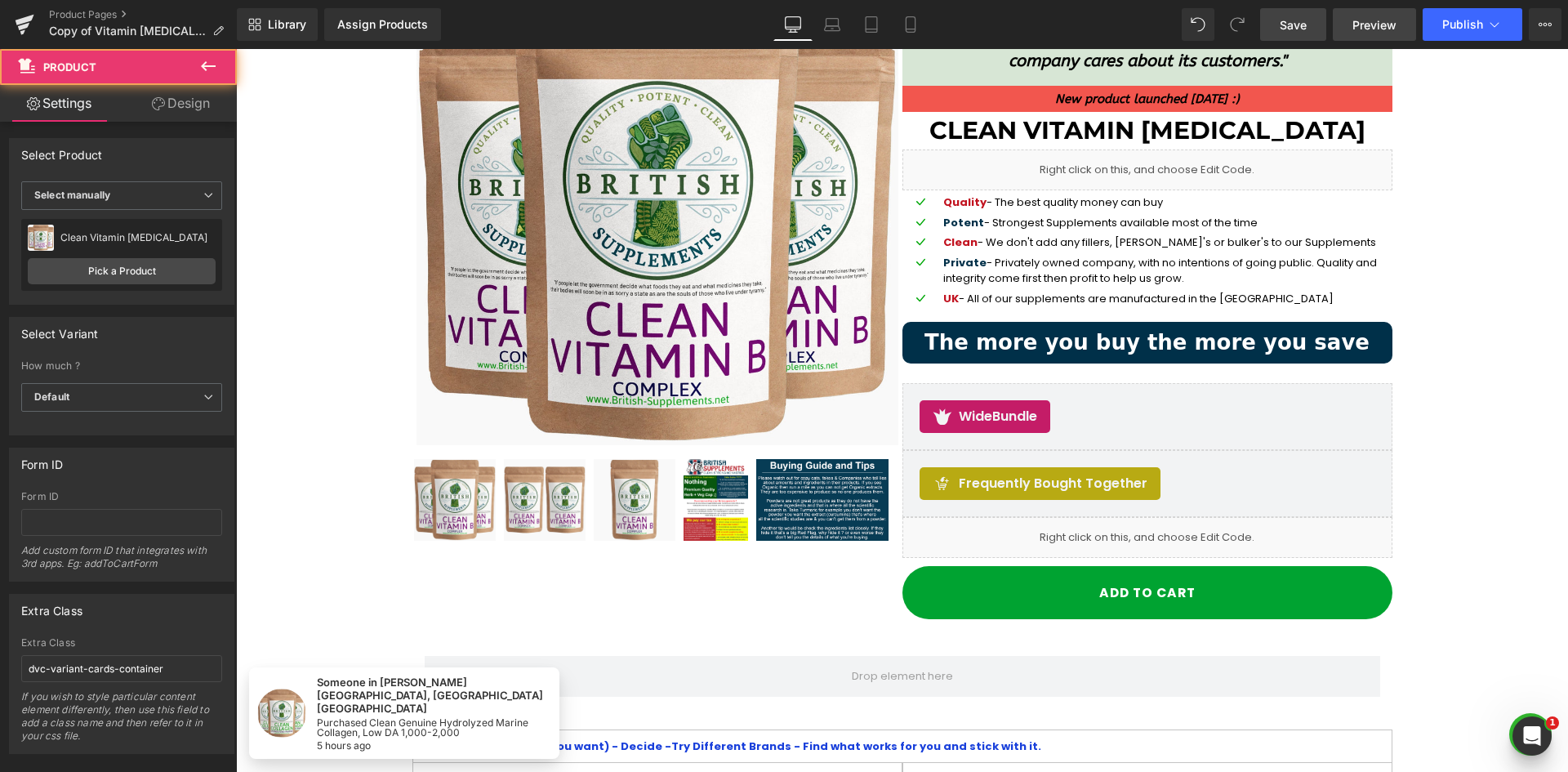
click at [1351, 33] on link "Preview" at bounding box center [1375, 24] width 83 height 33
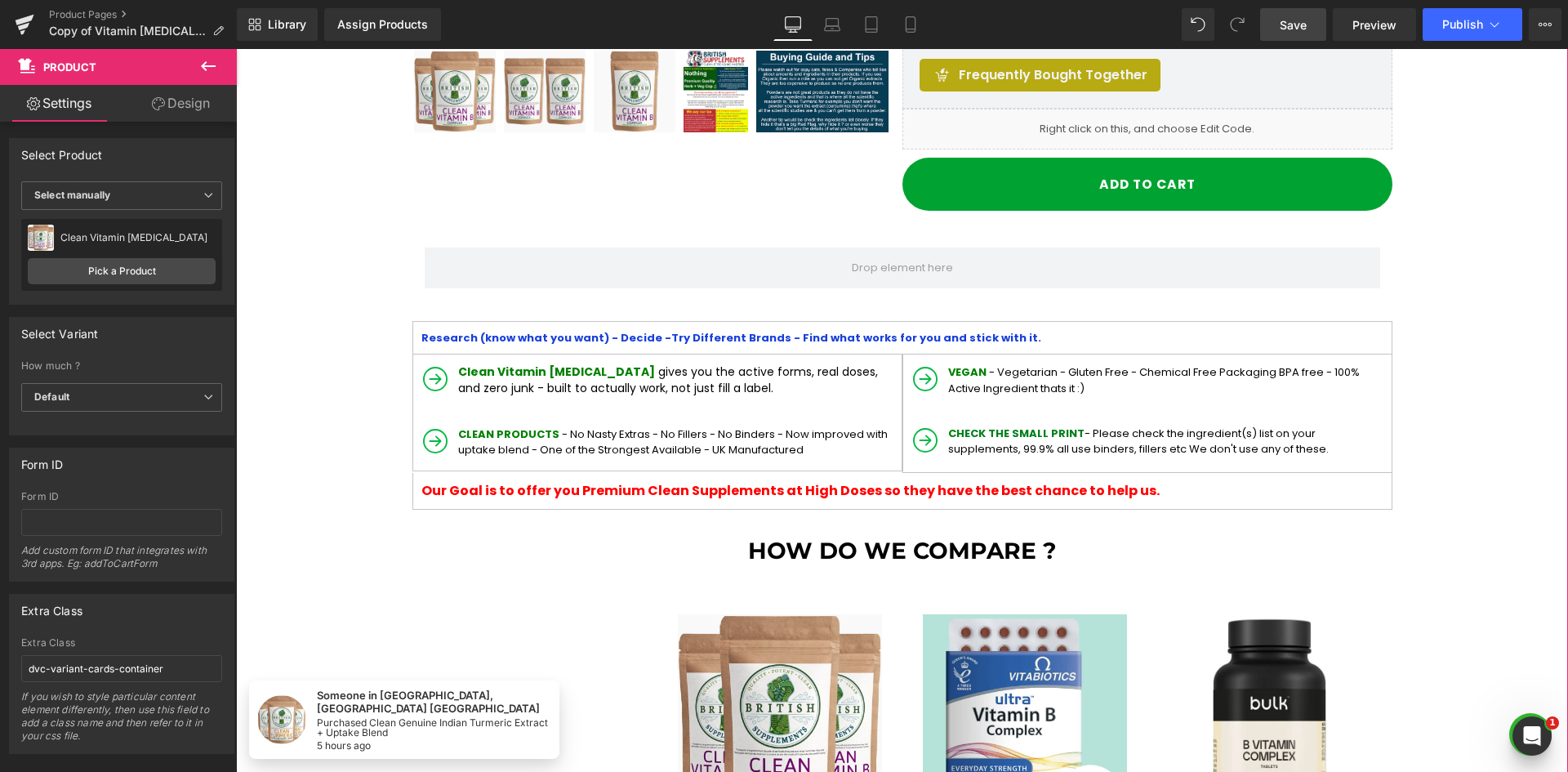
scroll to position [326, 0]
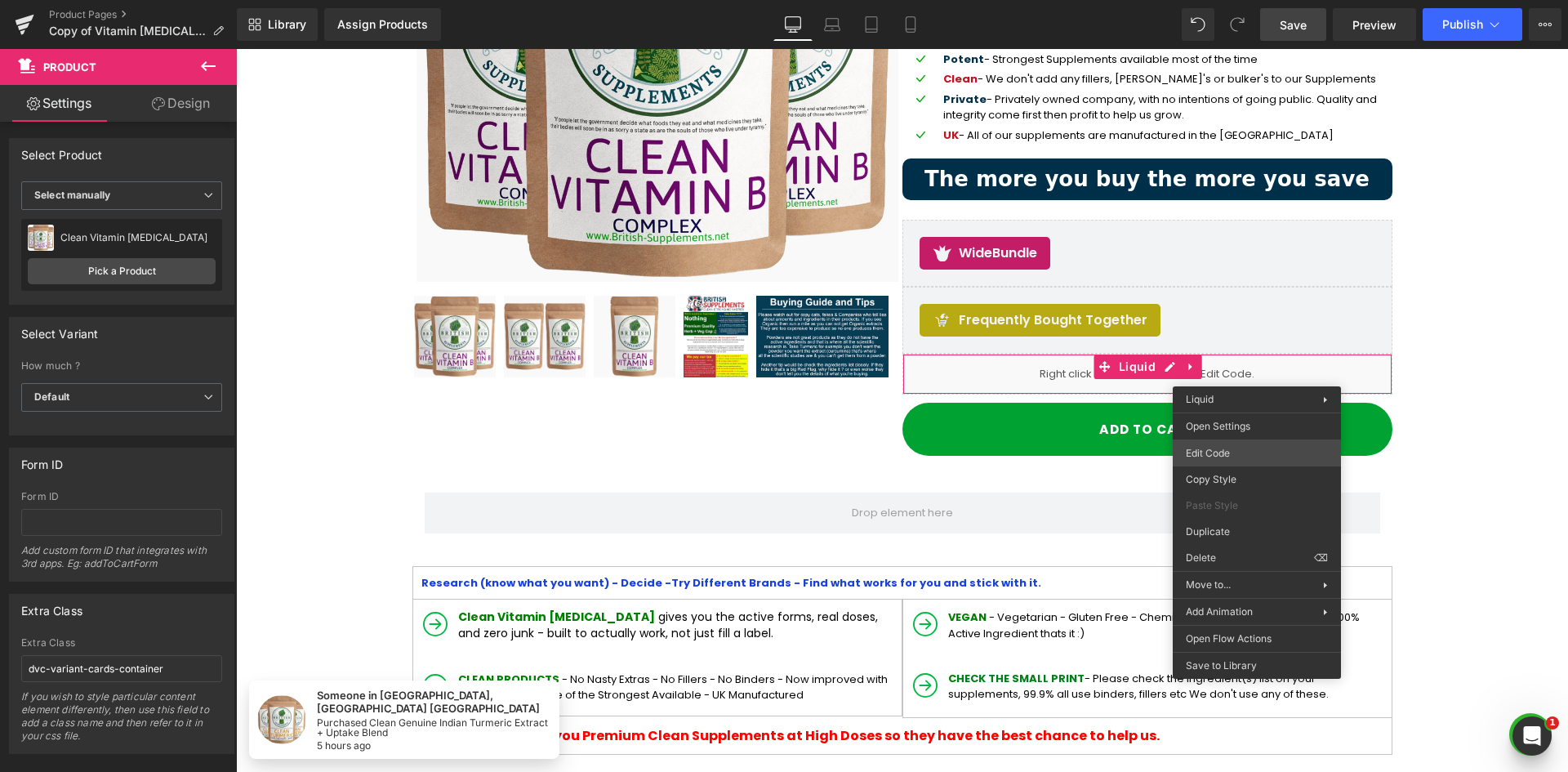
click at [1239, 454] on body "Liquid You are previewing how the will restyle your page. You can not edit Elem…" at bounding box center [784, 386] width 1568 height 772
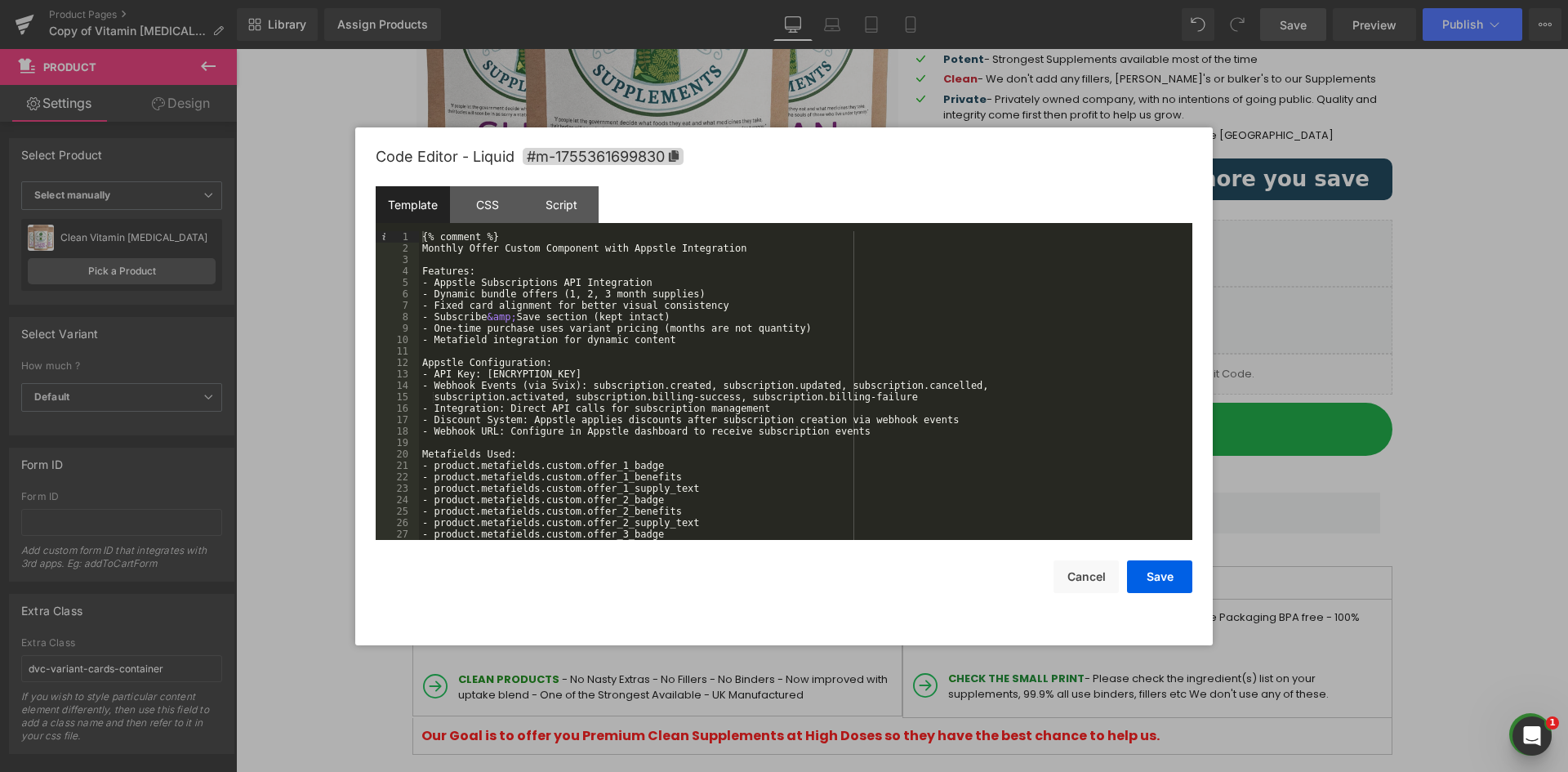
click at [986, 318] on div "{% comment %} Monthly Offer Custom Component with Appstle Integration Features:…" at bounding box center [803, 397] width 767 height 332
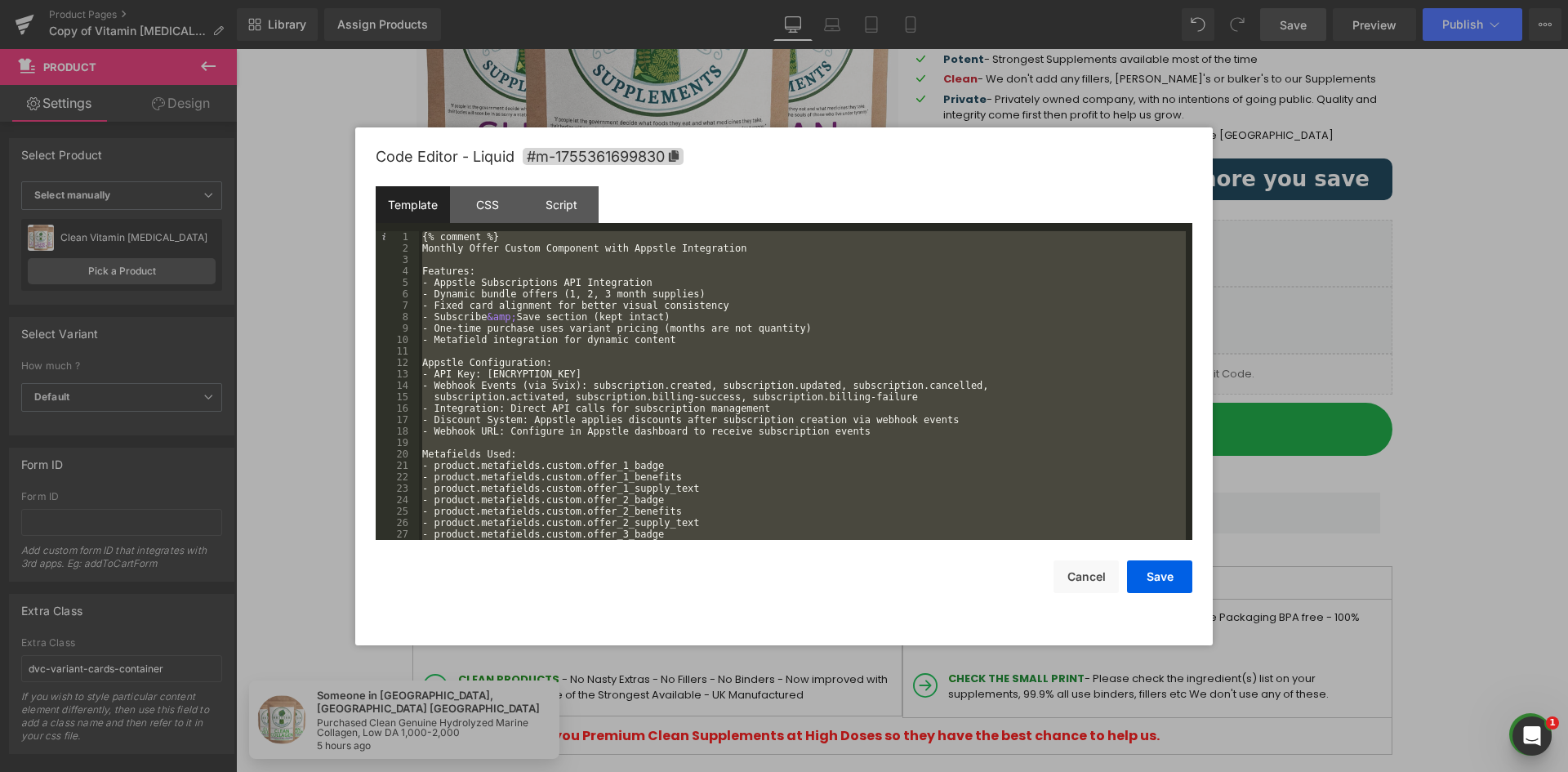
click at [422, 237] on div "{% comment %} Monthly Offer Custom Component with Appstle Integration Features:…" at bounding box center [803, 386] width 767 height 309
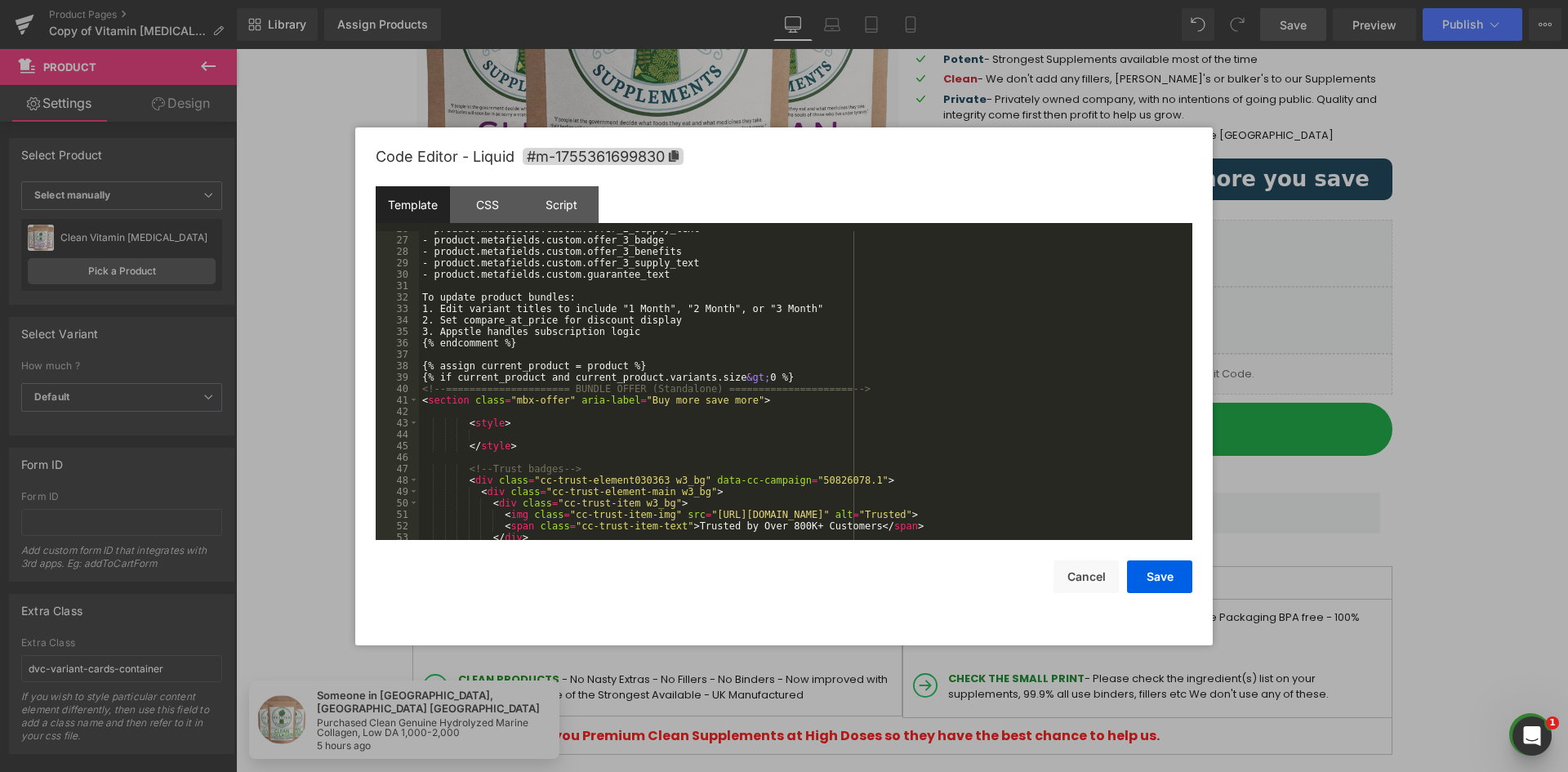
scroll to position [294, 0]
click at [515, 345] on div "- product.metafields.custom.offer_2_supply_text - product.metafields.custom.off…" at bounding box center [803, 389] width 767 height 332
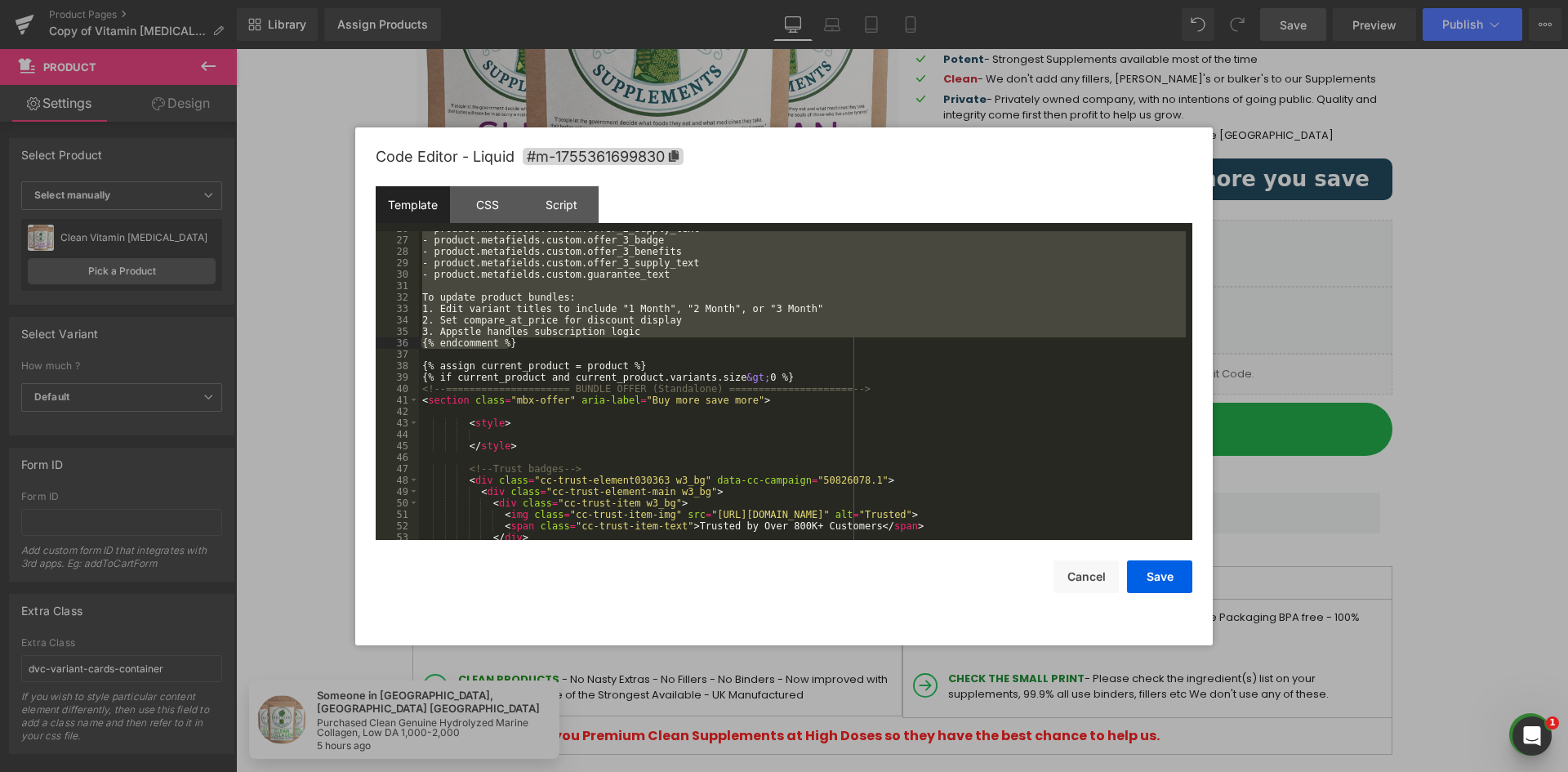
scroll to position [0, 0]
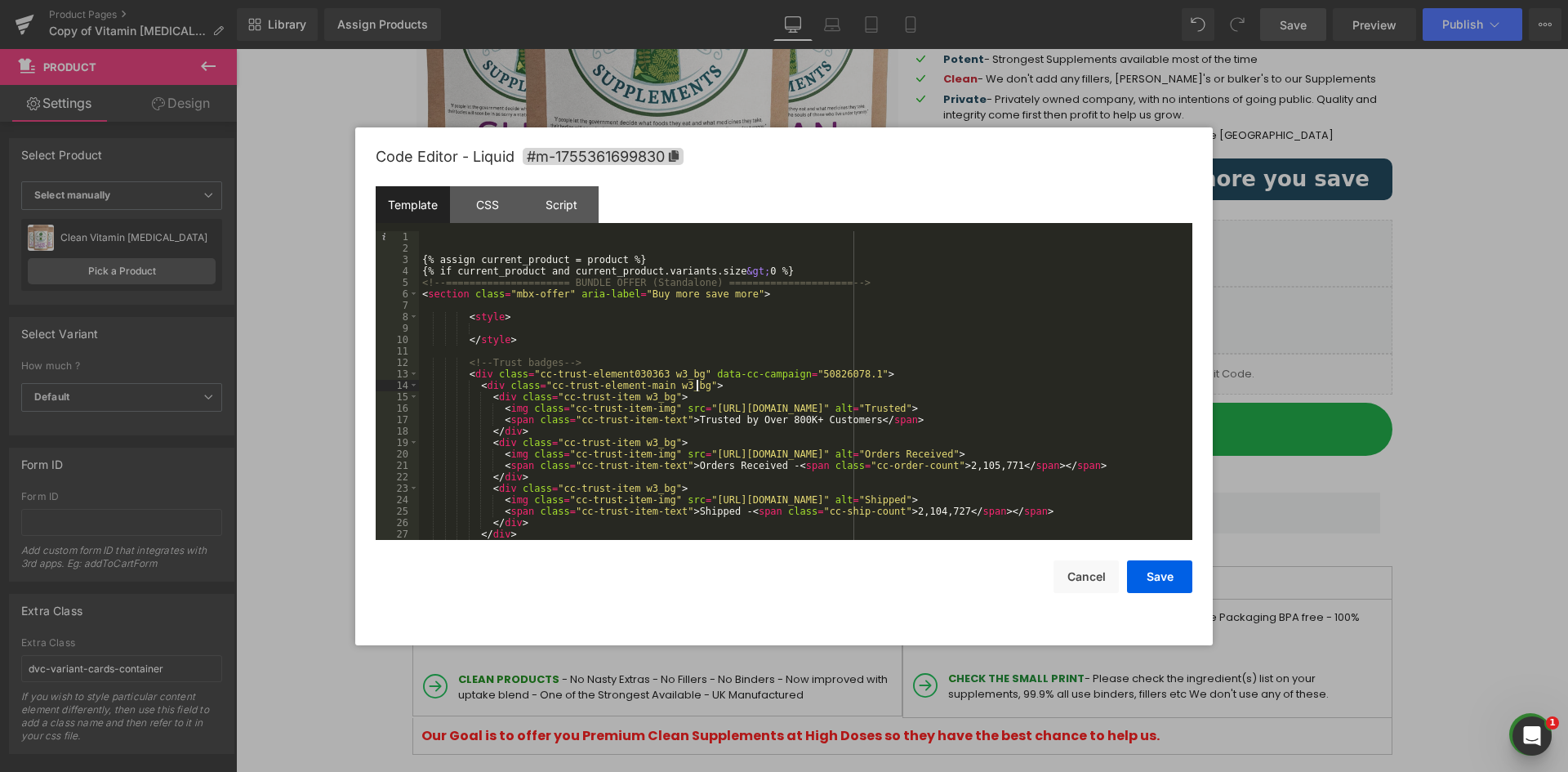
drag, startPoint x: 720, startPoint y: 386, endPoint x: 743, endPoint y: 449, distance: 67.1
click at [721, 386] on div "{% assign current_product = product %} {% if current_product and current_produc…" at bounding box center [803, 397] width 767 height 332
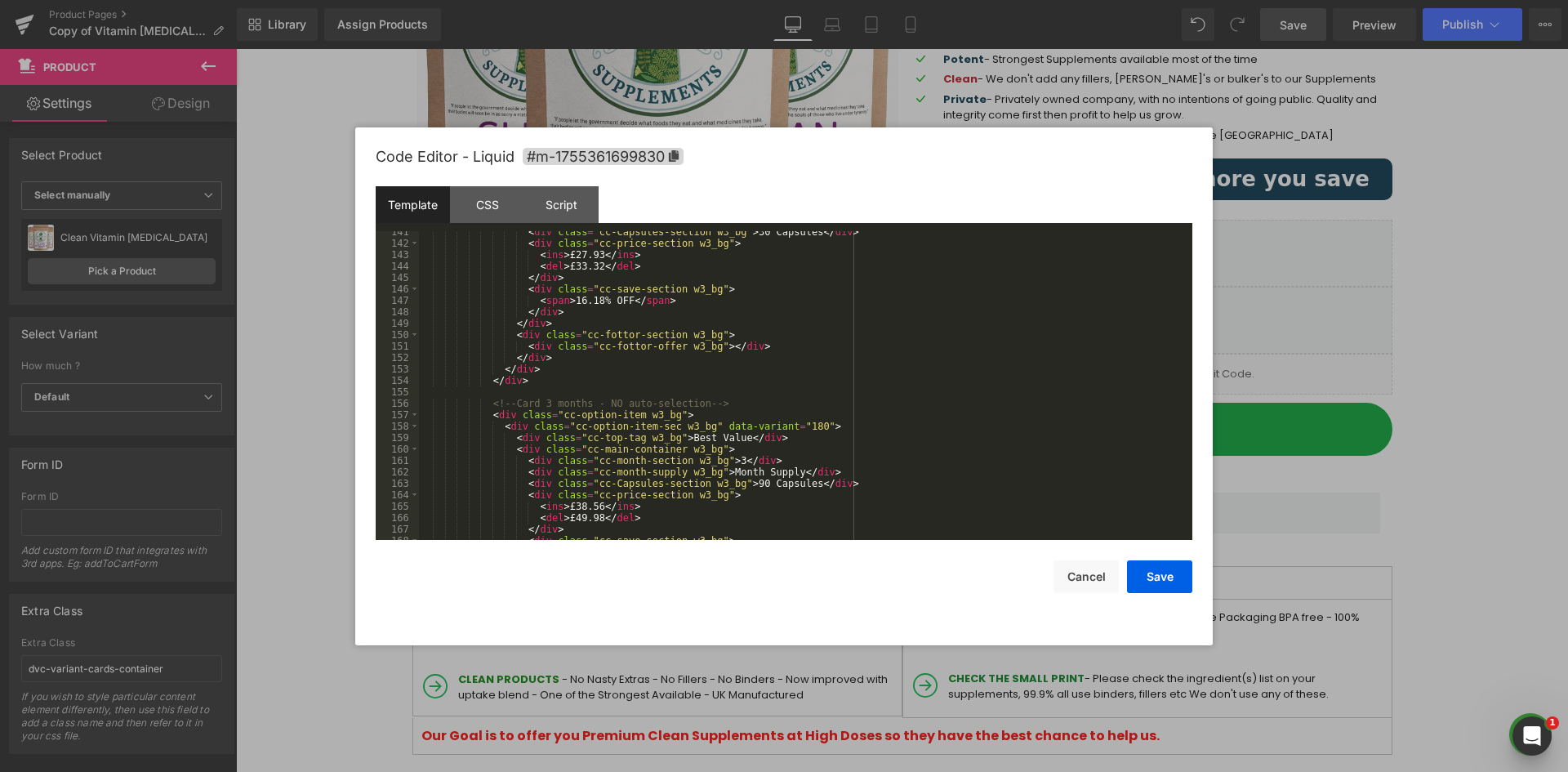
scroll to position [1765, 0]
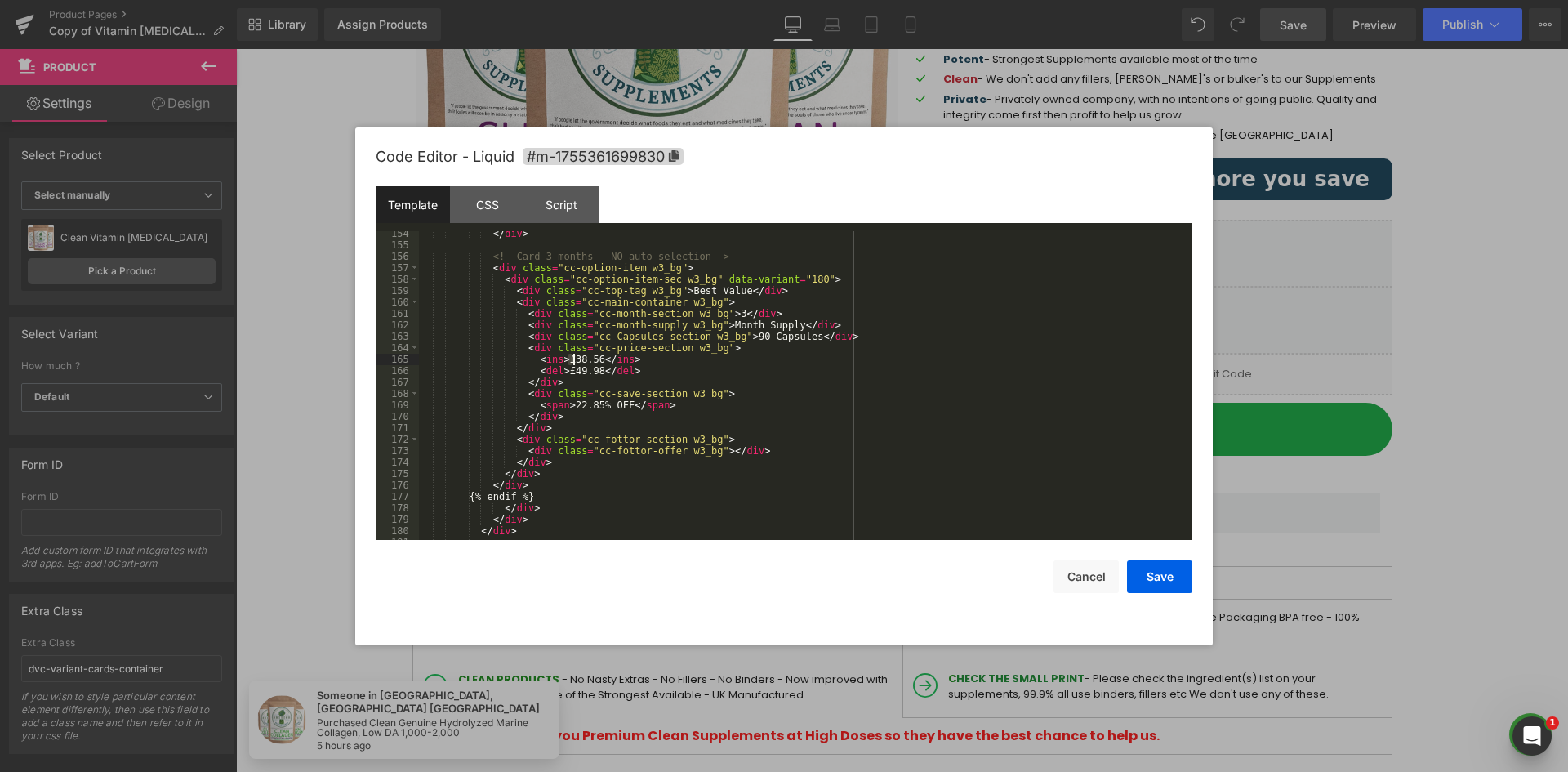
drag, startPoint x: 569, startPoint y: 356, endPoint x: 588, endPoint y: 357, distance: 19.0
click at [588, 357] on div "</ div > <!-- Card 3 months - NO auto-selection --> < div class = "cc-option-it…" at bounding box center [803, 393] width 767 height 332
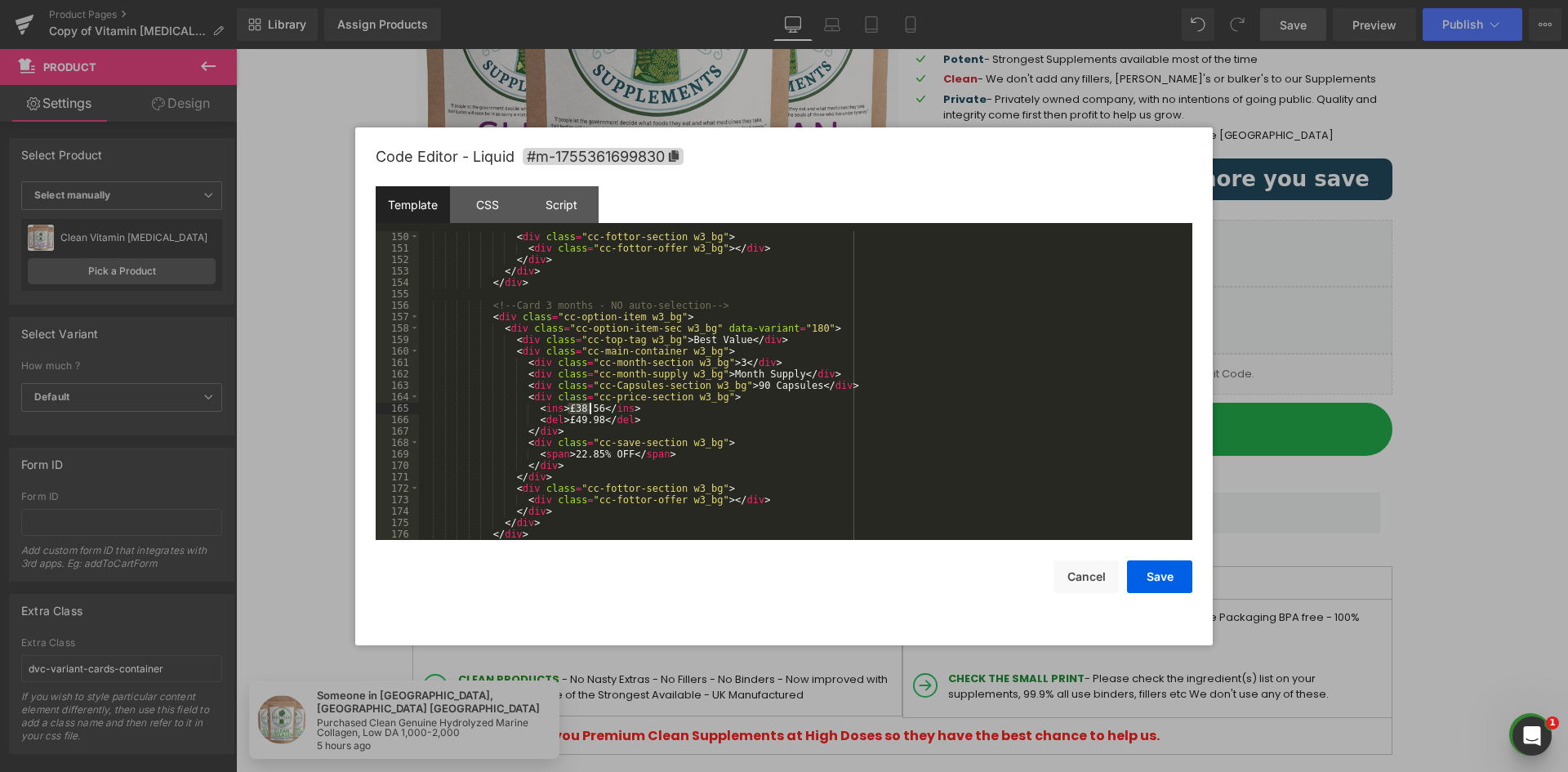
scroll to position [1667, 0]
